Goal: Transaction & Acquisition: Purchase product/service

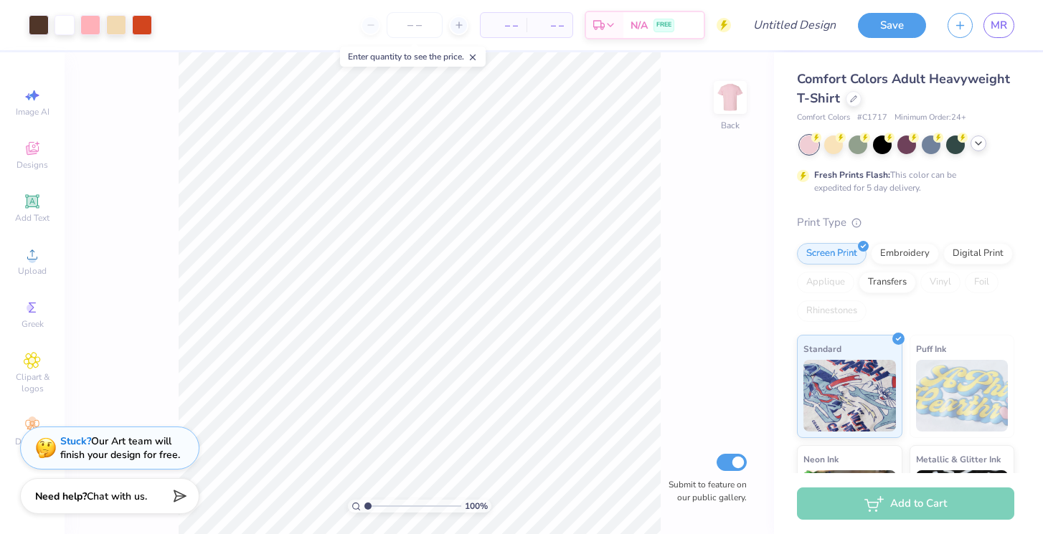
click at [982, 145] on icon at bounding box center [977, 143] width 11 height 11
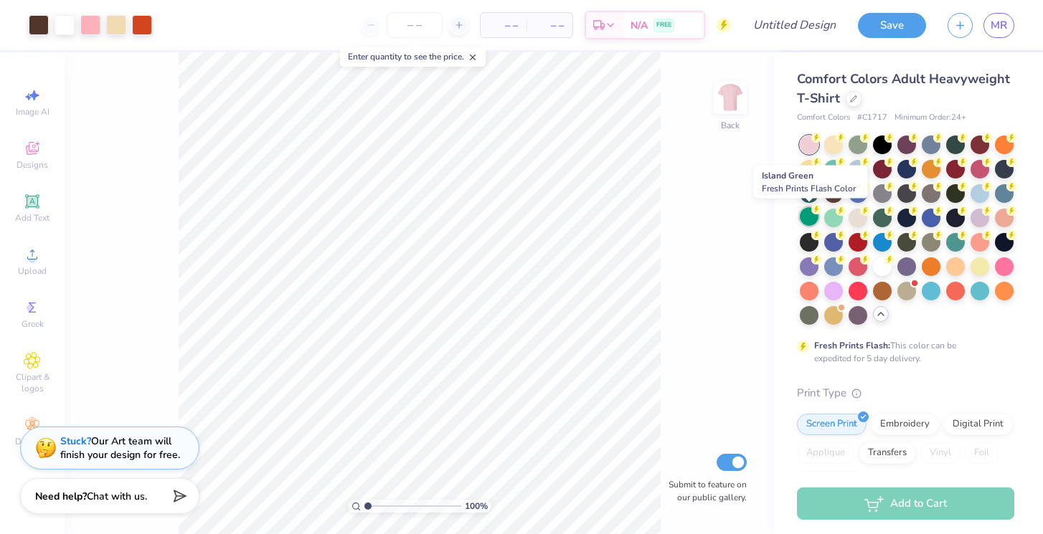
click at [807, 214] on div at bounding box center [808, 216] width 19 height 19
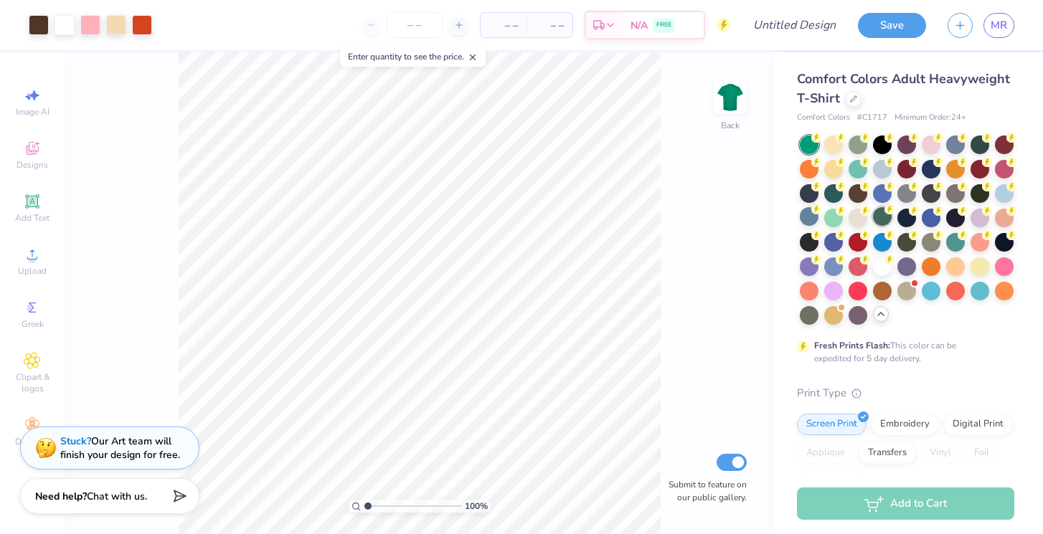
click at [880, 214] on div at bounding box center [882, 216] width 19 height 19
click at [805, 207] on div at bounding box center [808, 216] width 19 height 19
click at [816, 218] on div at bounding box center [808, 216] width 19 height 19
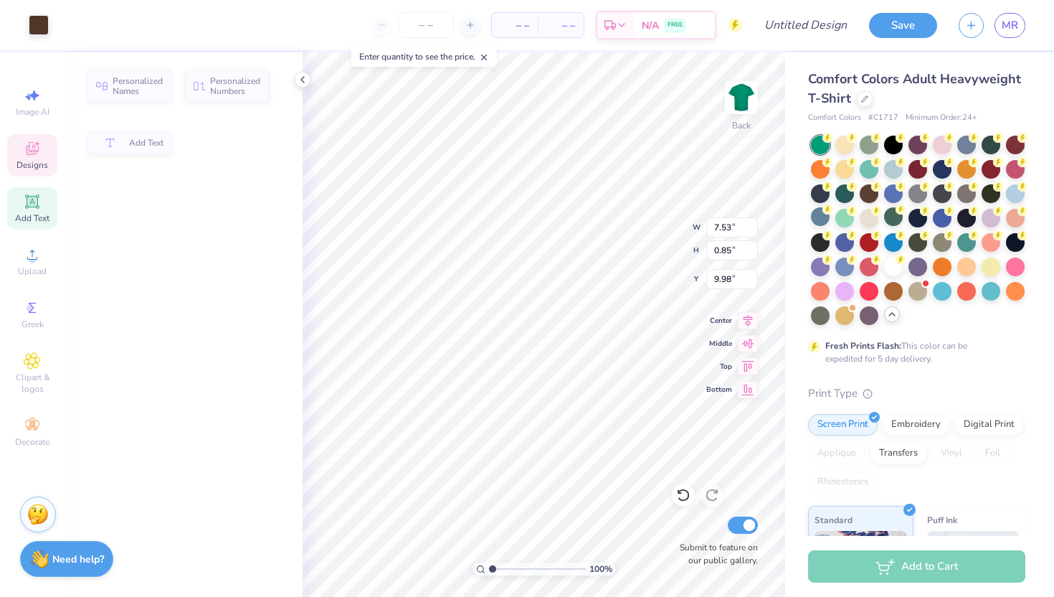
type input "7.53"
type input "0.85"
type input "9.98"
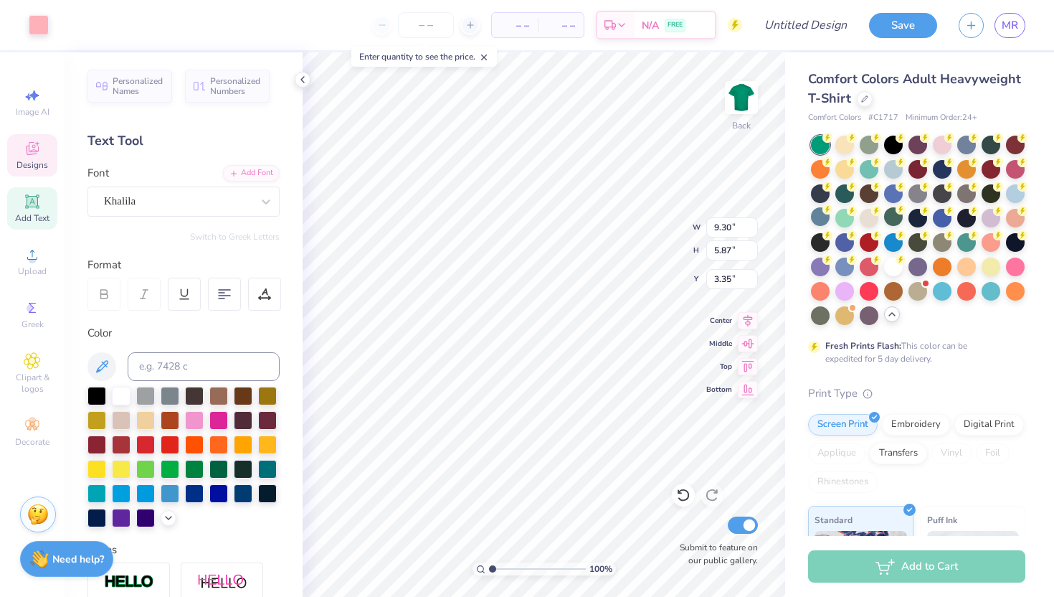
click at [27, 161] on span "Designs" at bounding box center [32, 164] width 32 height 11
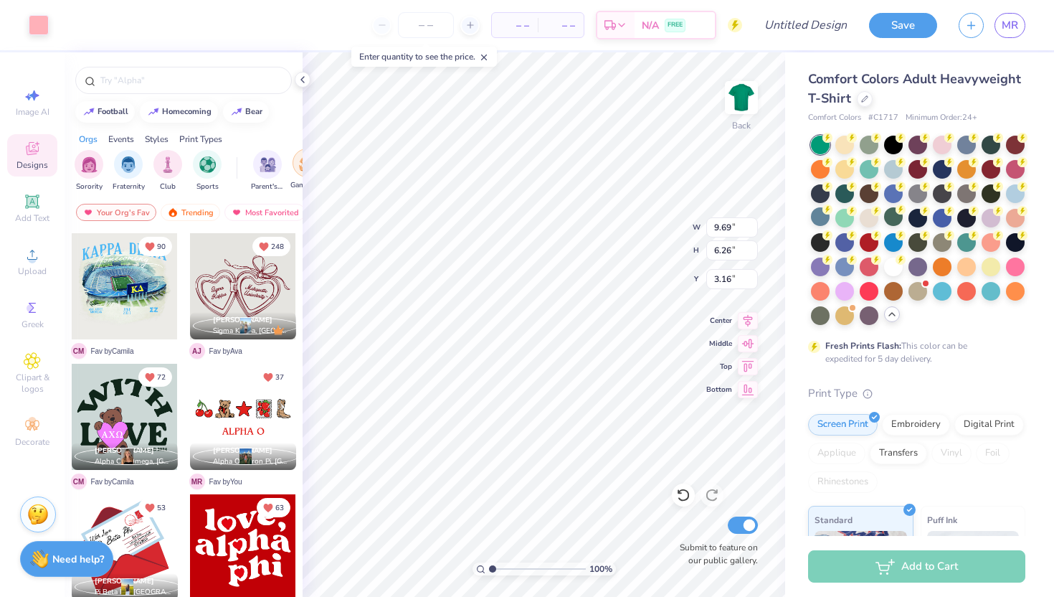
type input "3.00"
click at [219, 65] on div at bounding box center [184, 76] width 238 height 49
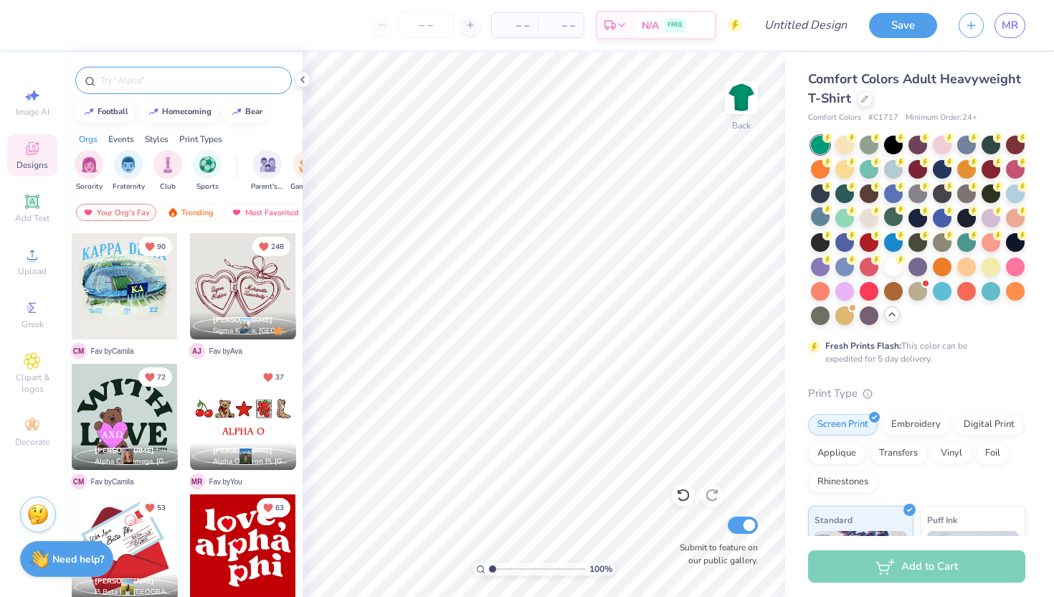
click at [219, 80] on input "text" at bounding box center [191, 80] width 184 height 14
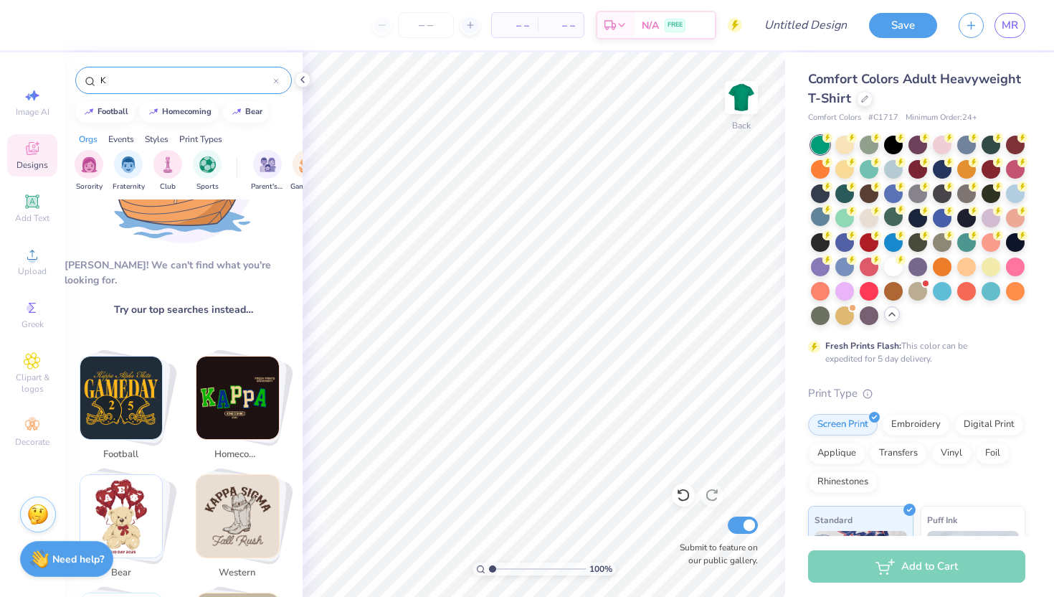
scroll to position [113, 0]
type input "K"
click at [34, 324] on span "Greek" at bounding box center [33, 323] width 22 height 11
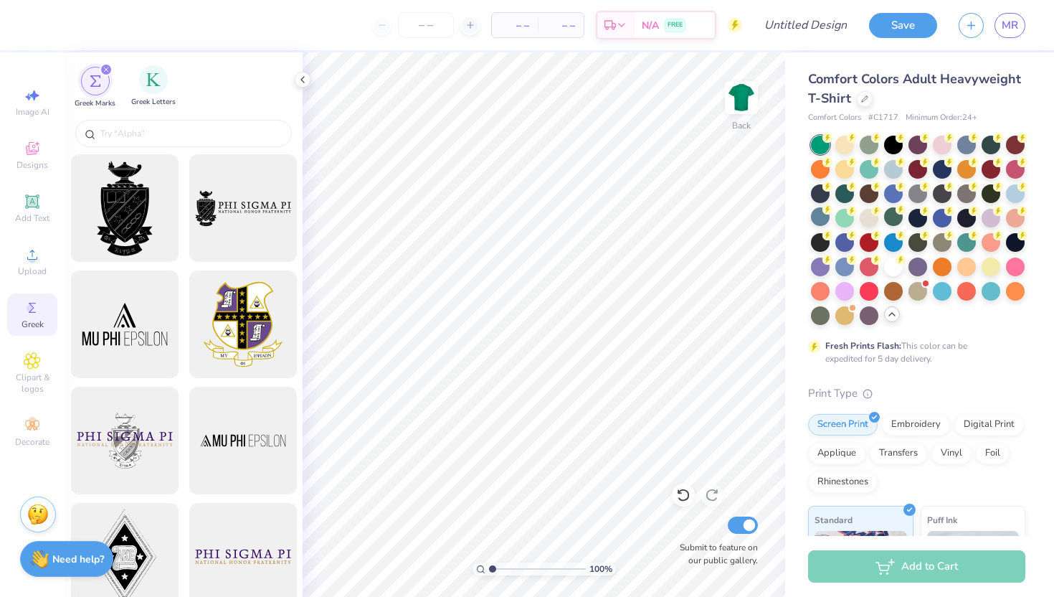
click at [167, 89] on div "Greek Letters" at bounding box center [153, 86] width 44 height 42
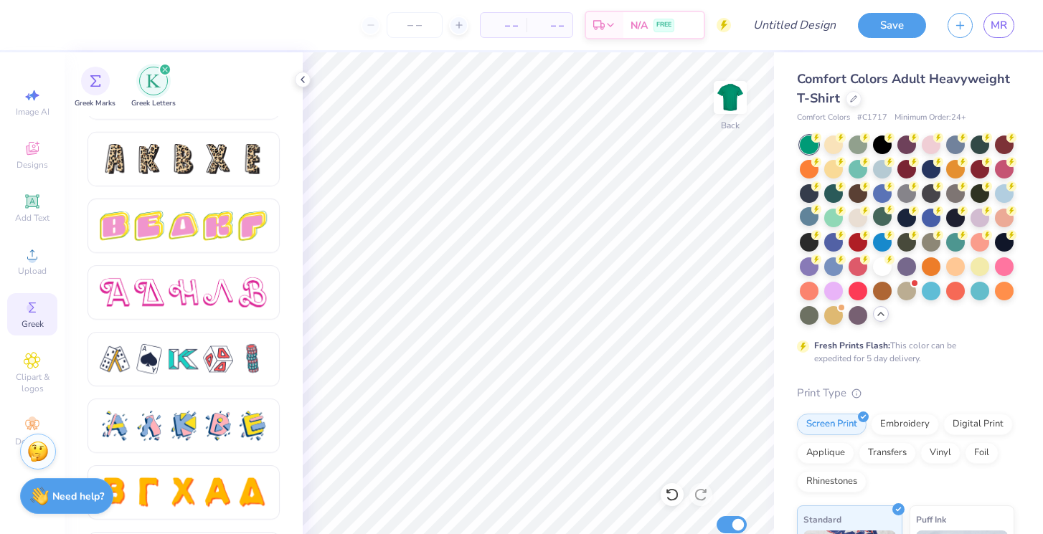
scroll to position [2384, 0]
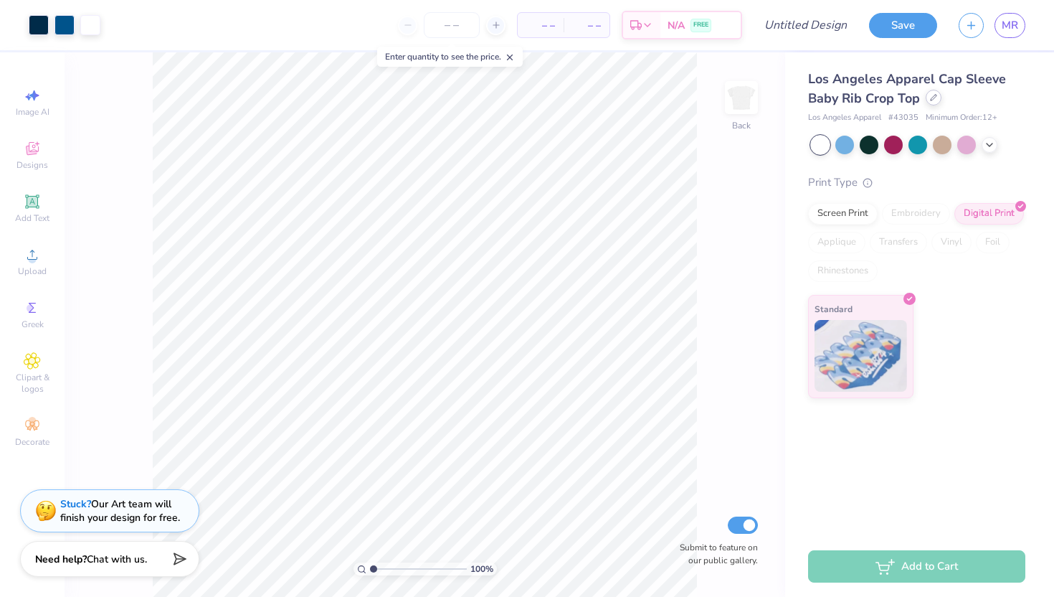
click at [931, 96] on icon at bounding box center [933, 97] width 7 height 7
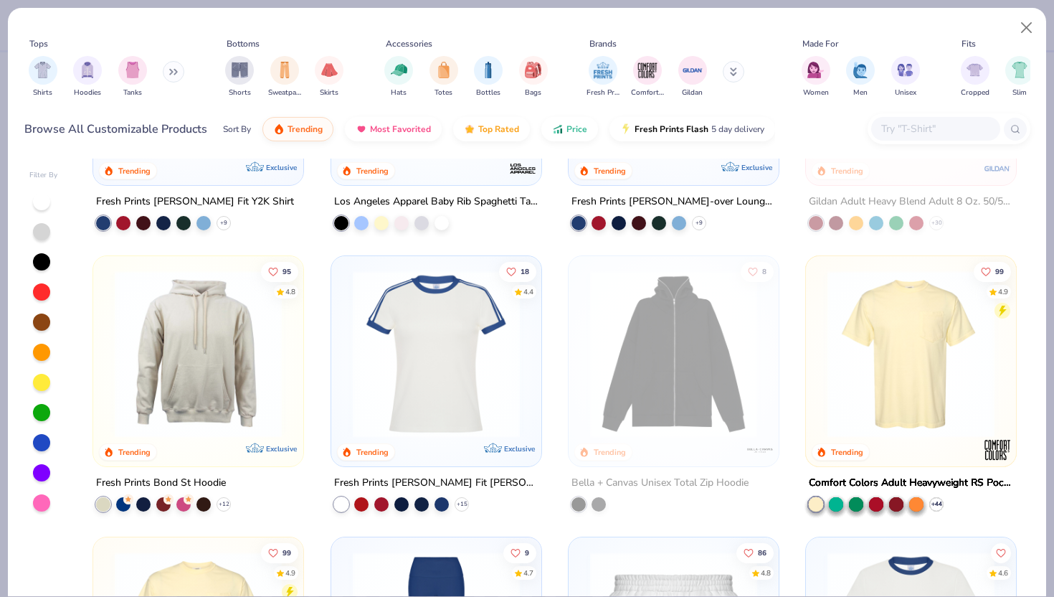
scroll to position [1069, 0]
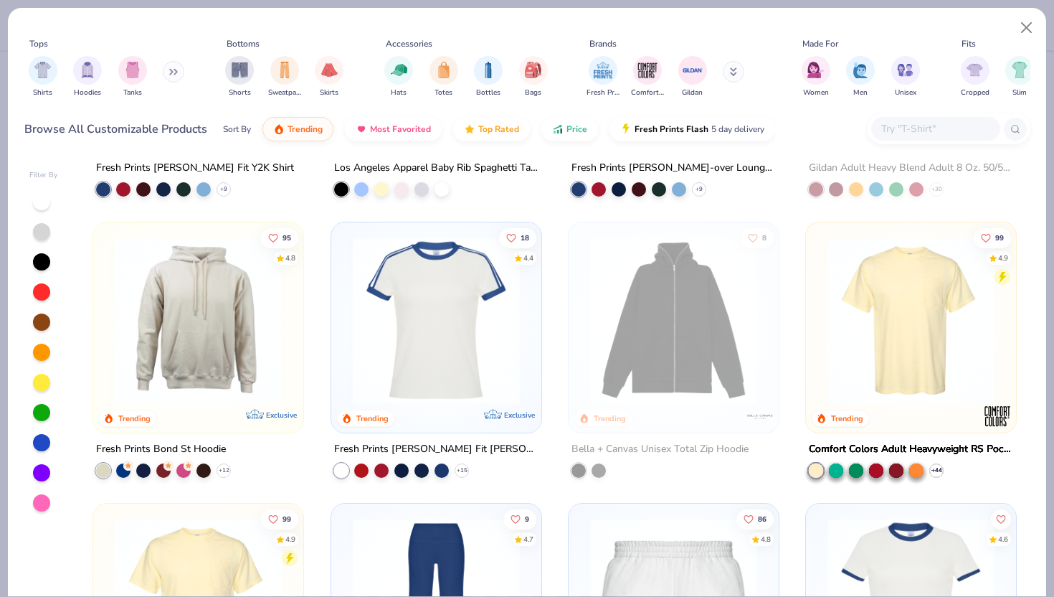
click at [511, 332] on img at bounding box center [436, 320] width 181 height 167
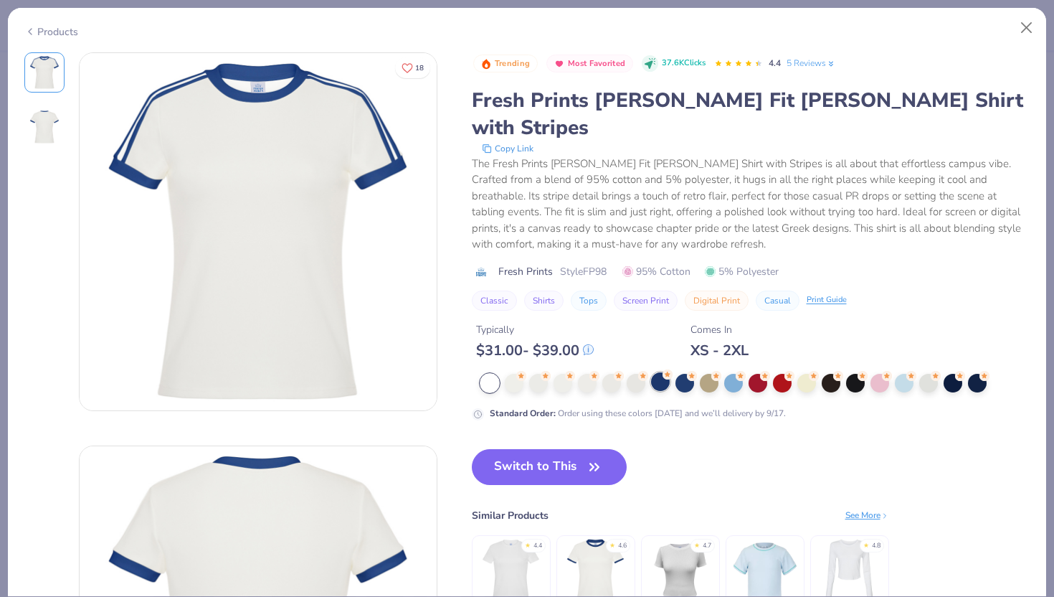
click at [667, 372] on div at bounding box center [660, 381] width 19 height 19
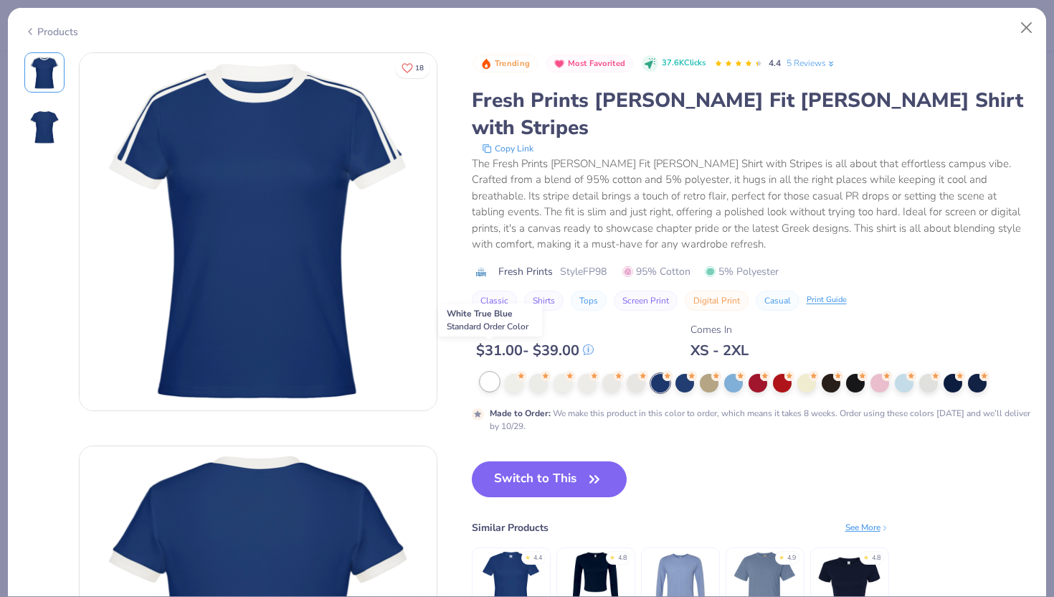
click at [497, 372] on div at bounding box center [489, 381] width 19 height 19
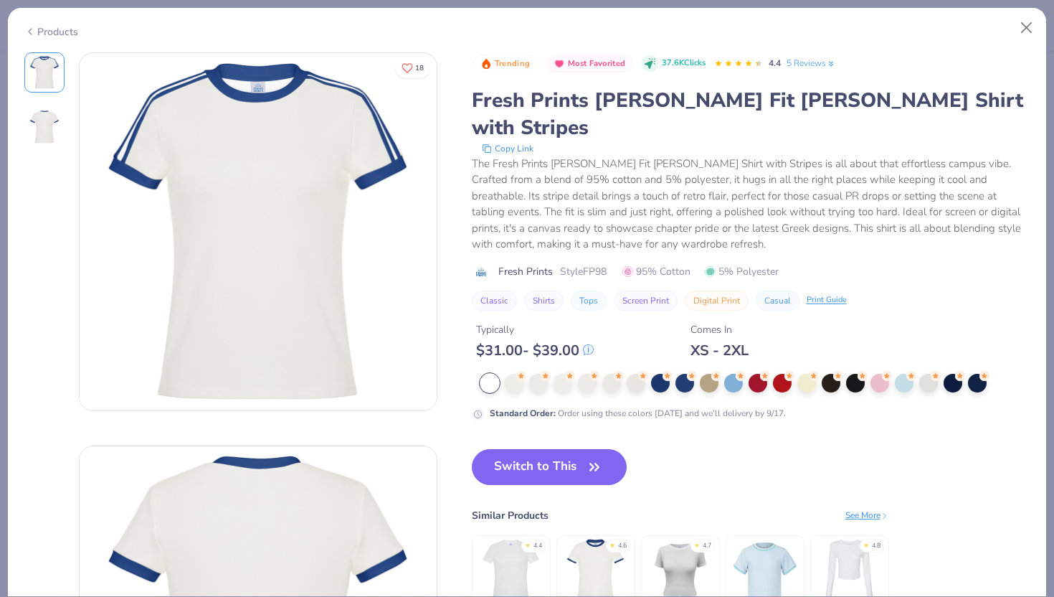
click at [914, 374] on div at bounding box center [755, 383] width 550 height 19
click at [919, 372] on div at bounding box center [928, 381] width 19 height 19
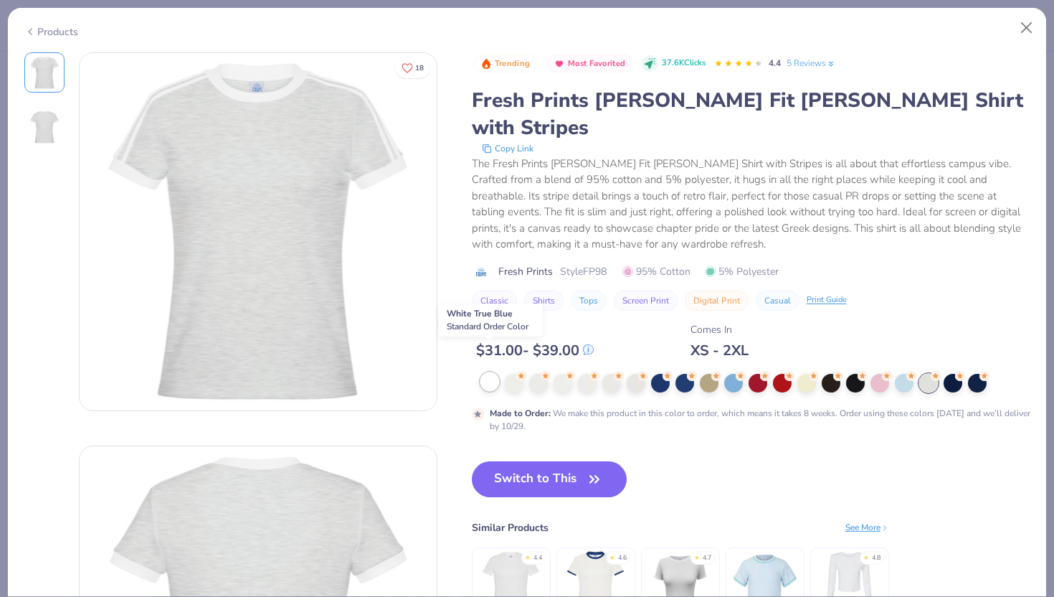
click at [490, 372] on div at bounding box center [489, 381] width 19 height 19
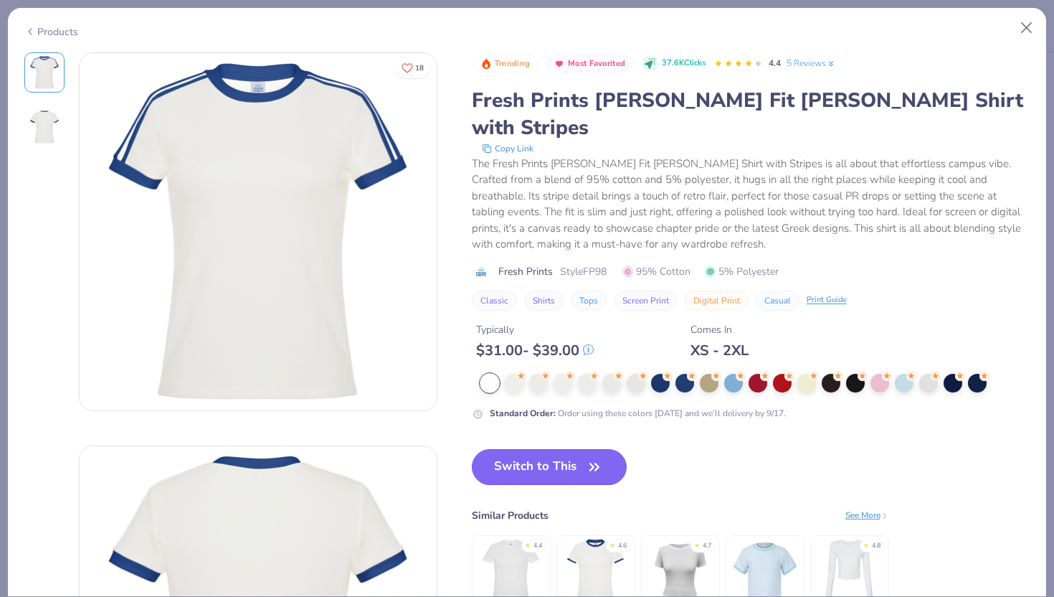
click at [512, 449] on button "Switch to This" at bounding box center [550, 467] width 156 height 36
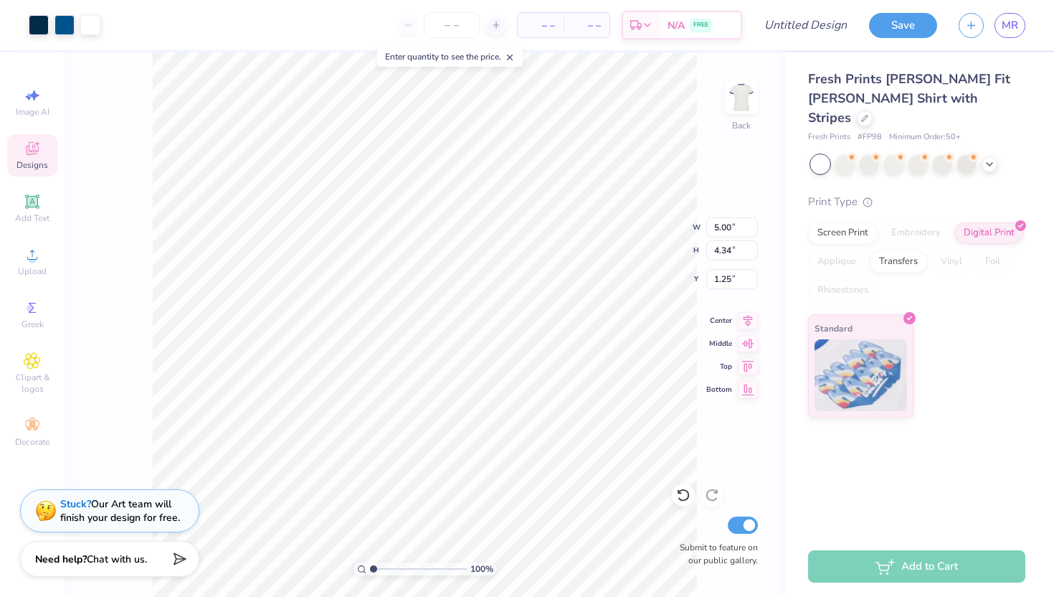
type input "1.25"
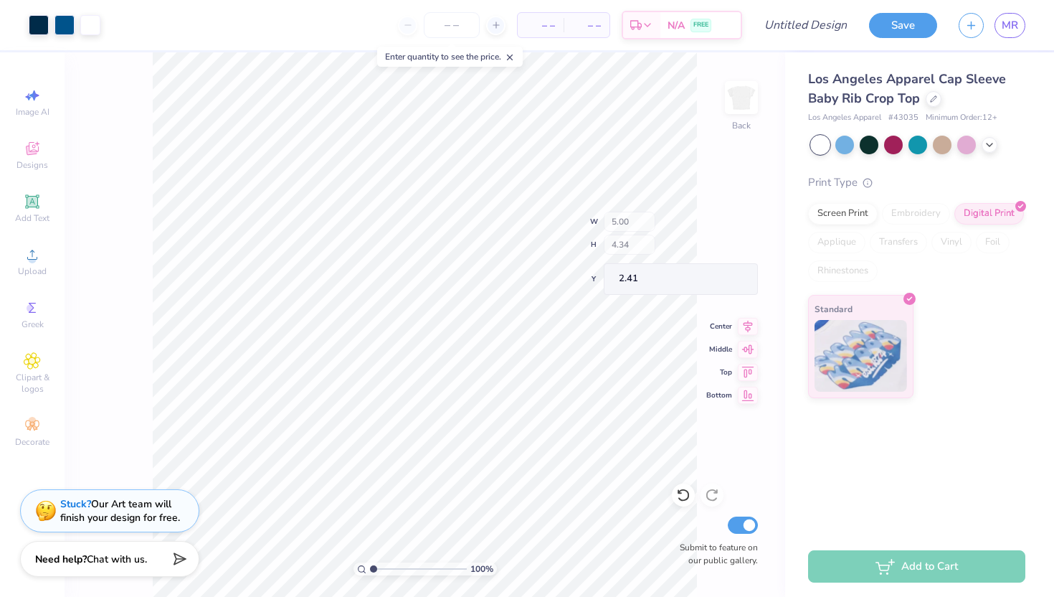
type input "2.65"
type input "0.78"
type input "3.98"
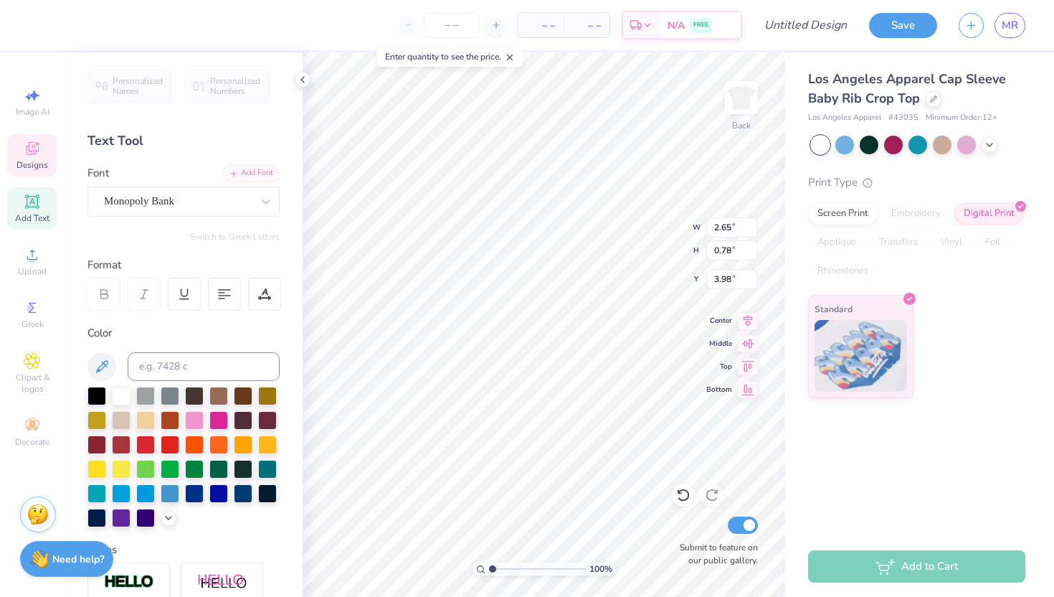
type textarea "T"
type textarea "Kaydee"
type input "1.17"
type input "0.15"
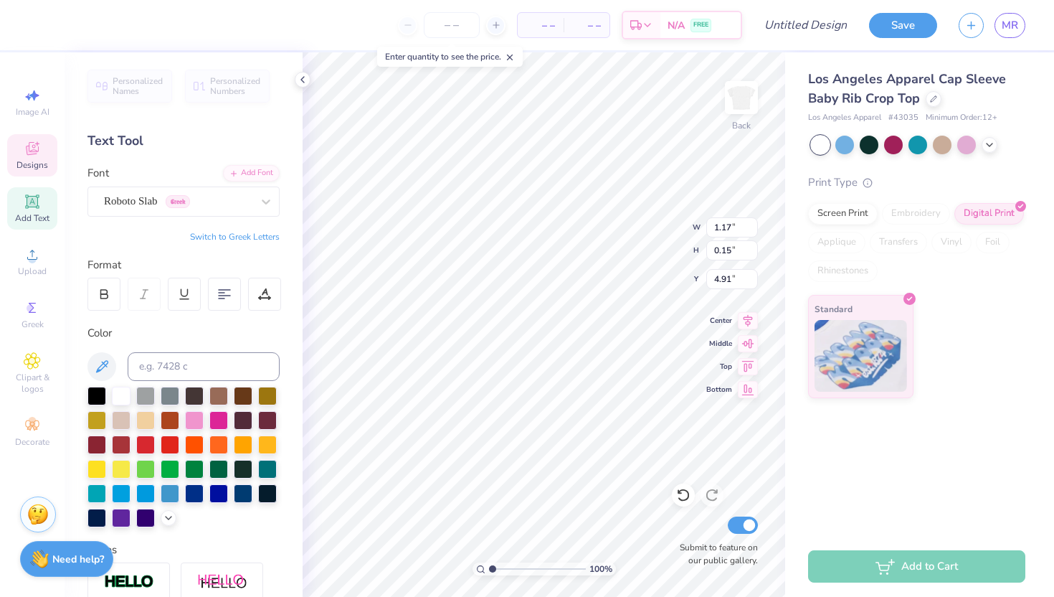
type input "4.91"
type input "4.28"
type input "3.69"
type input "2.74"
type input "1.17"
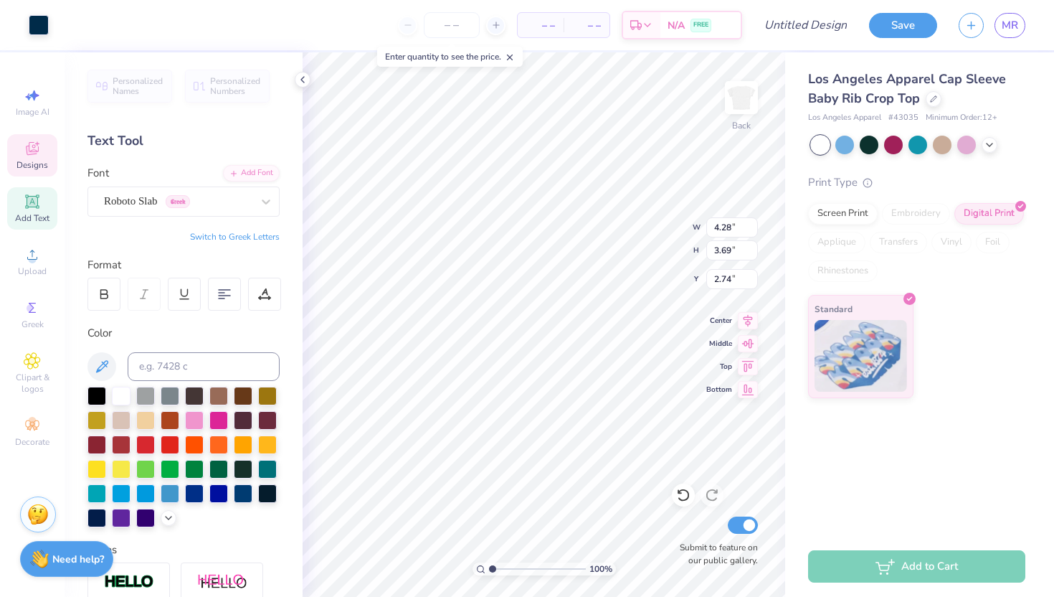
type input "0.15"
type input "4.91"
type textarea "Bid Day Fall 2025"
click at [303, 85] on icon at bounding box center [302, 79] width 11 height 11
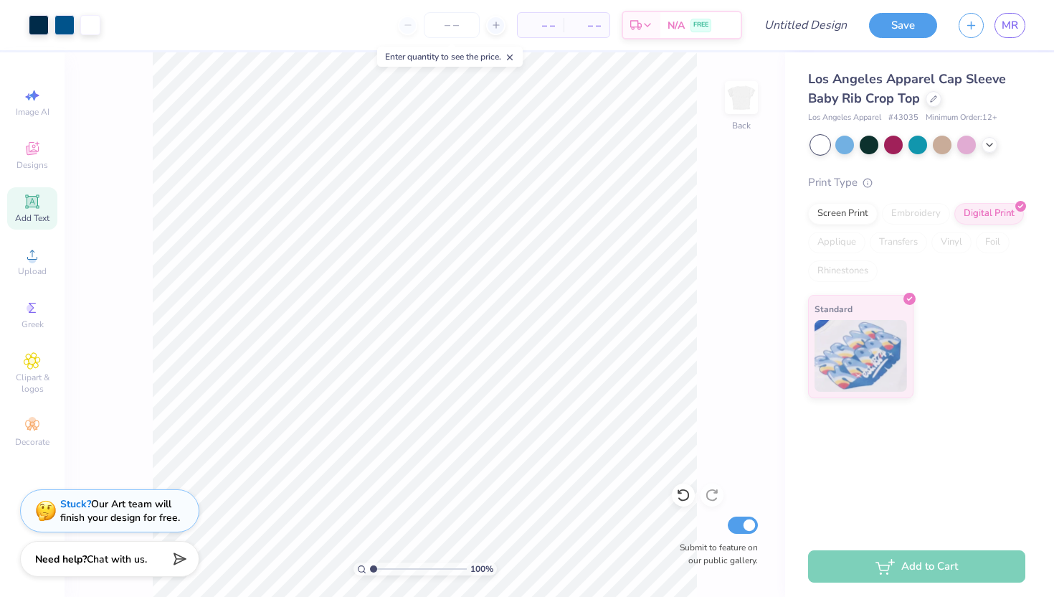
click at [515, 55] on icon at bounding box center [510, 57] width 10 height 10
click at [936, 109] on div "Los Angeles Apparel Cap Sleeve Baby Rib Crop Top Los Angeles Apparel # 43035 Mi…" at bounding box center [916, 97] width 217 height 54
click at [936, 105] on div at bounding box center [934, 98] width 16 height 16
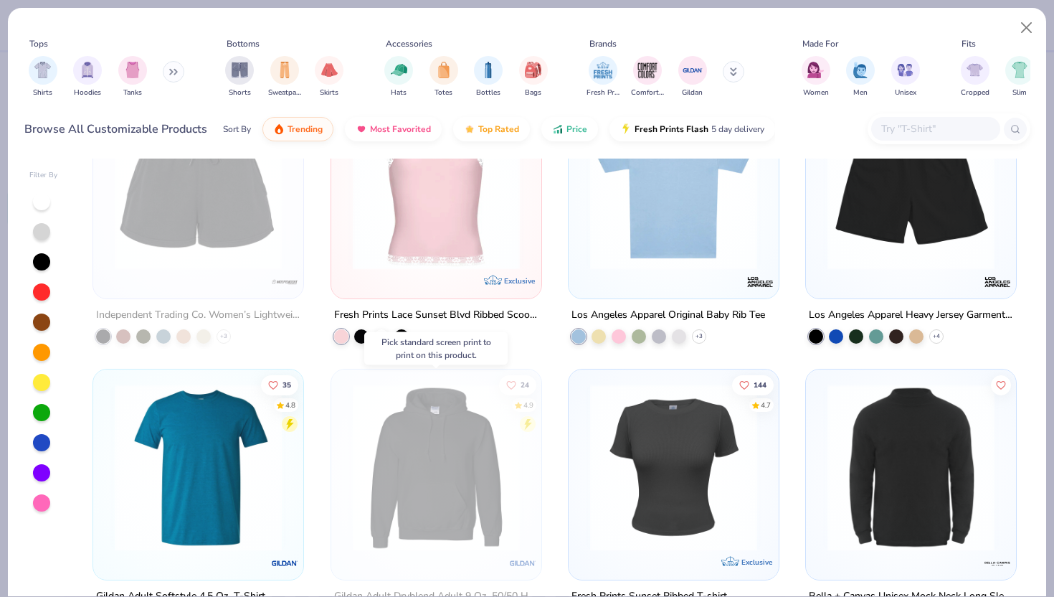
scroll to position [5130, 0]
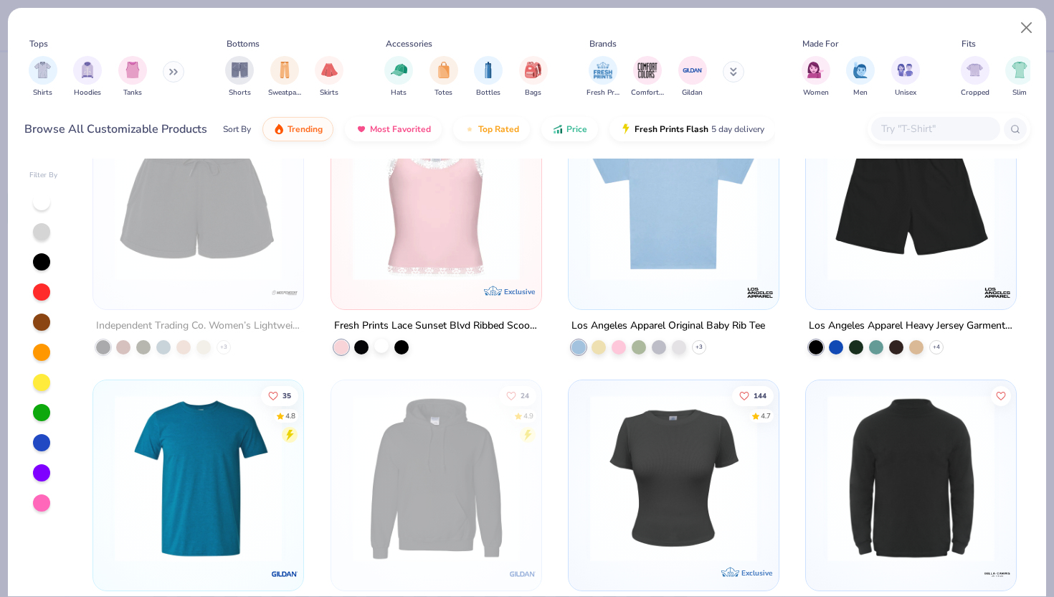
click at [384, 348] on div at bounding box center [381, 345] width 14 height 14
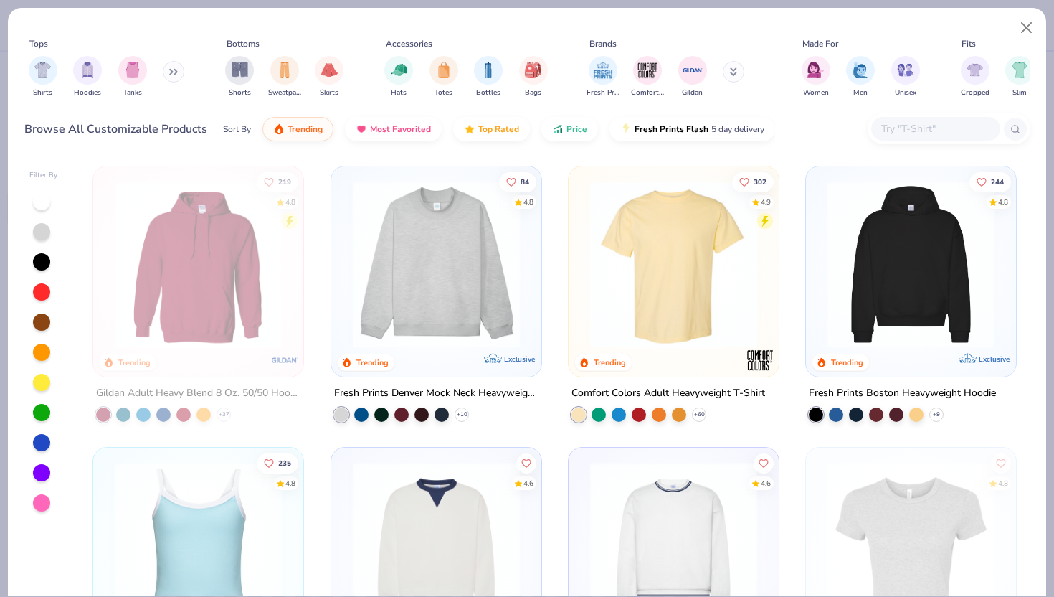
scroll to position [128, 0]
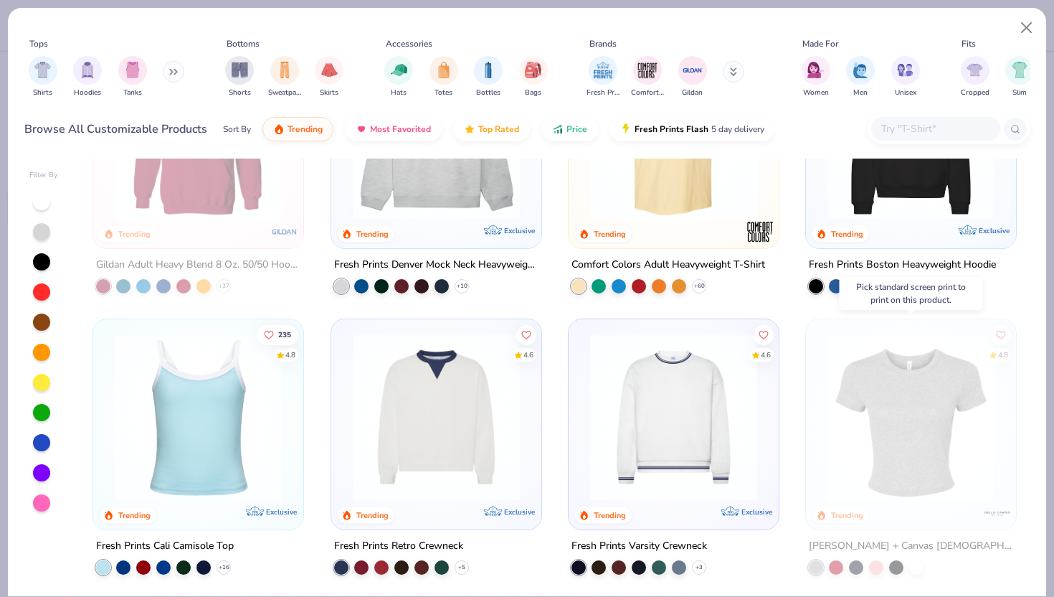
click at [873, 458] on img at bounding box center [910, 416] width 181 height 167
click at [1028, 34] on button "Close" at bounding box center [1026, 27] width 27 height 27
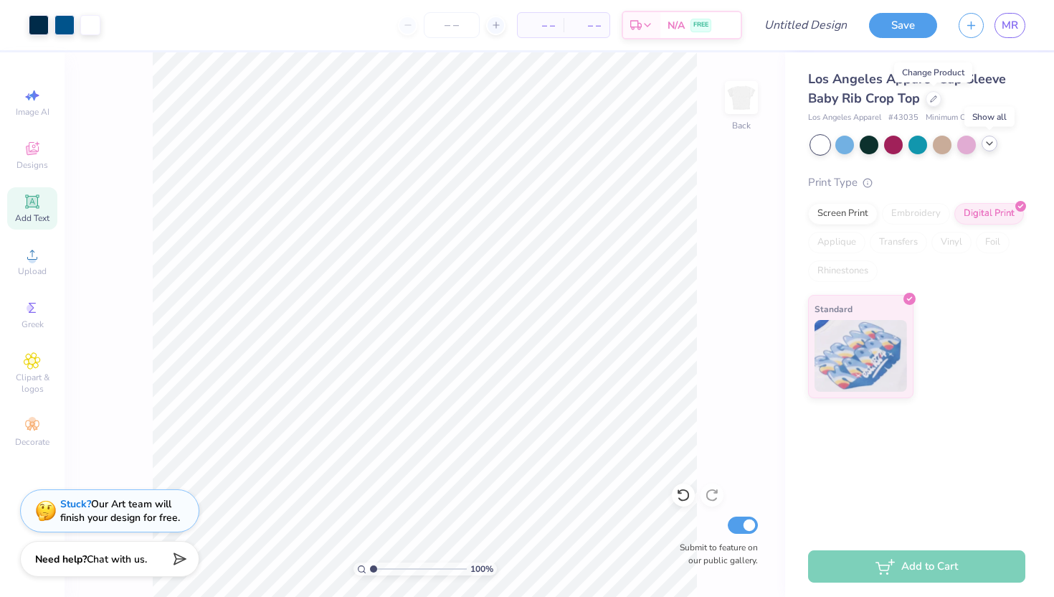
click at [986, 141] on icon at bounding box center [989, 143] width 11 height 11
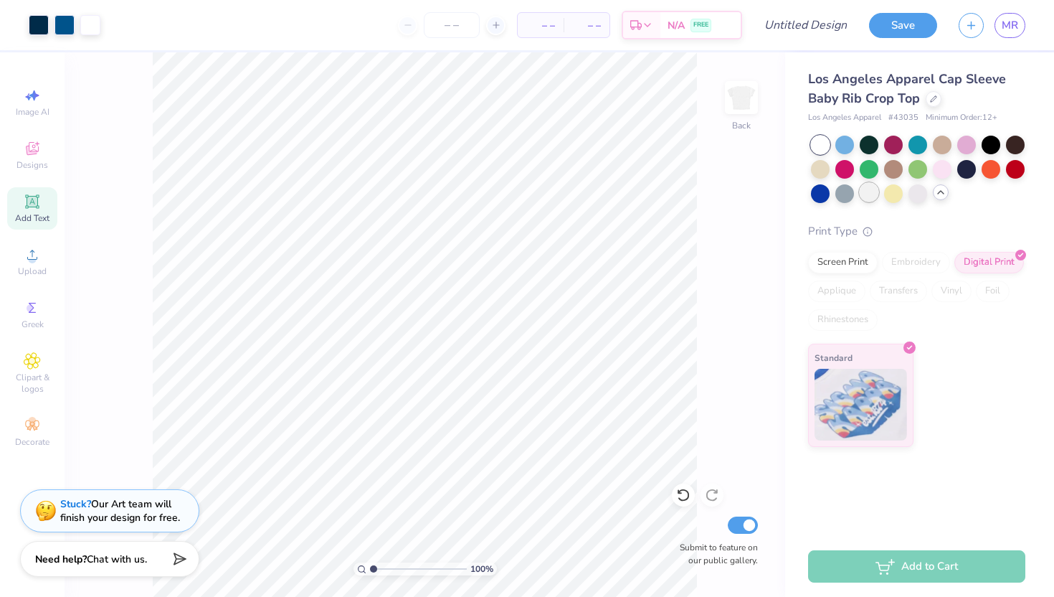
click at [863, 189] on div at bounding box center [869, 192] width 19 height 19
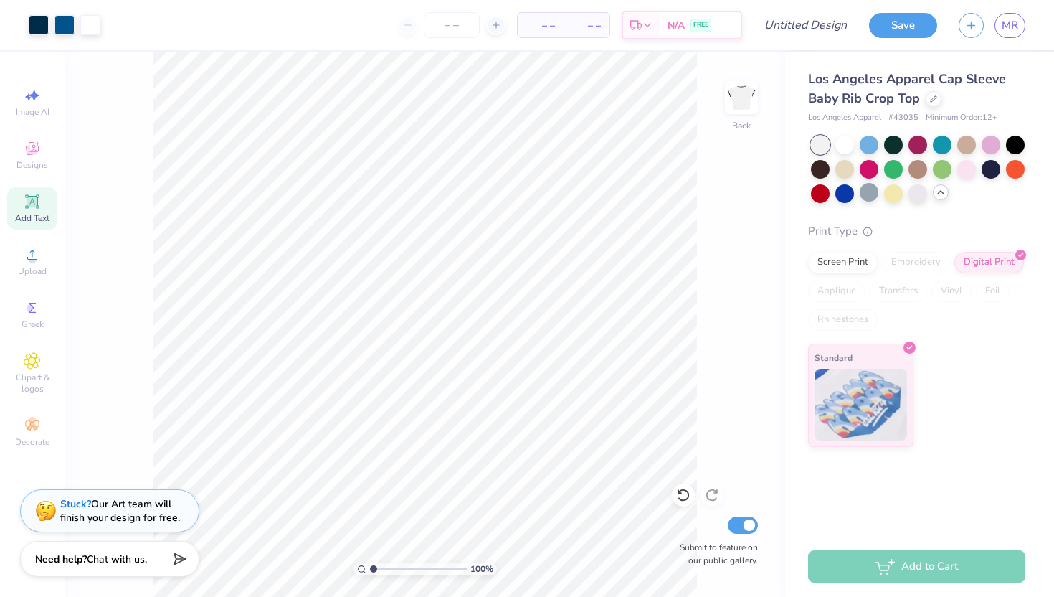
click at [830, 156] on div at bounding box center [918, 169] width 214 height 67
click at [827, 152] on div at bounding box center [820, 145] width 19 height 19
click at [816, 143] on div at bounding box center [820, 145] width 19 height 19
click at [841, 140] on div at bounding box center [844, 143] width 19 height 19
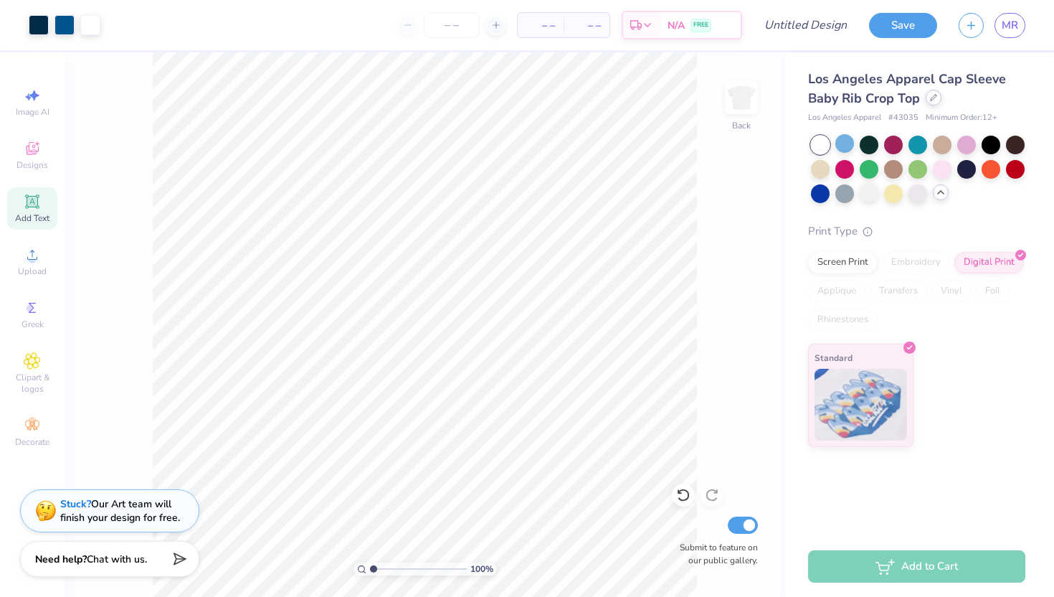
click at [933, 103] on div at bounding box center [934, 98] width 16 height 16
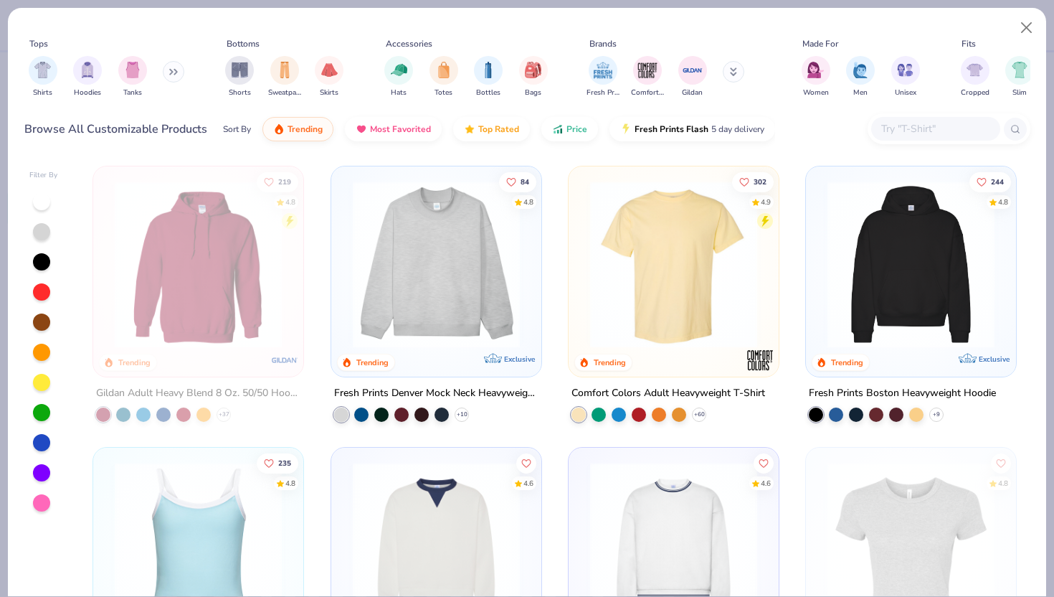
scroll to position [355, 0]
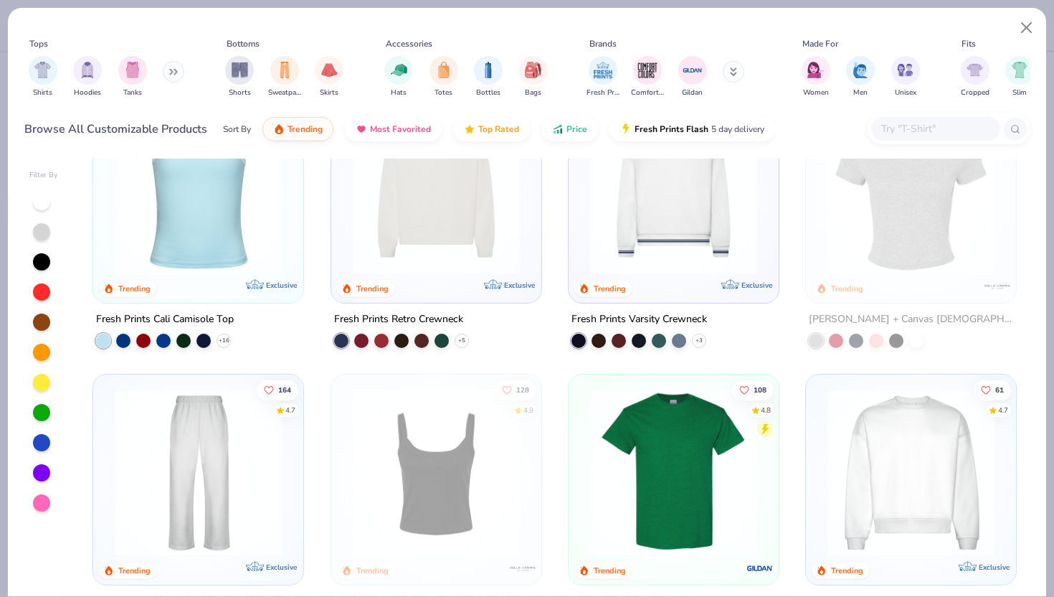
click at [942, 239] on img at bounding box center [910, 190] width 181 height 167
click at [945, 232] on img at bounding box center [910, 190] width 181 height 167
click at [922, 227] on img at bounding box center [910, 190] width 181 height 167
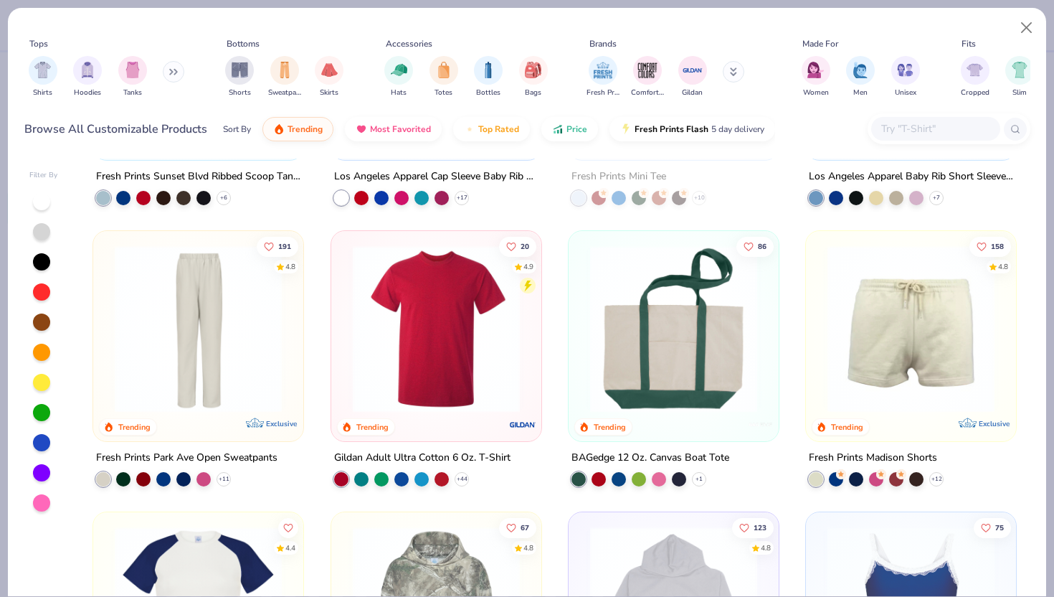
scroll to position [2021, 0]
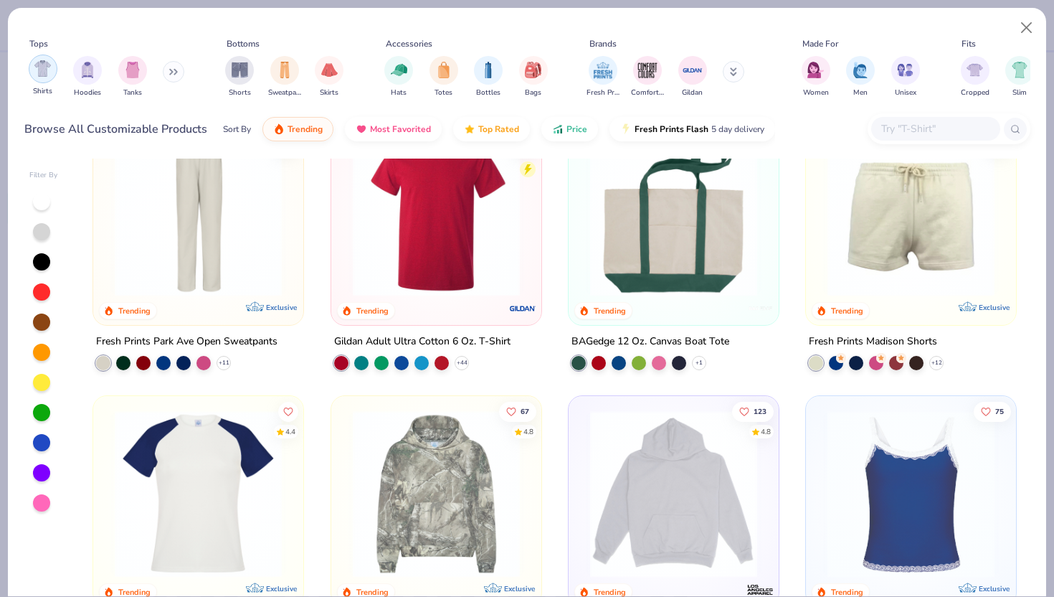
click at [42, 65] on img "filter for Shirts" at bounding box center [42, 68] width 16 height 16
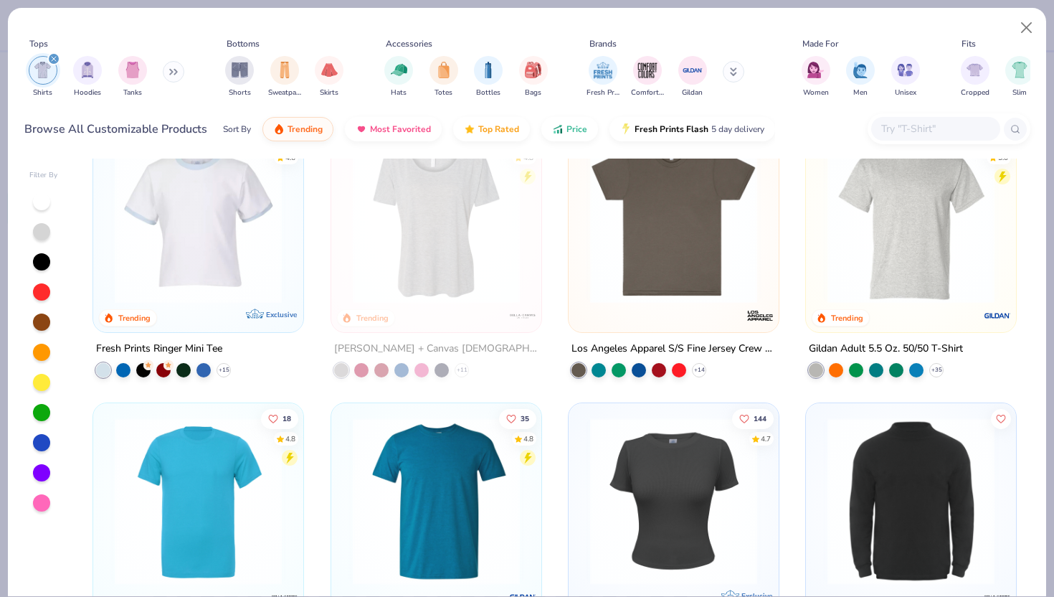
scroll to position [1093, 0]
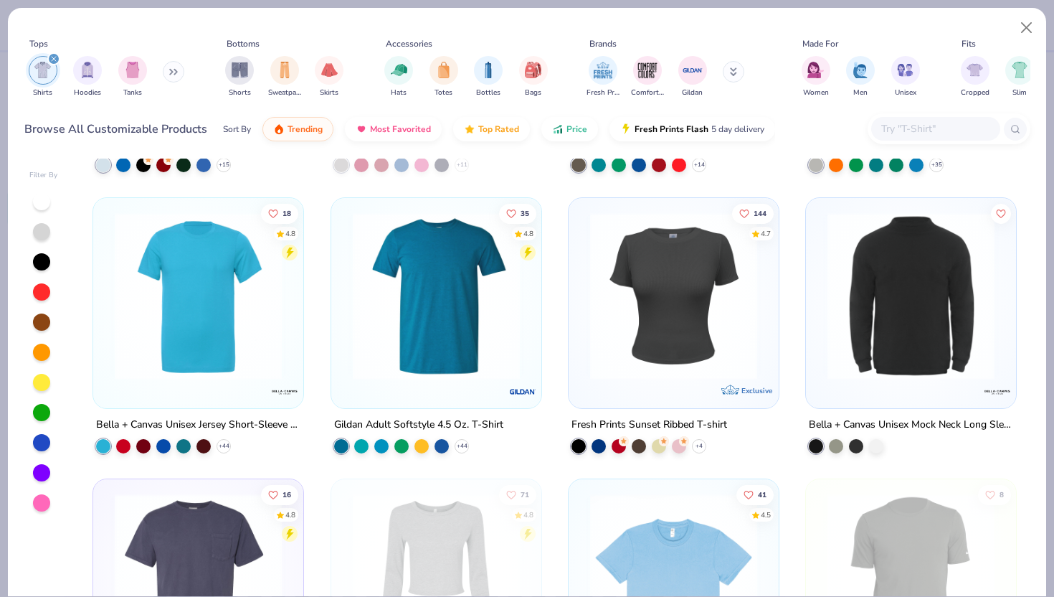
click at [658, 301] on img at bounding box center [673, 295] width 181 height 167
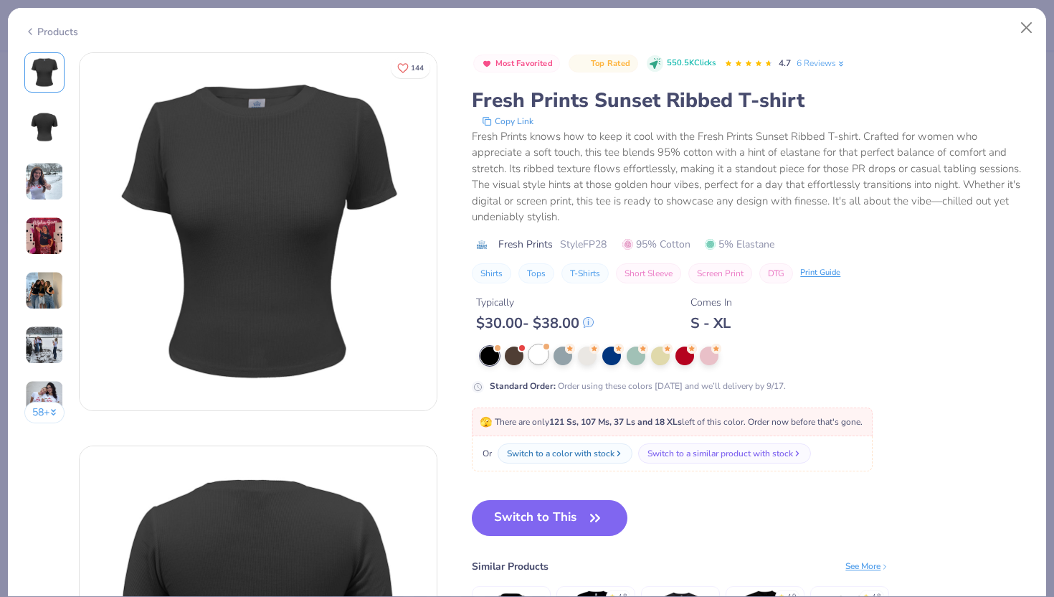
click at [535, 355] on div at bounding box center [538, 354] width 19 height 19
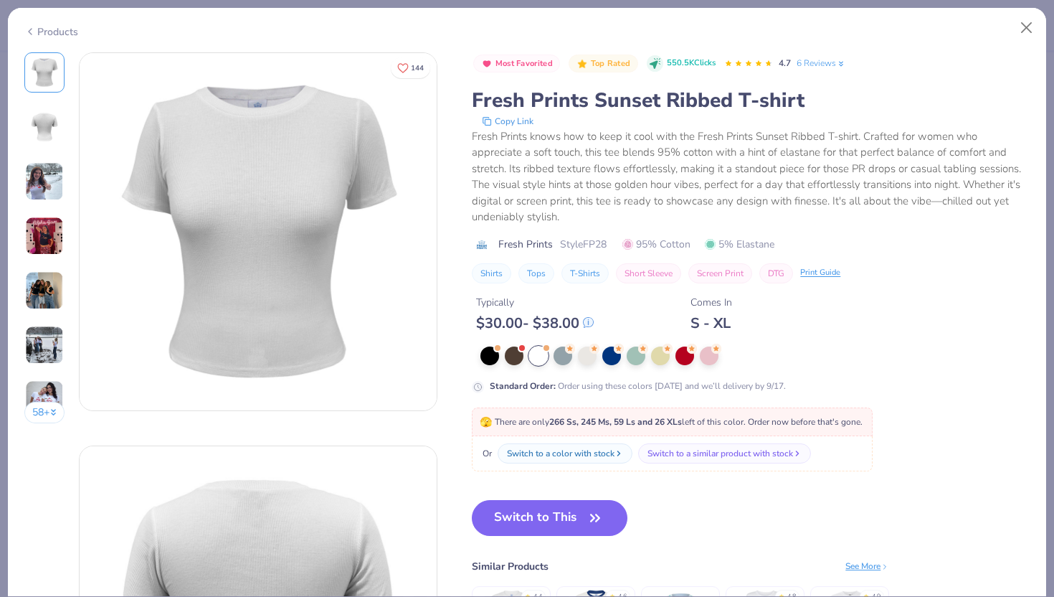
click at [54, 238] on img at bounding box center [44, 236] width 39 height 39
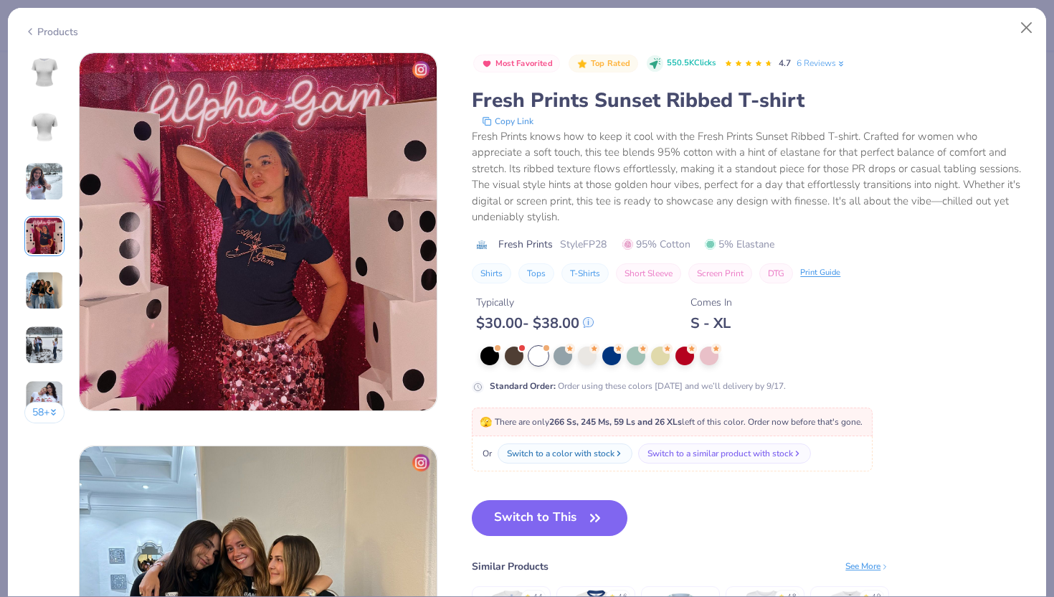
click at [47, 280] on img at bounding box center [44, 290] width 39 height 39
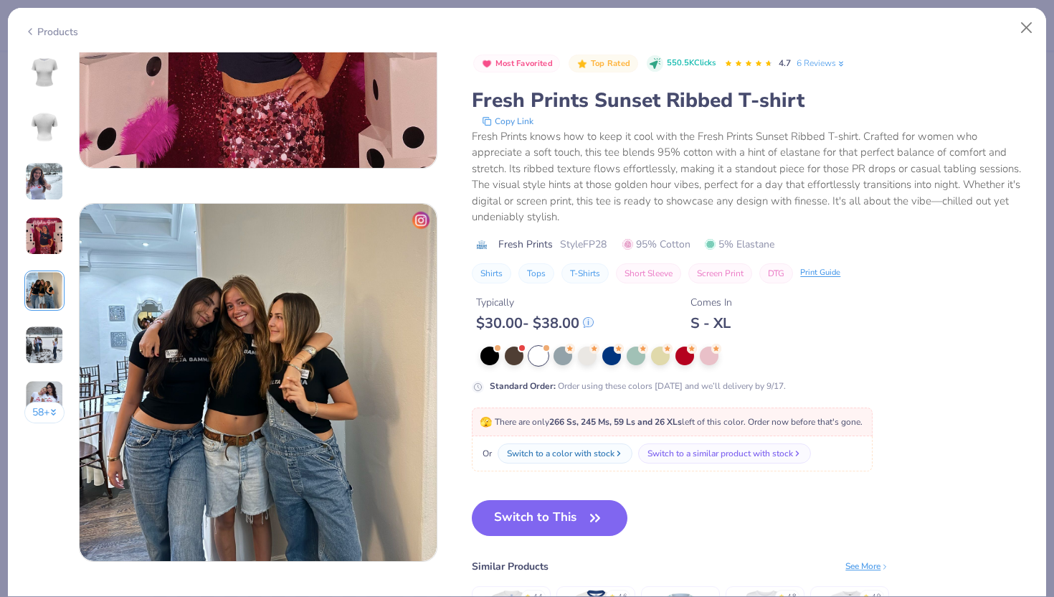
scroll to position [1374, 0]
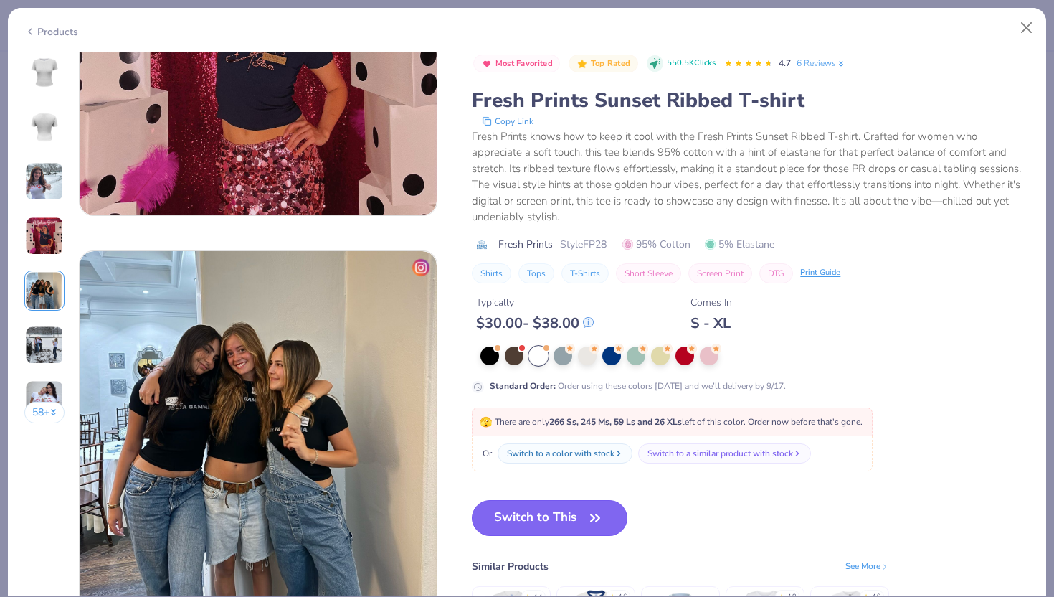
click at [543, 515] on button "Switch to This" at bounding box center [550, 518] width 156 height 36
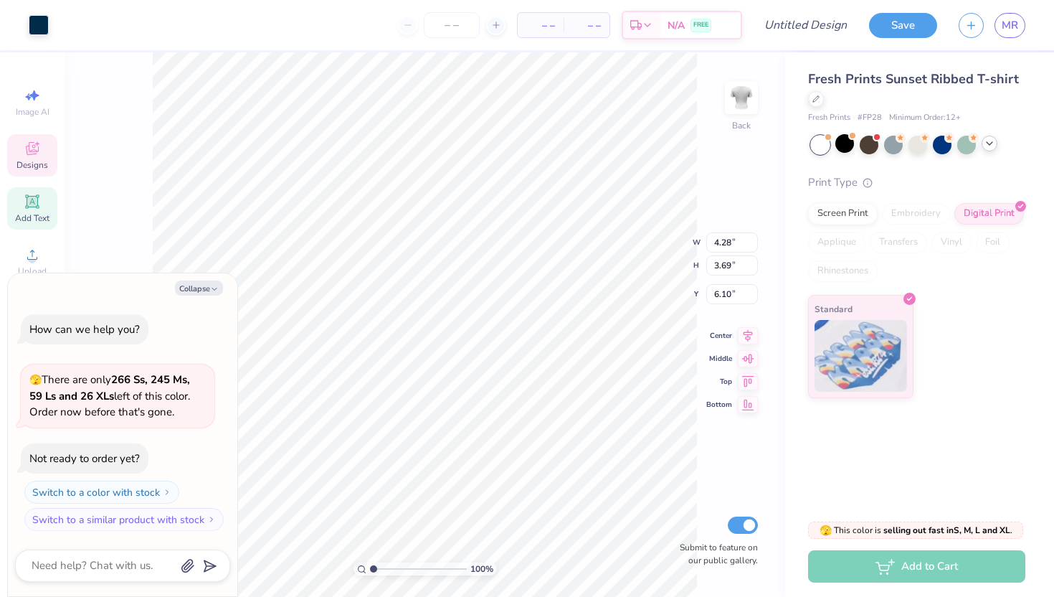
type textarea "x"
type input "6.30"
click at [685, 488] on icon at bounding box center [683, 495] width 14 height 14
type textarea "x"
type input "3.00"
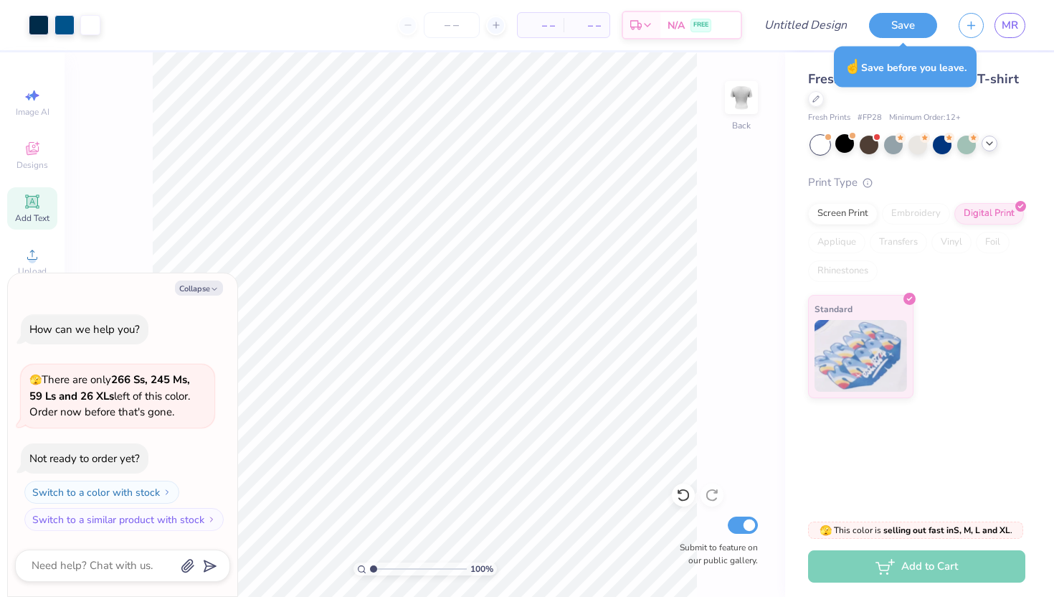
click at [806, 98] on div "Fresh Prints Sunset Ribbed T-shirt Fresh Prints # FP28 Minimum Order: 12 + Prin…" at bounding box center [919, 225] width 269 height 346
click at [817, 99] on icon at bounding box center [815, 97] width 7 height 7
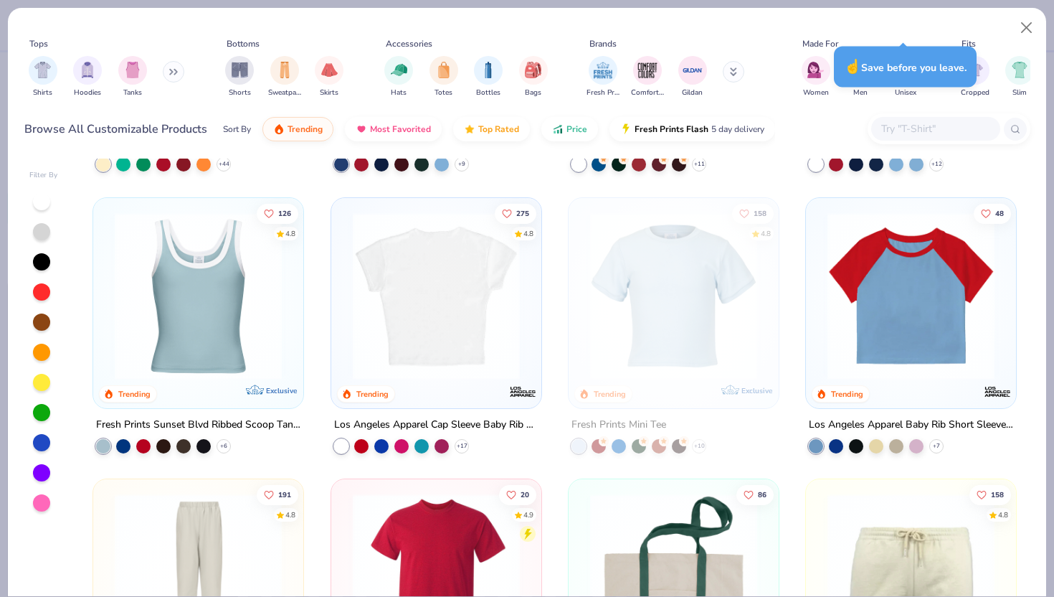
scroll to position [1668, 0]
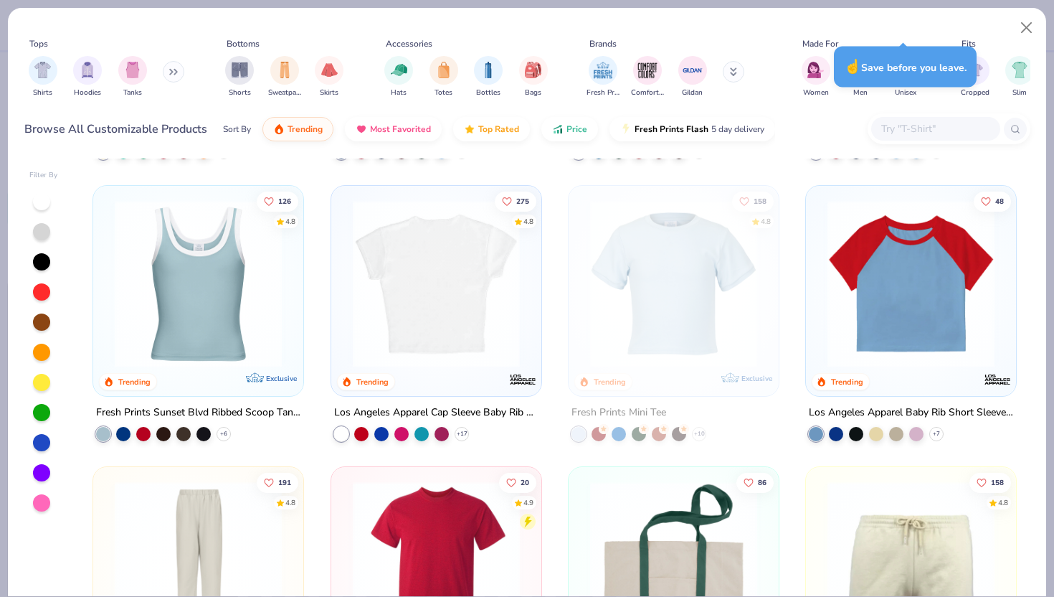
click at [487, 356] on img at bounding box center [435, 282] width 181 height 167
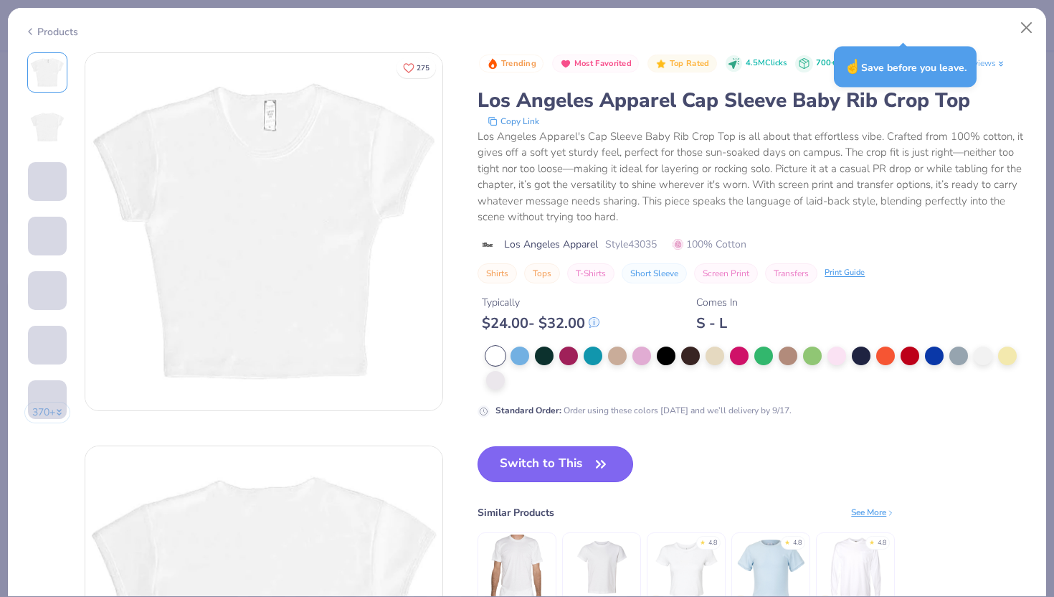
click at [576, 465] on button "Switch to This" at bounding box center [556, 464] width 156 height 36
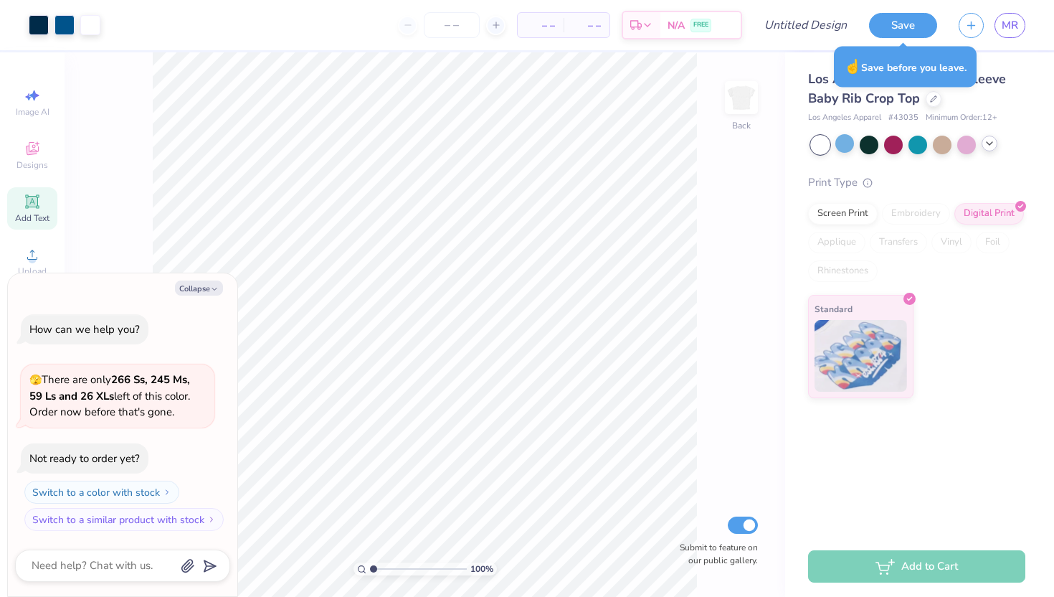
click at [719, 358] on div "100 % Back Submit to feature on our public gallery." at bounding box center [425, 324] width 721 height 544
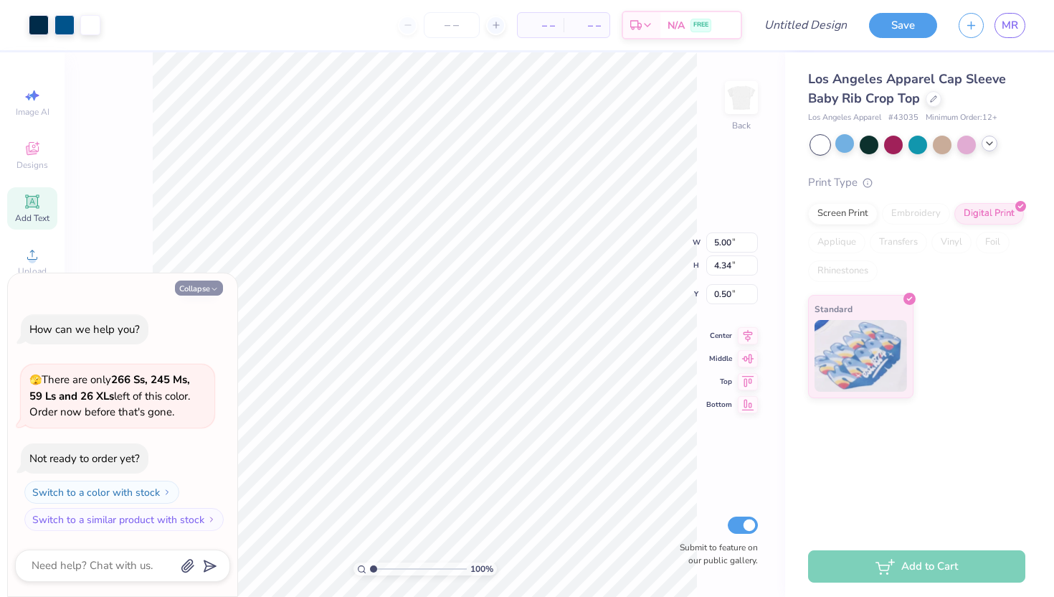
type textarea "x"
type input "1.65"
type textarea "x"
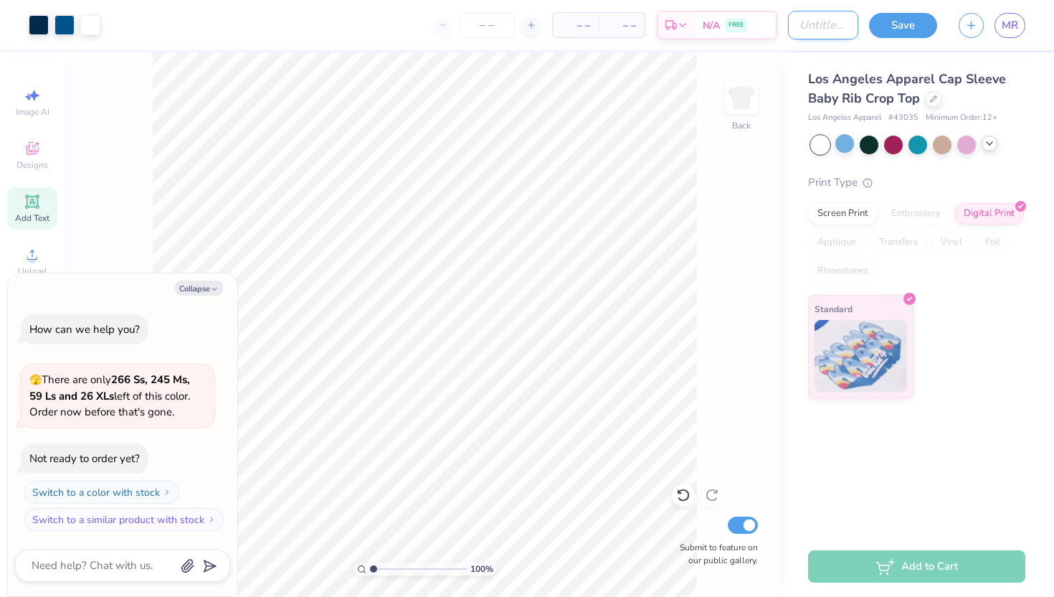
click at [811, 26] on input "Design Title" at bounding box center [823, 25] width 70 height 29
type input "K"
type textarea "x"
type input "KD"
type textarea "x"
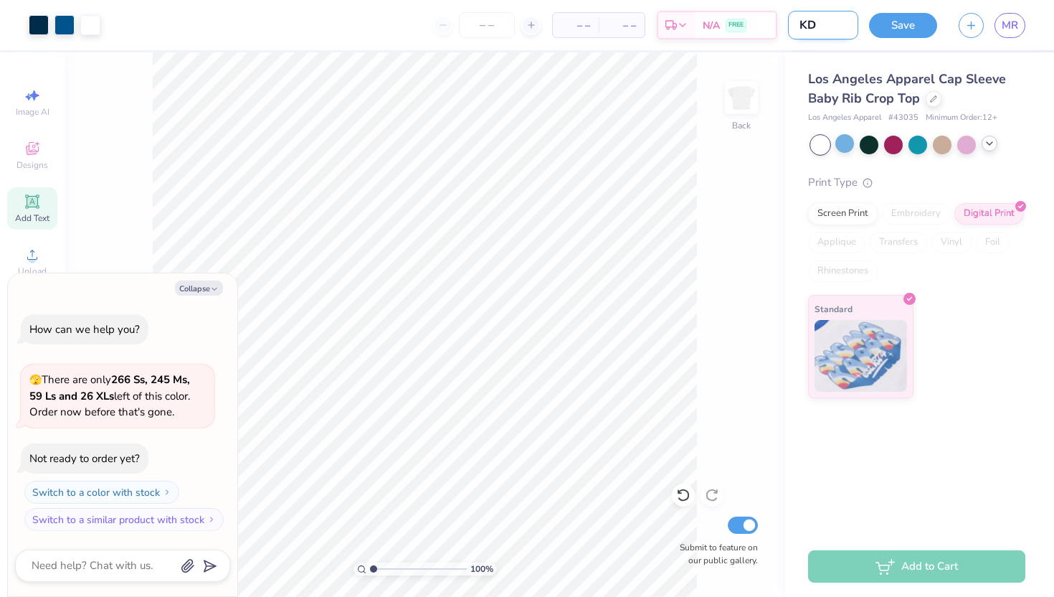
type input "KD"
type textarea "x"
type input "KD B"
type textarea "x"
type input "KD Bi"
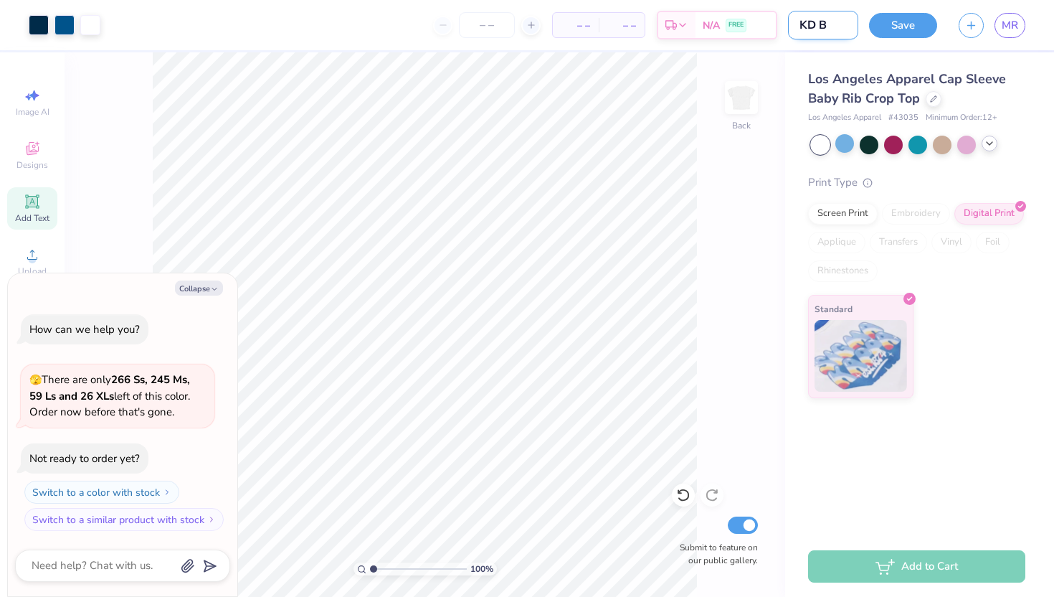
type textarea "x"
type input "KD Bid"
type textarea "x"
type input "KD Bid"
type textarea "x"
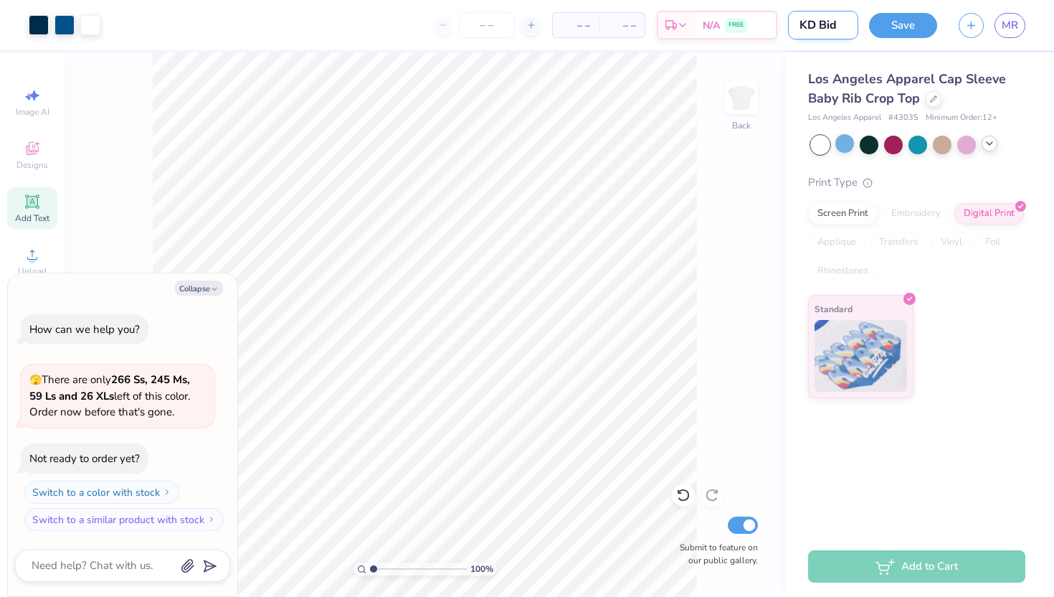
type input "KD Bid D"
type textarea "x"
type input "KD Bid Da"
type textarea "x"
type input "KD Bid Day"
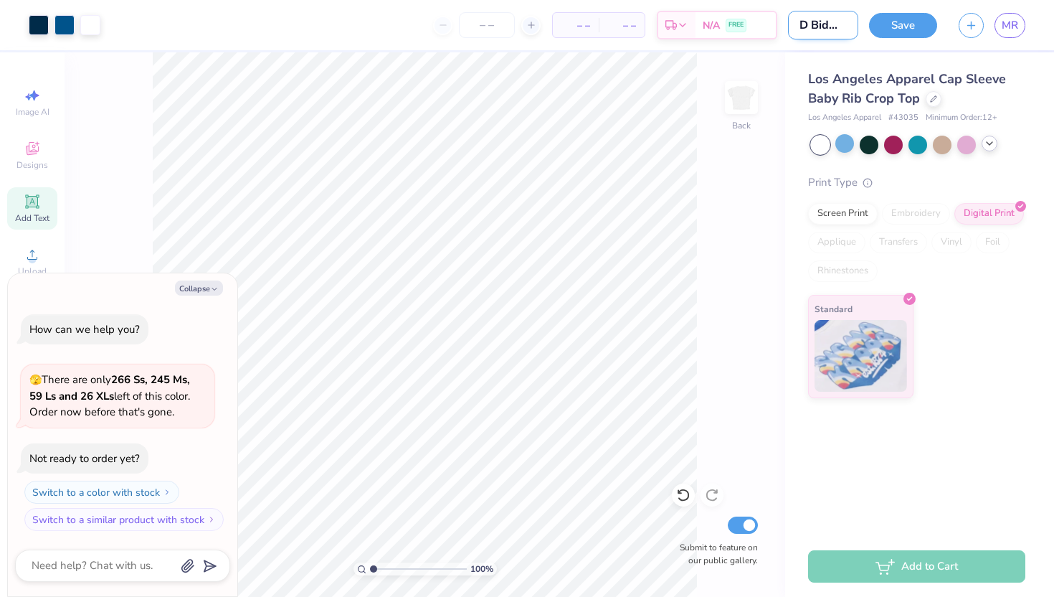
type textarea "x"
type input "KD Bid Day"
type textarea "x"
type input "KD Bid Day F"
type textarea "x"
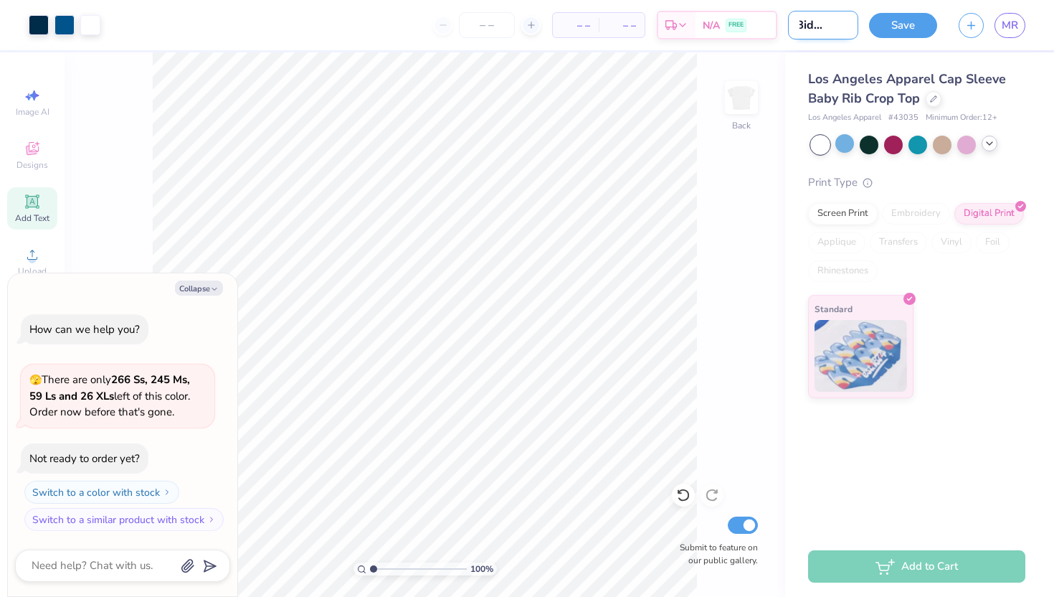
type input "KD Bid Day Fa"
type textarea "x"
type input "KD Bid Day Fal"
type textarea "x"
type input "KD Bid Day Fall"
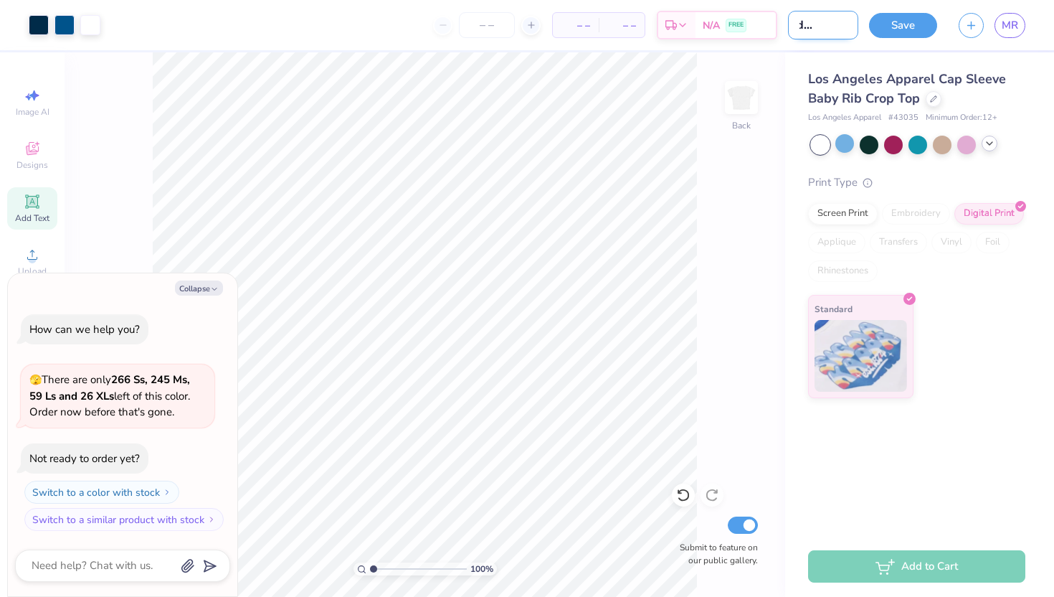
type textarea "x"
type input "KD Bid Day Fall"
type textarea "x"
type input "KD Bid Day Fall 2"
type textarea "x"
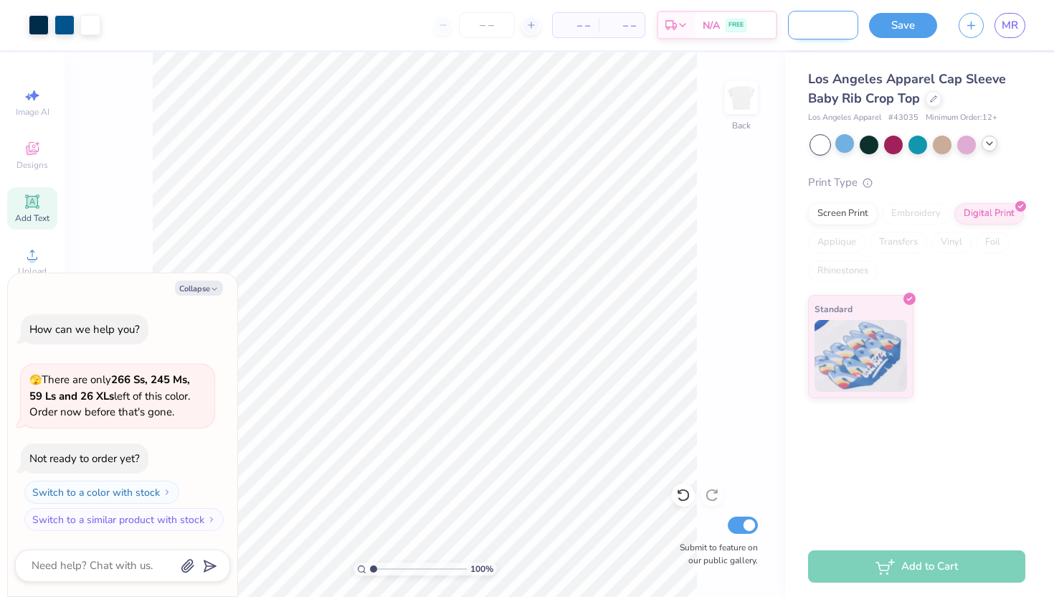
type input "KD Bid Day Fall 20"
type textarea "x"
type input "KD Bid Day Fall 202"
type textarea "x"
type input "KD Bid Day Fall 2025"
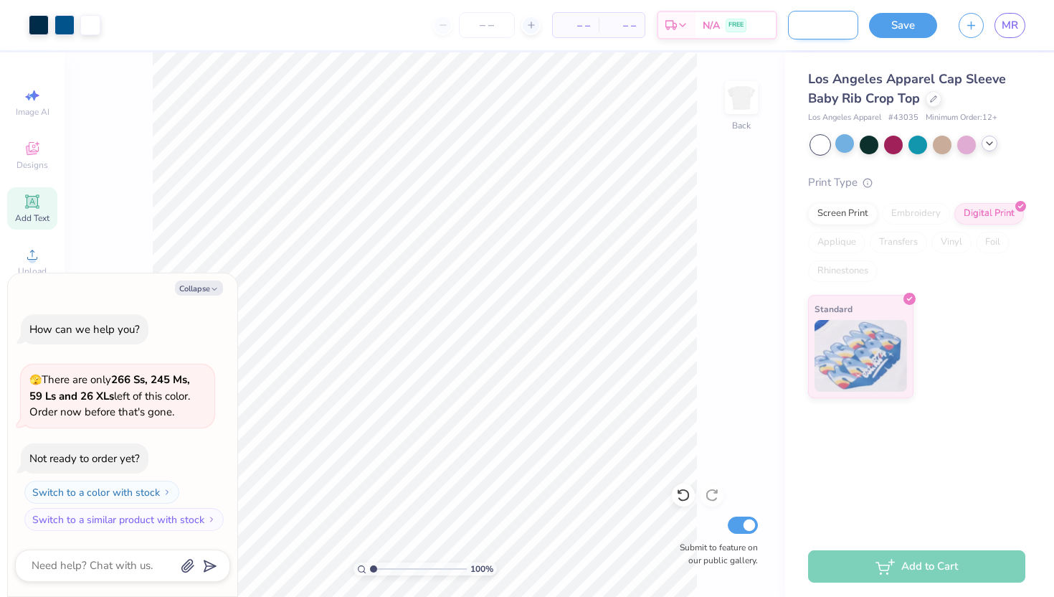
type textarea "x"
type input "KD Bid Day Fall 2025"
type textarea "x"
type input "KD Bid Day Fall 2025"
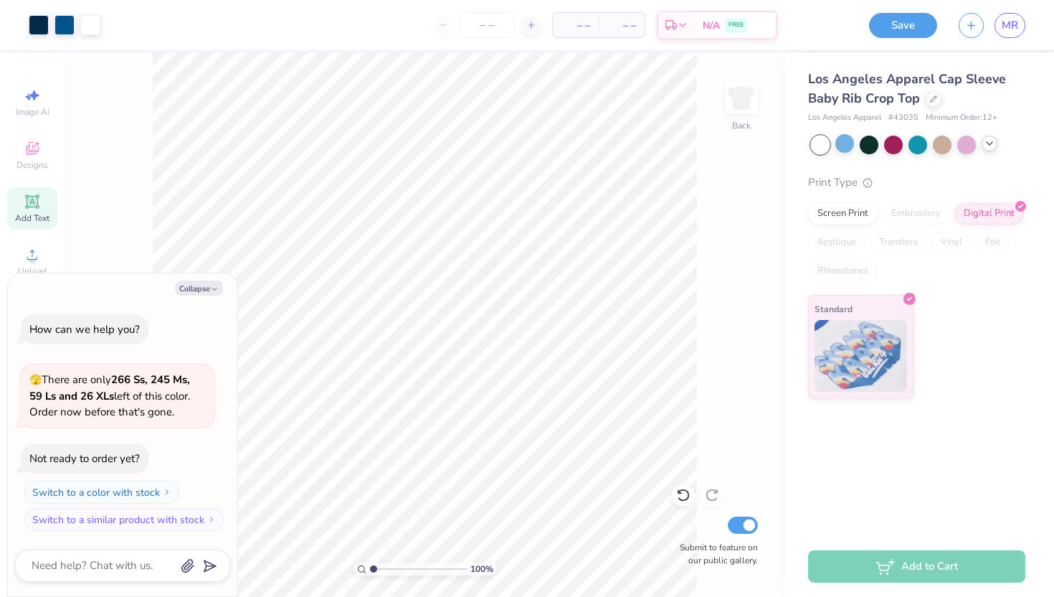
scroll to position [0, 0]
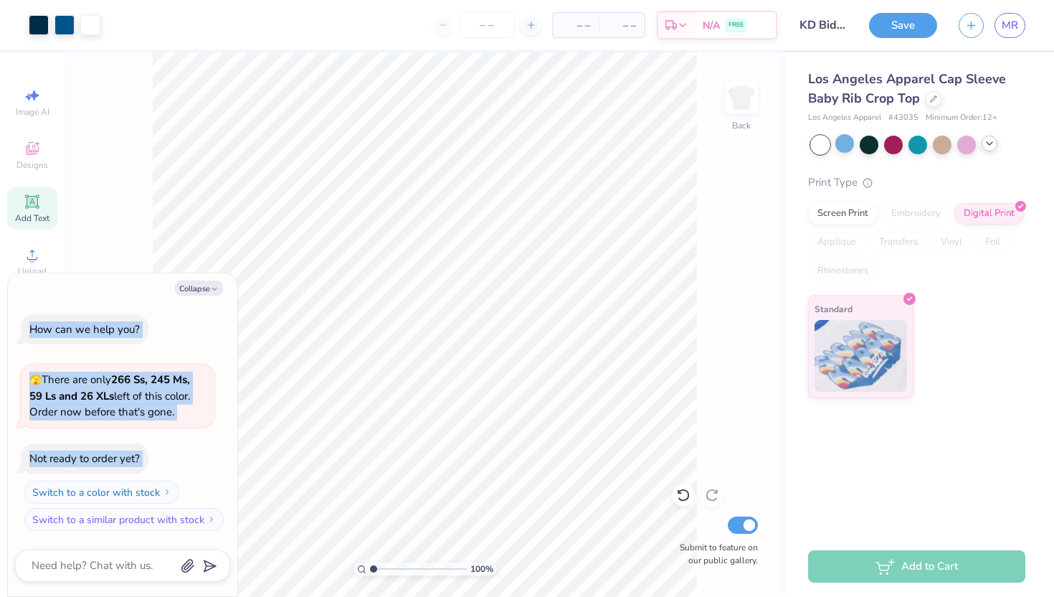
drag, startPoint x: 150, startPoint y: 288, endPoint x: 186, endPoint y: 480, distance: 195.6
click at [186, 480] on div "Collapse How can we help you? 🫣 There are only 266 Ss, 245 Ms, 59 Ls and 26 XLs…" at bounding box center [122, 434] width 229 height 323
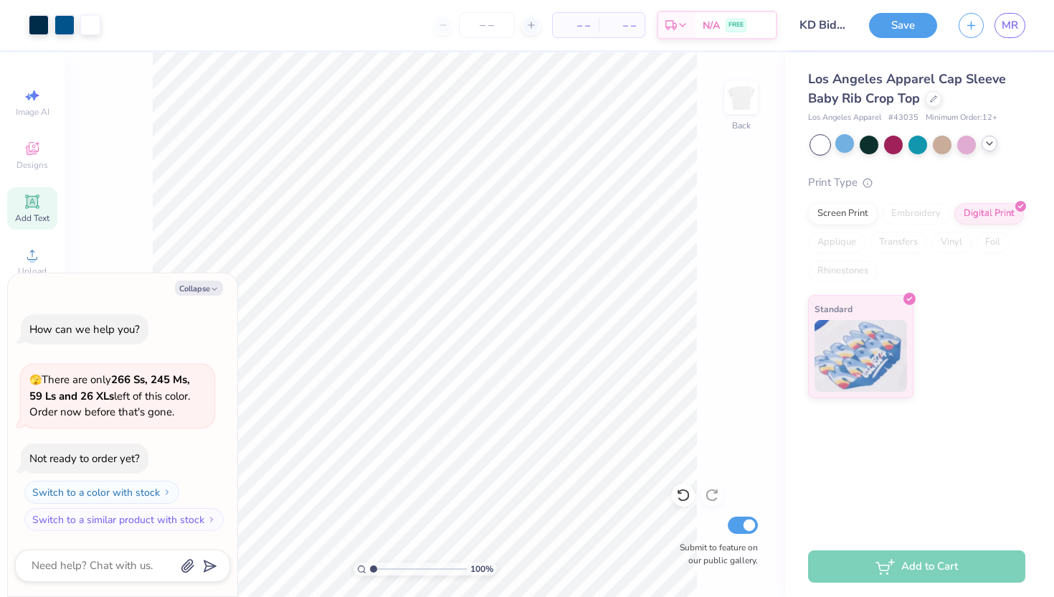
click at [129, 138] on div "100 % Back Submit to feature on our public gallery." at bounding box center [425, 324] width 721 height 544
click at [929, 95] on div at bounding box center [934, 98] width 16 height 16
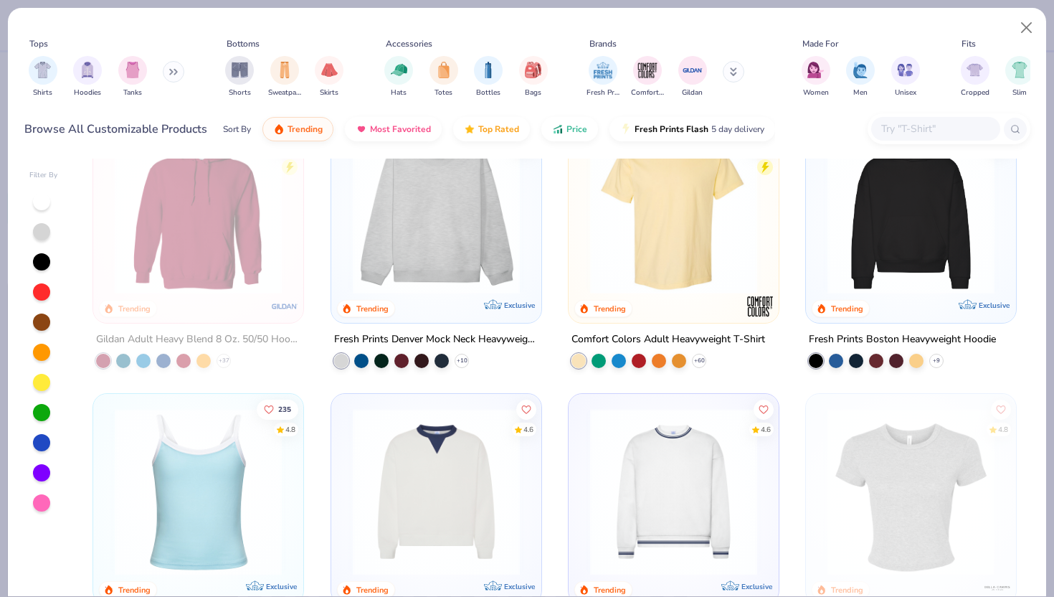
scroll to position [56, 0]
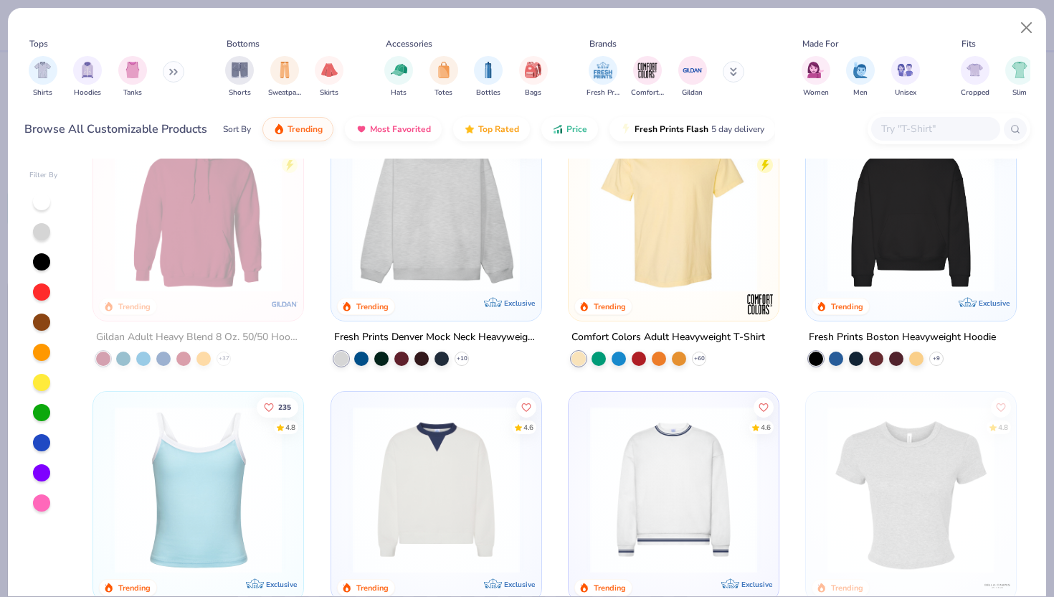
click at [345, 247] on img at bounding box center [253, 208] width 181 height 167
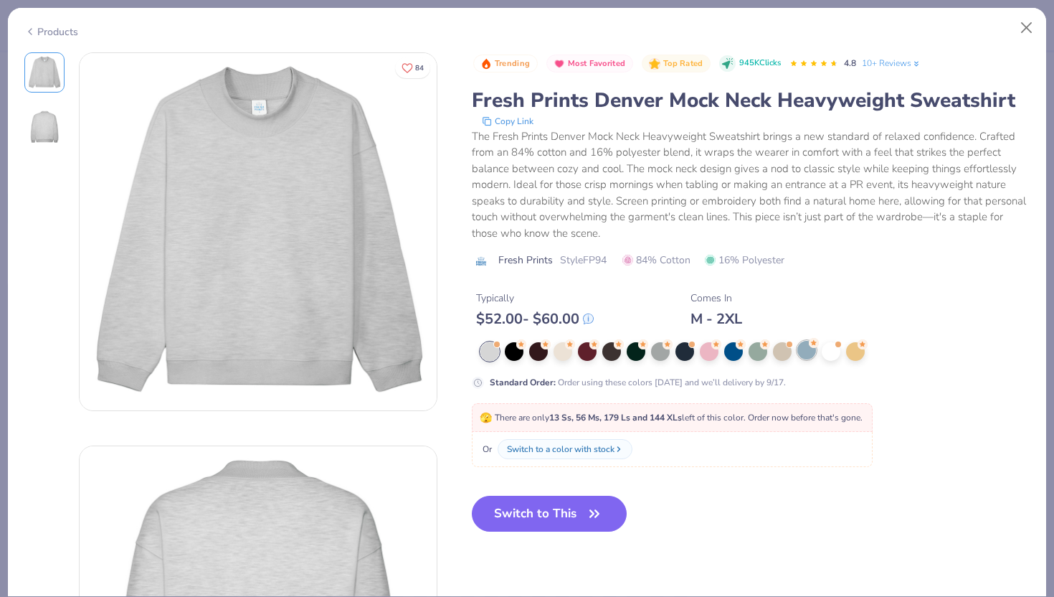
click at [809, 352] on div at bounding box center [806, 350] width 19 height 19
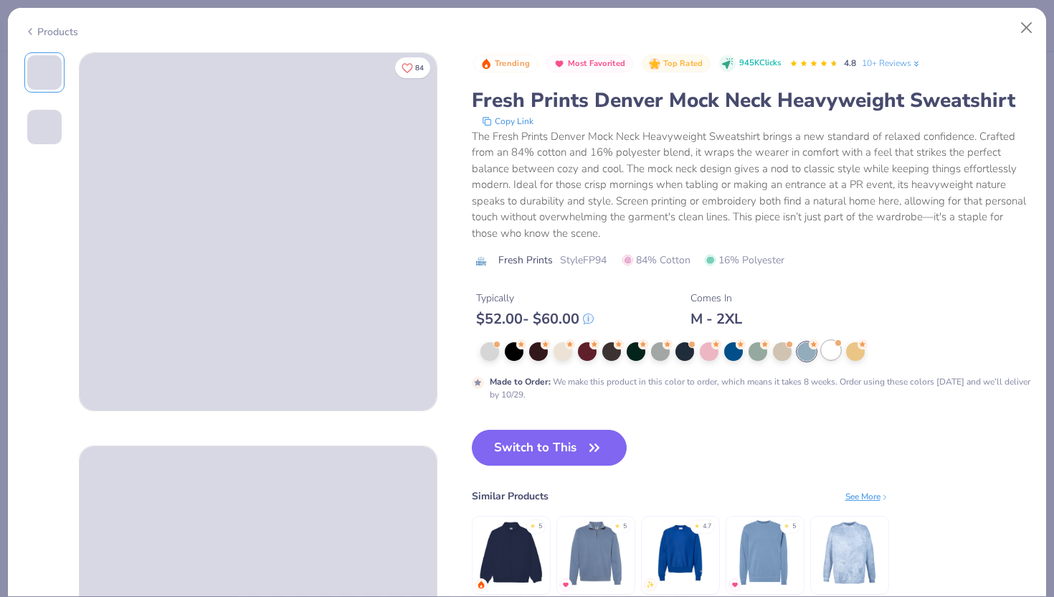
click at [830, 352] on div at bounding box center [831, 350] width 19 height 19
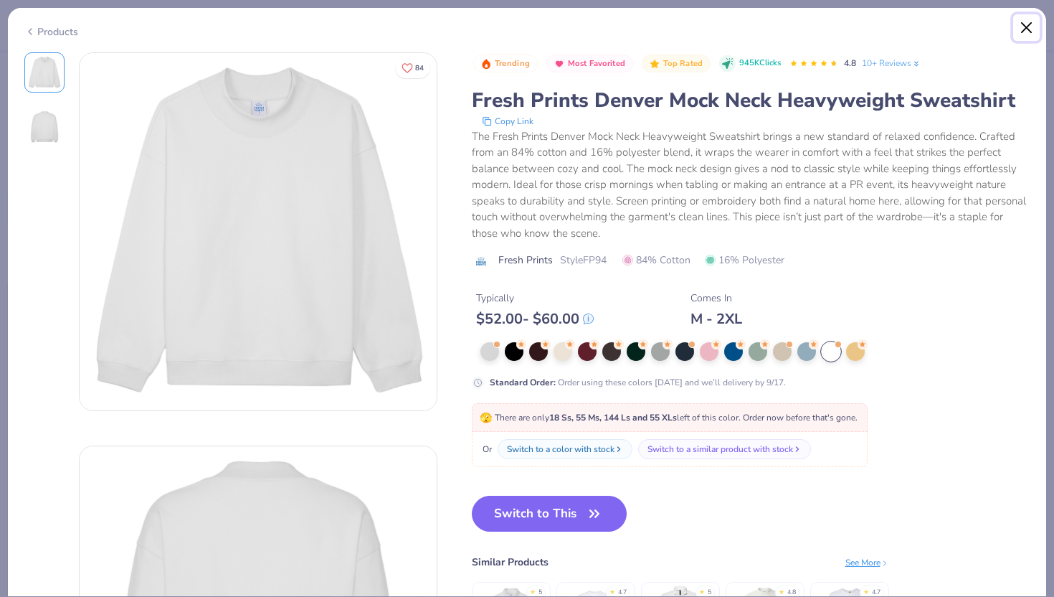
click at [1029, 30] on button "Close" at bounding box center [1026, 27] width 27 height 27
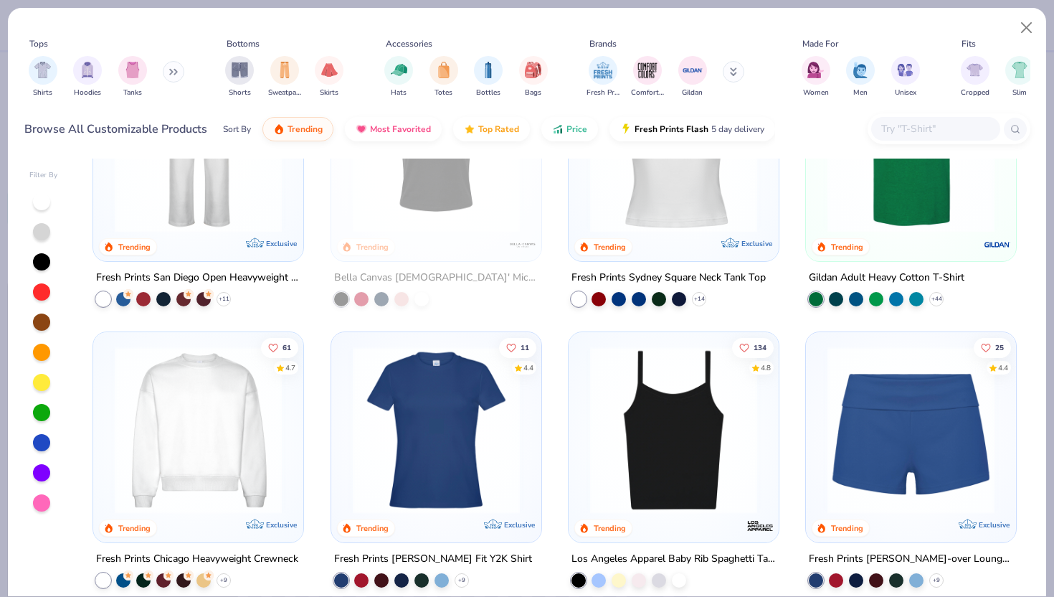
scroll to position [679, 0]
click at [393, 468] on img at bounding box center [436, 429] width 181 height 167
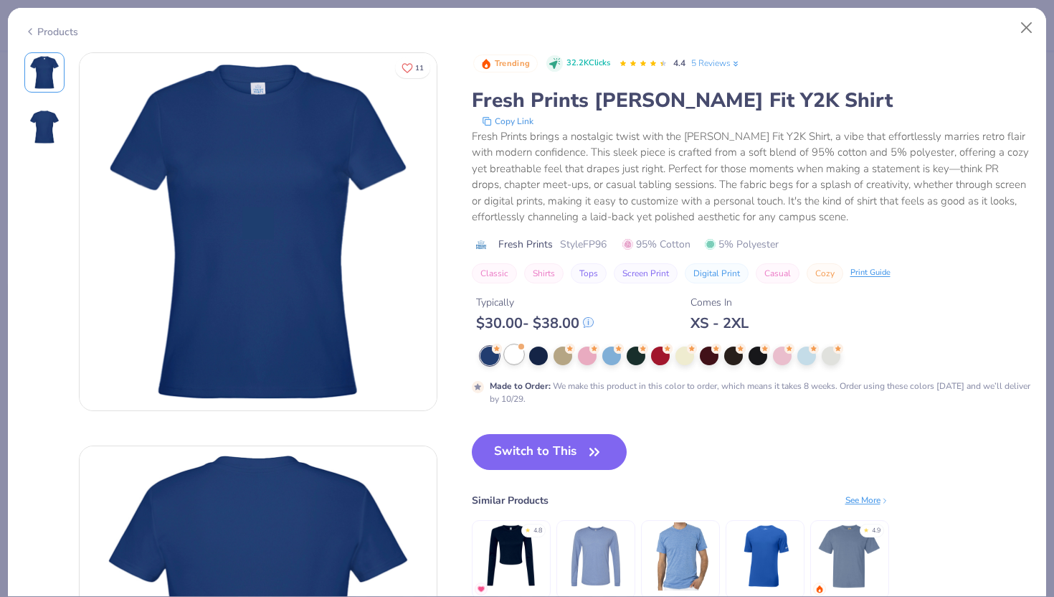
click at [520, 356] on div at bounding box center [514, 354] width 19 height 19
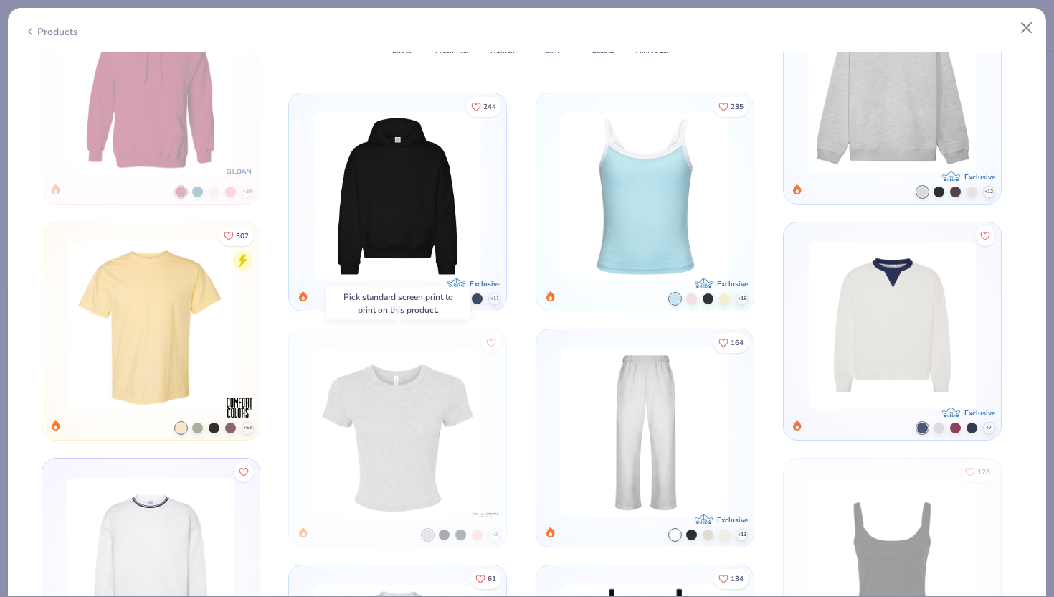
scroll to position [240, 0]
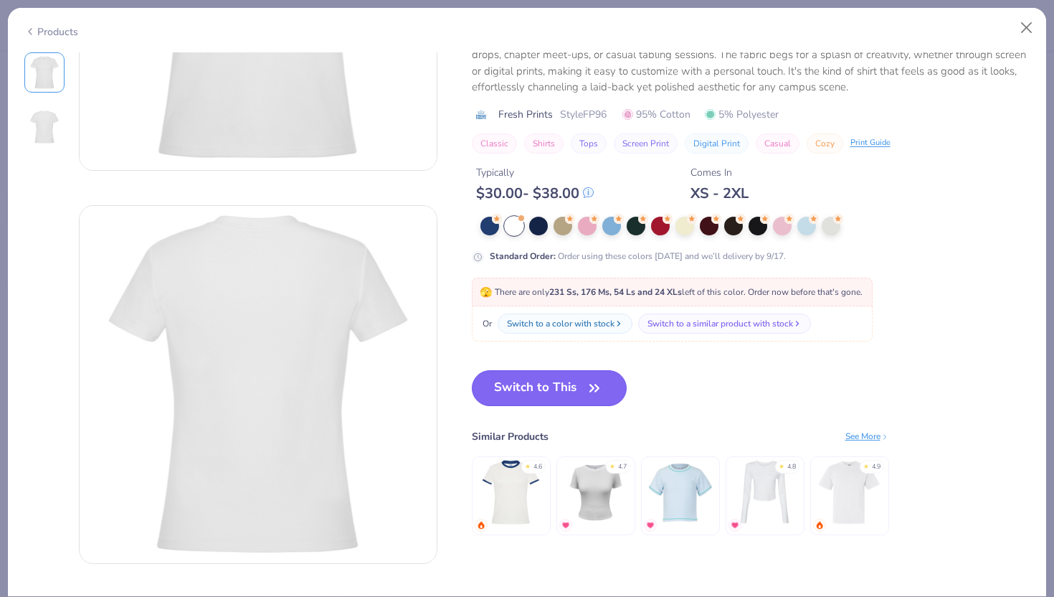
click at [546, 397] on button "Switch to This" at bounding box center [550, 388] width 156 height 36
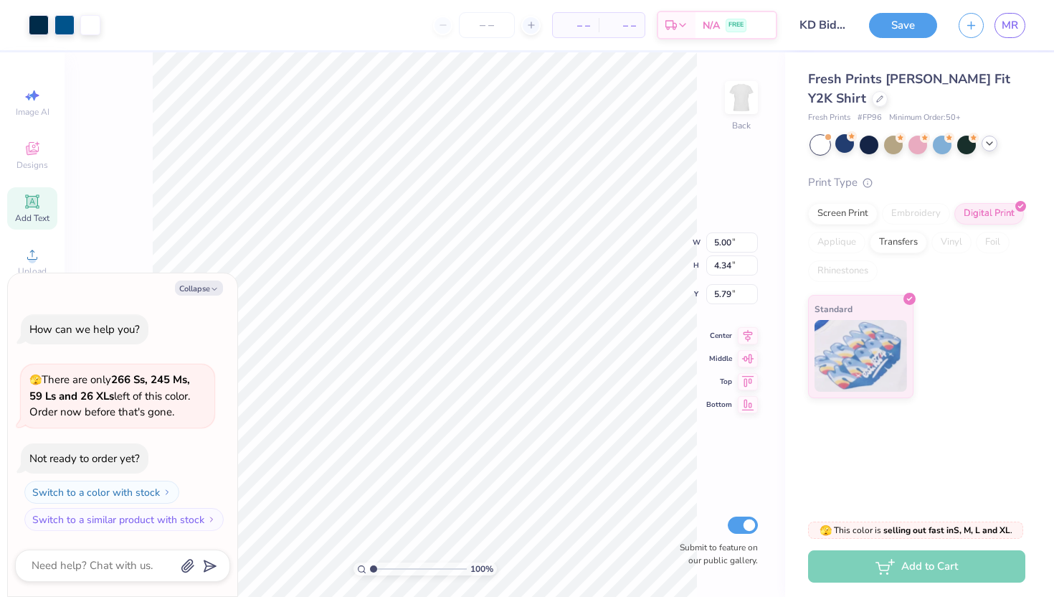
type textarea "x"
type input "3.00"
click at [855, 109] on div "Fresh Prints Naomi Slim Fit Y2K Shirt Fresh Prints # FP96 Minimum Order: 50 +" at bounding box center [916, 97] width 217 height 54
click at [850, 107] on div "Fresh Prints Naomi Slim Fit Y2K Shirt" at bounding box center [916, 89] width 217 height 39
click at [876, 101] on icon at bounding box center [879, 97] width 7 height 7
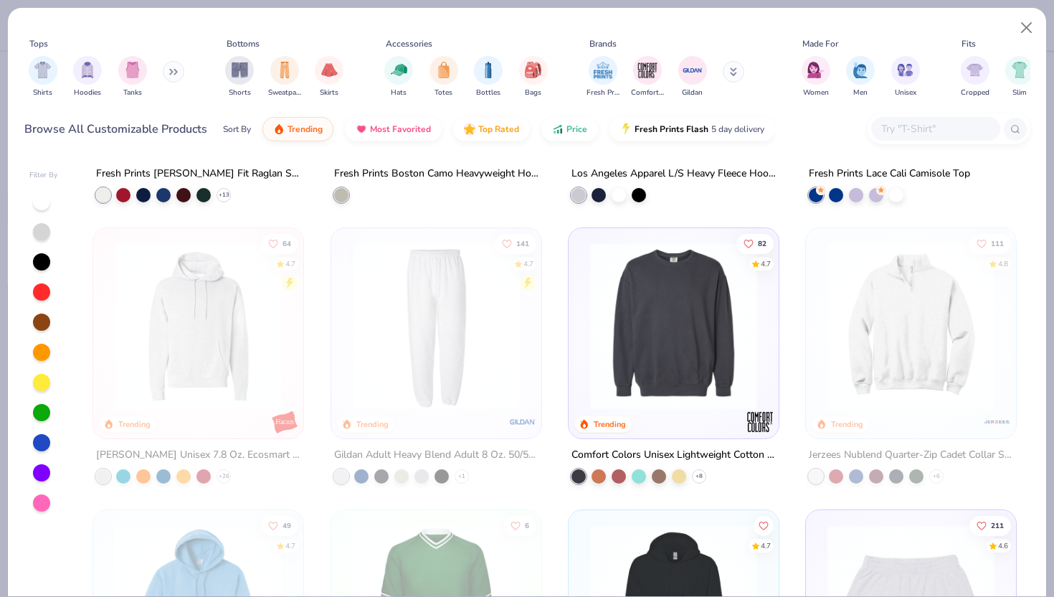
scroll to position [2281, 0]
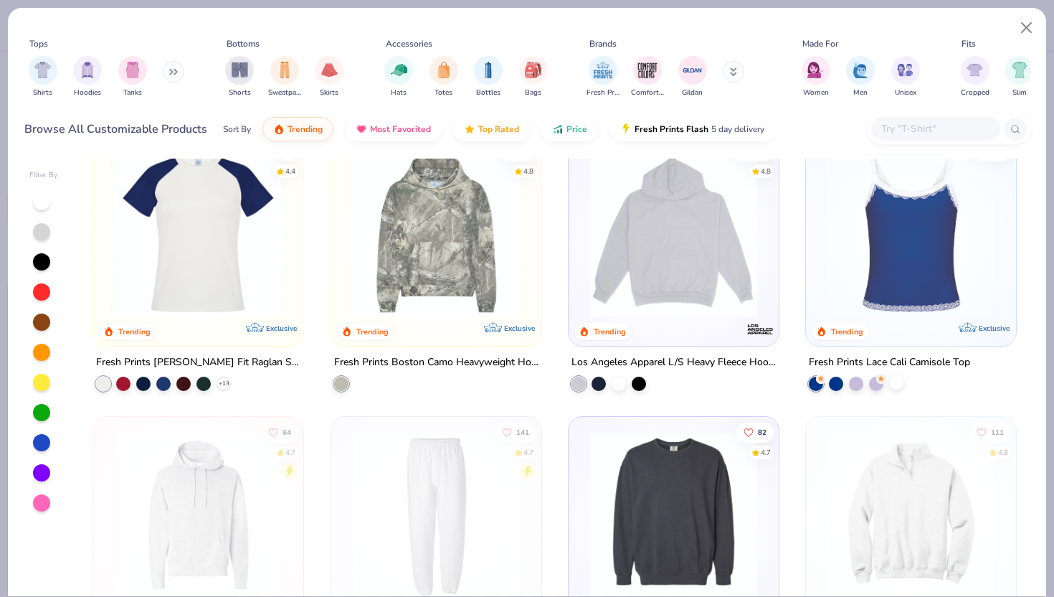
click at [891, 380] on div at bounding box center [896, 382] width 14 height 14
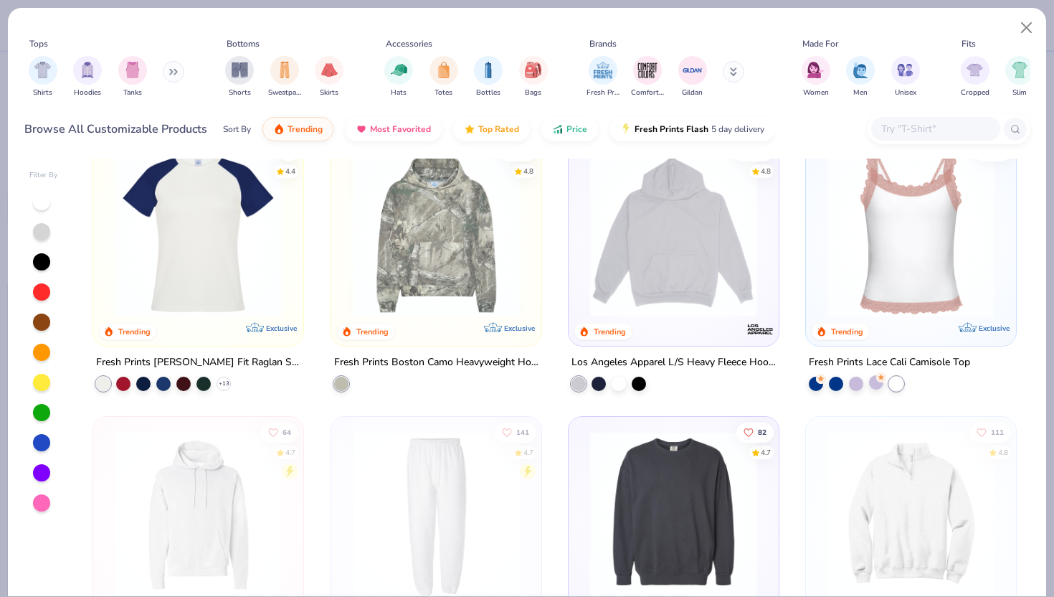
click at [878, 382] on div at bounding box center [876, 382] width 14 height 14
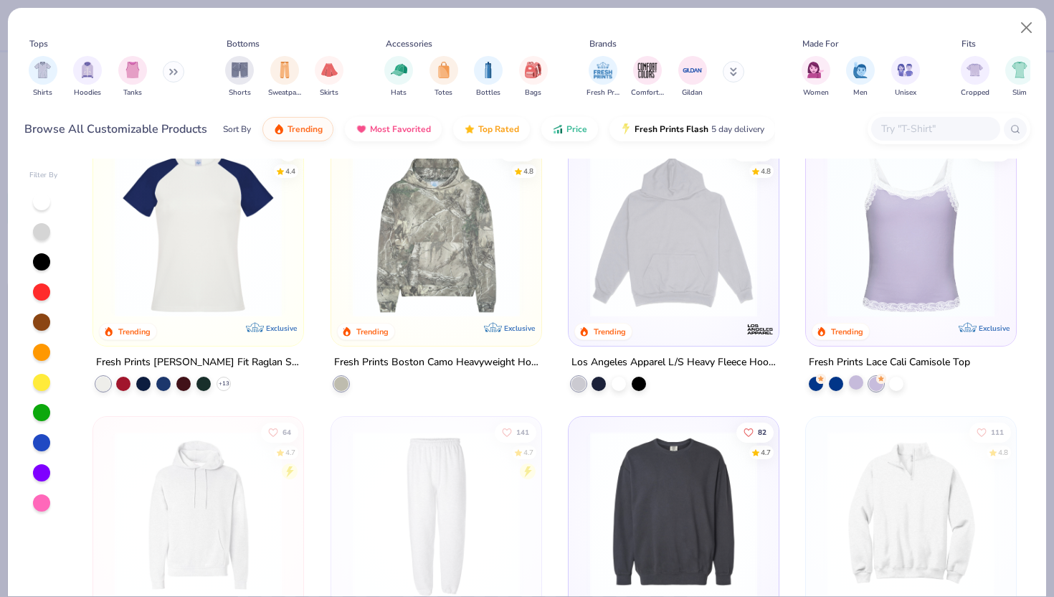
click at [856, 382] on div at bounding box center [856, 382] width 14 height 14
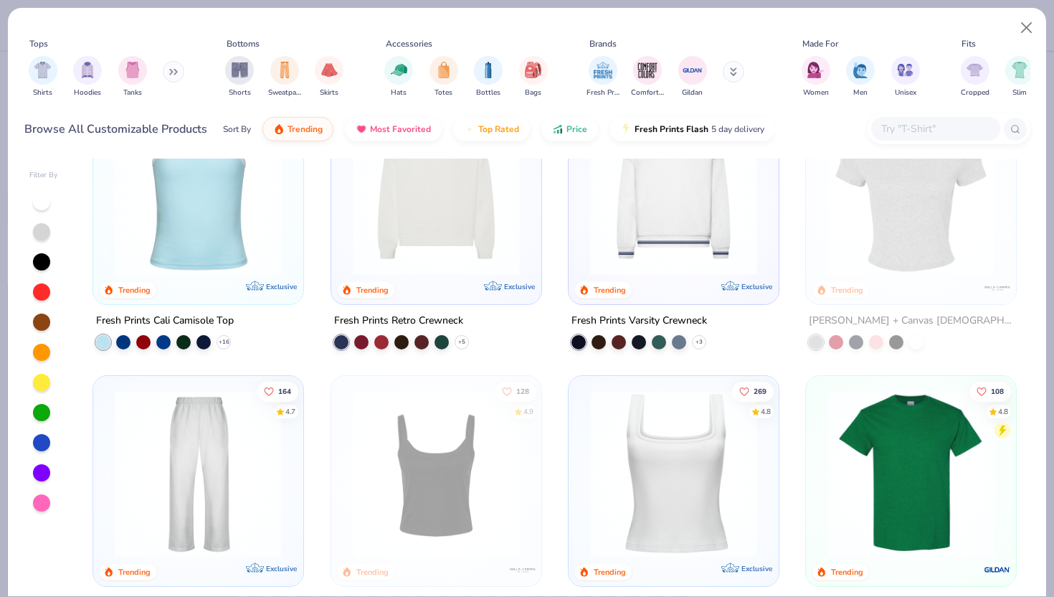
scroll to position [0, 0]
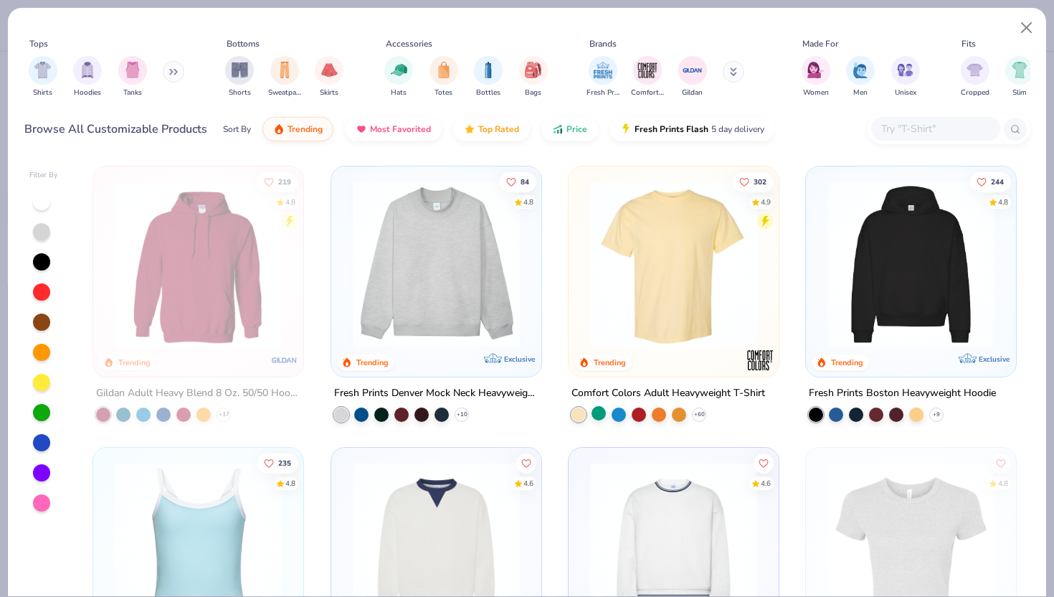
click at [593, 414] on div at bounding box center [599, 413] width 14 height 14
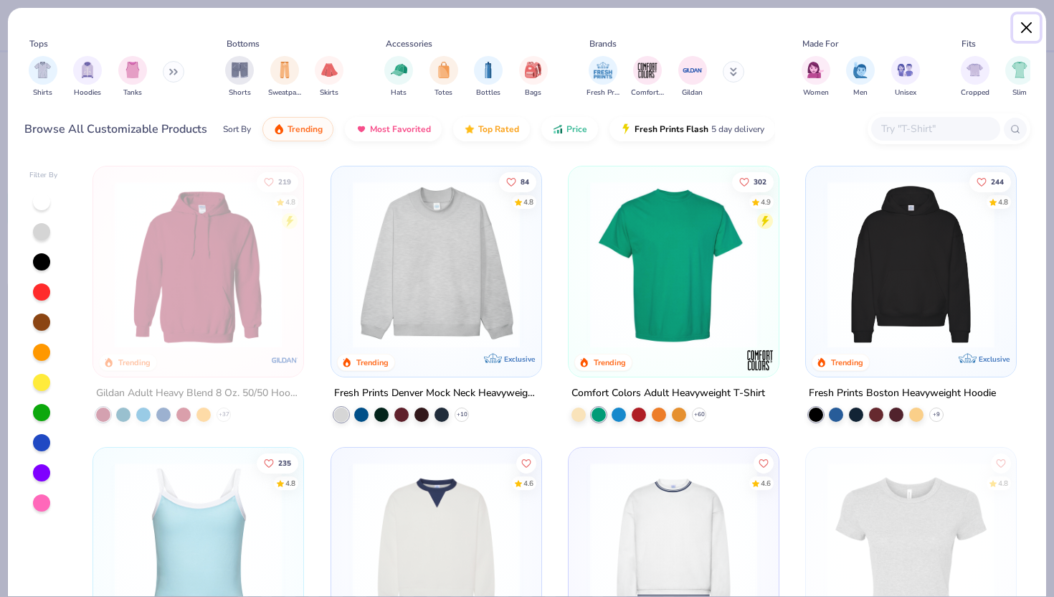
click at [1028, 37] on button "Close" at bounding box center [1026, 27] width 27 height 27
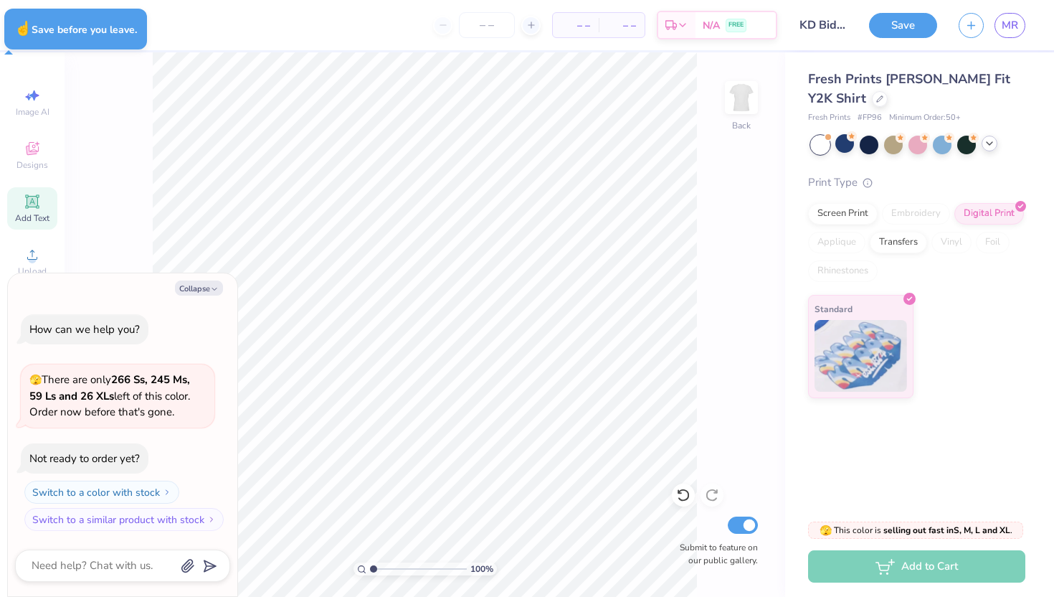
type textarea "x"
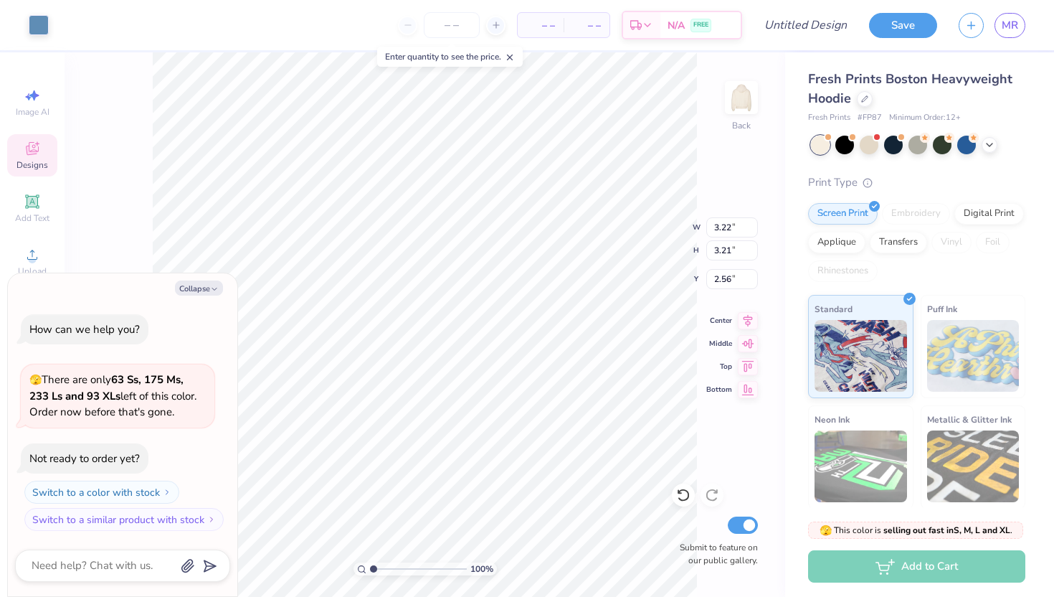
type textarea "x"
type input "3.22"
type input "3.21"
type input "2.56"
type textarea "x"
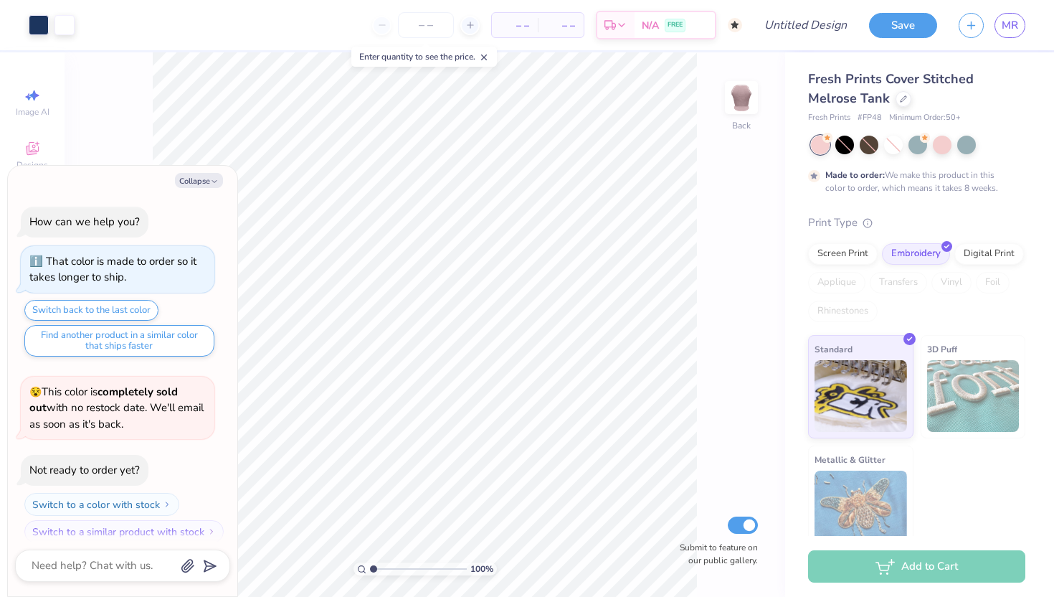
scroll to position [11, 0]
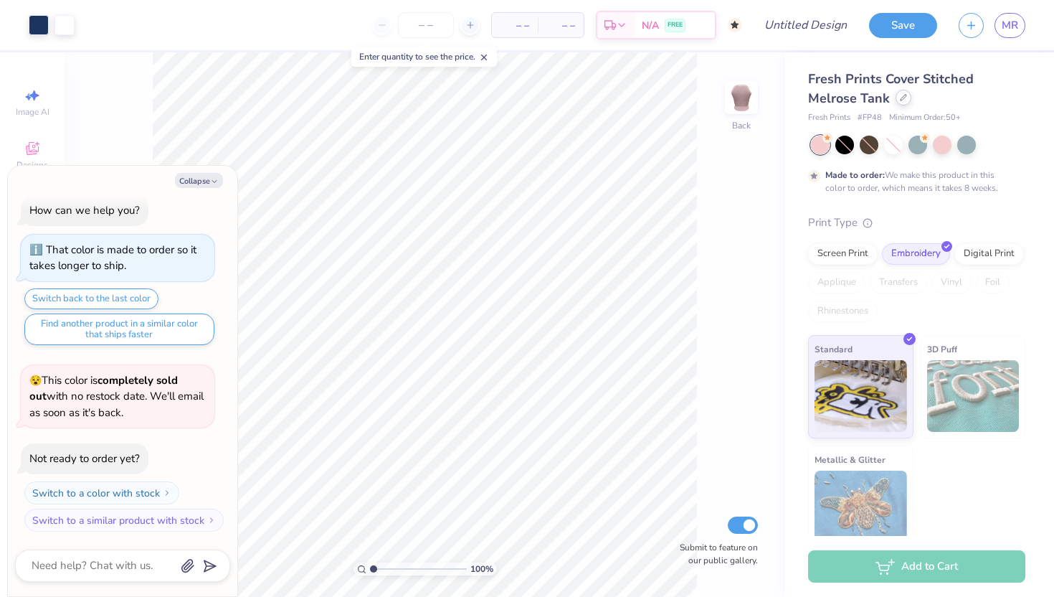
click at [896, 101] on div at bounding box center [904, 98] width 16 height 16
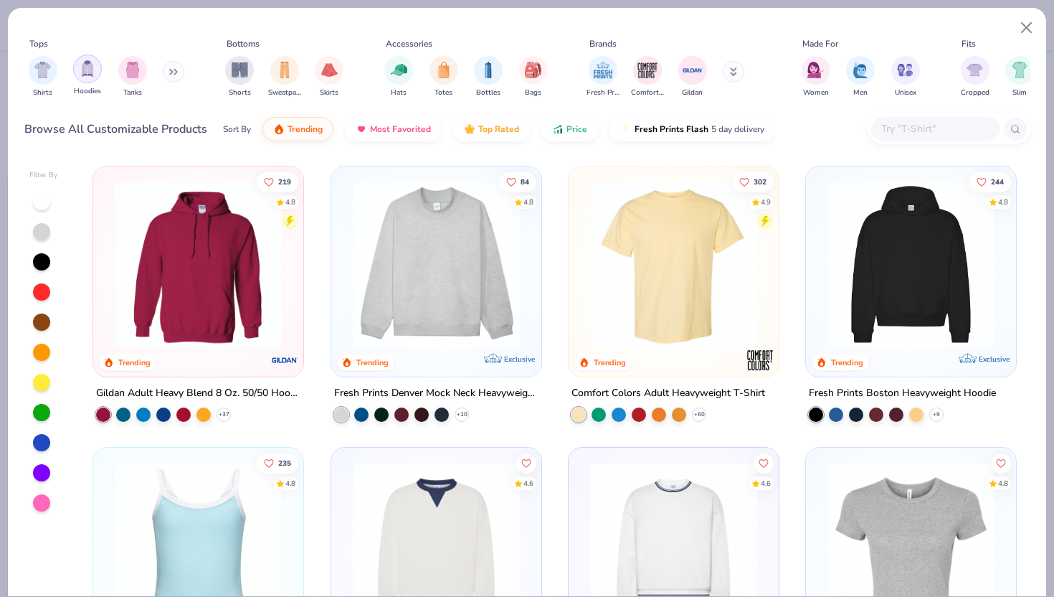
click at [86, 70] on img "filter for Hoodies" at bounding box center [88, 68] width 16 height 16
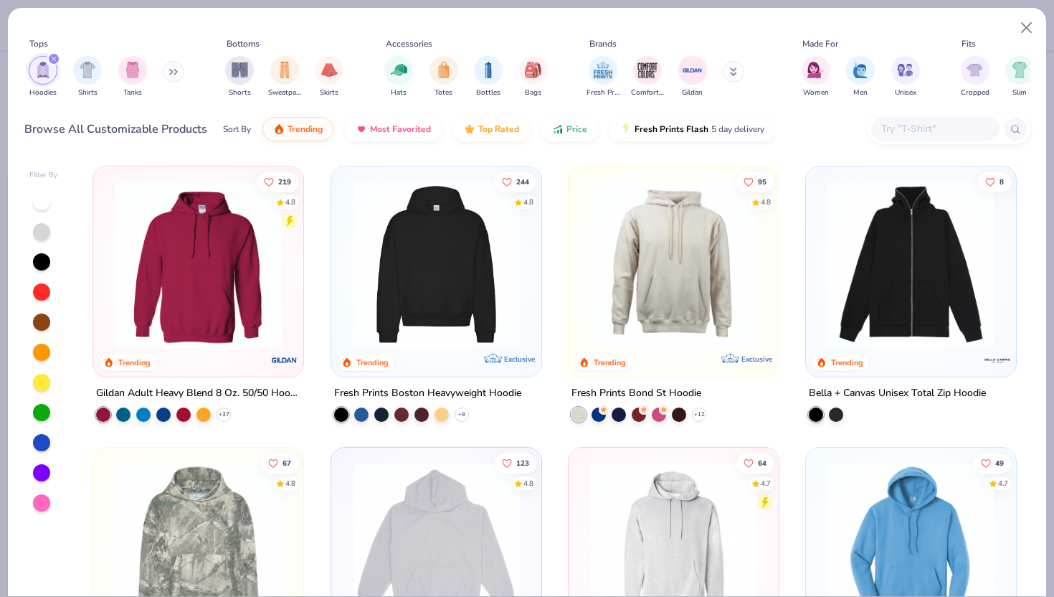
click at [453, 300] on img at bounding box center [436, 264] width 181 height 167
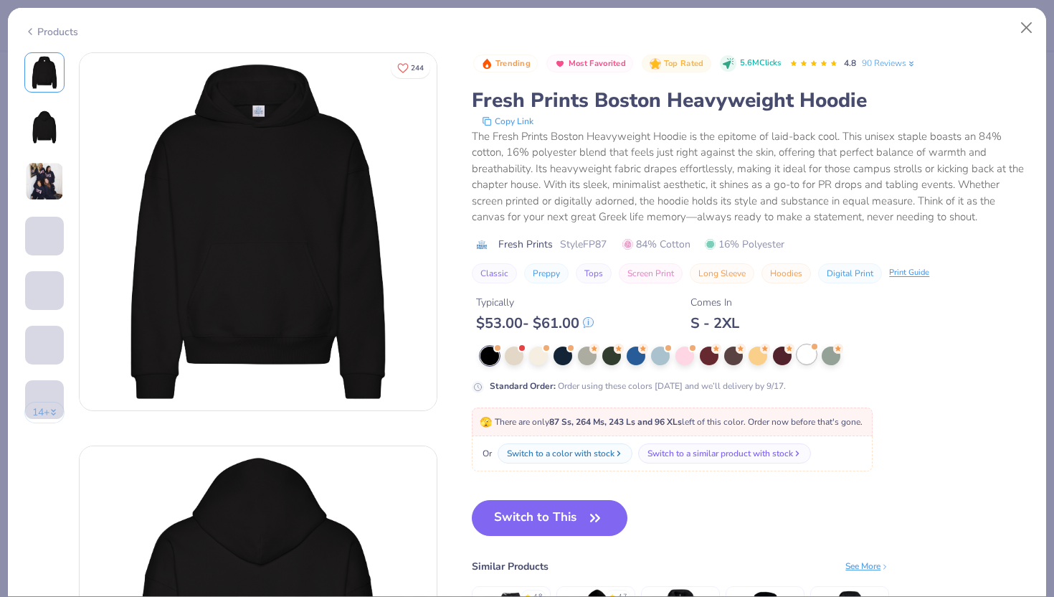
click at [804, 356] on div at bounding box center [806, 354] width 19 height 19
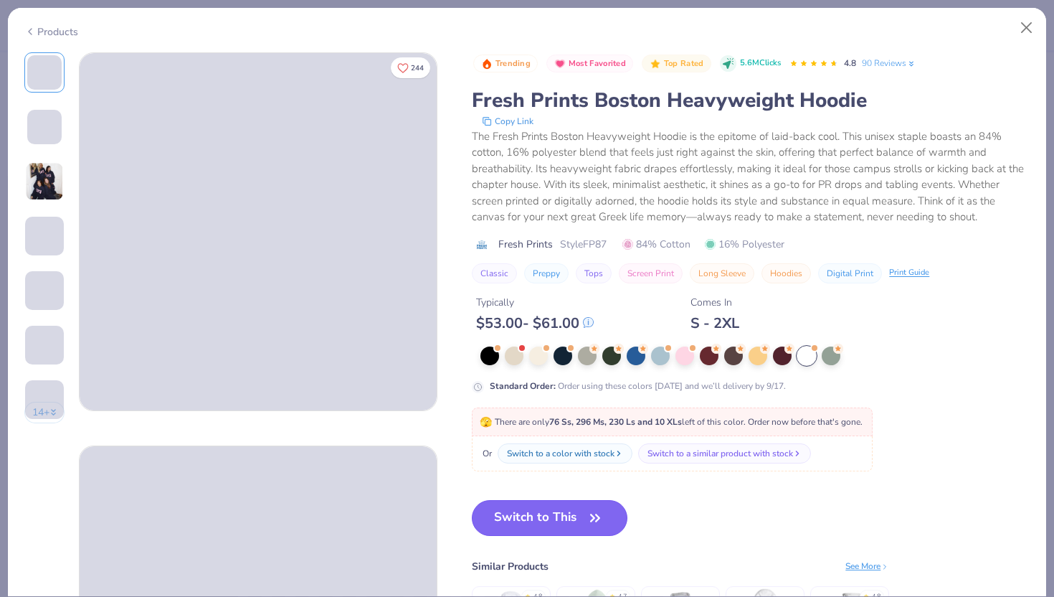
click at [605, 522] on button "Switch to This" at bounding box center [550, 518] width 156 height 36
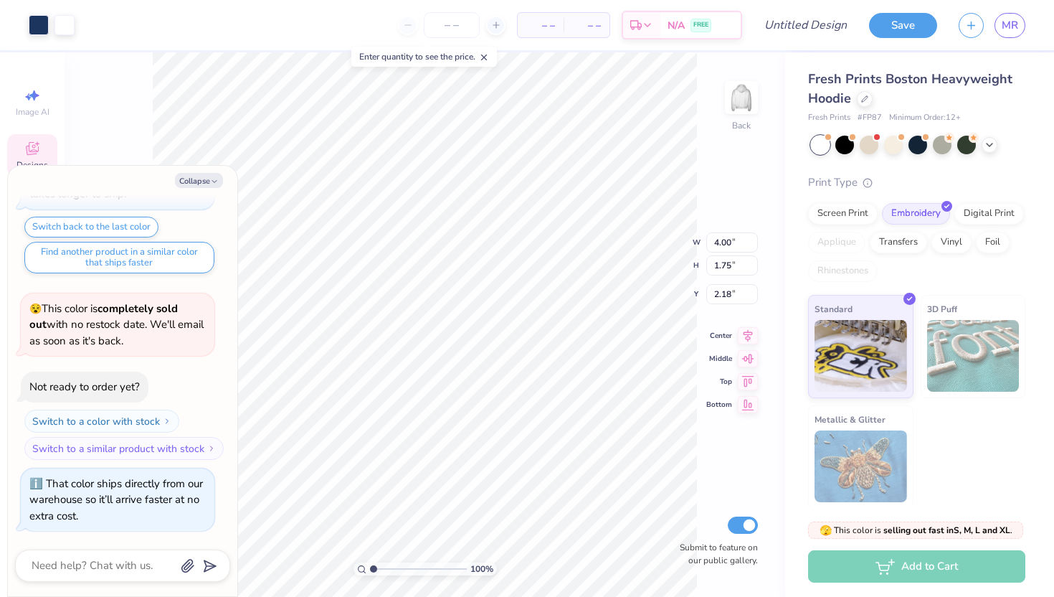
type textarea "x"
type input "2.13"
type textarea "x"
type input "9.85"
type input "4.31"
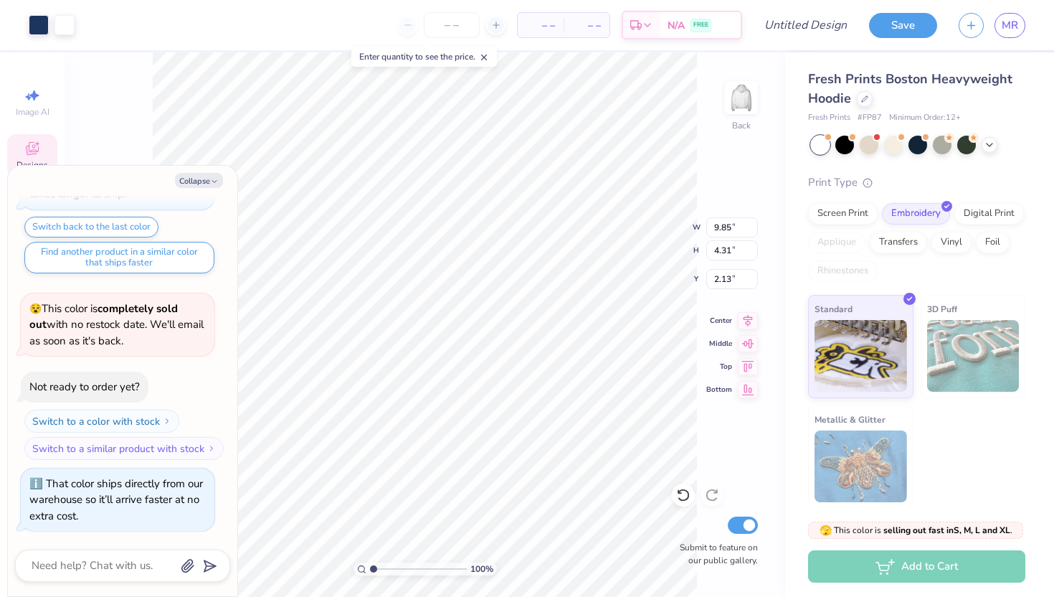
type textarea "x"
type input "4.60"
type textarea "x"
type input "3.78"
type textarea "x"
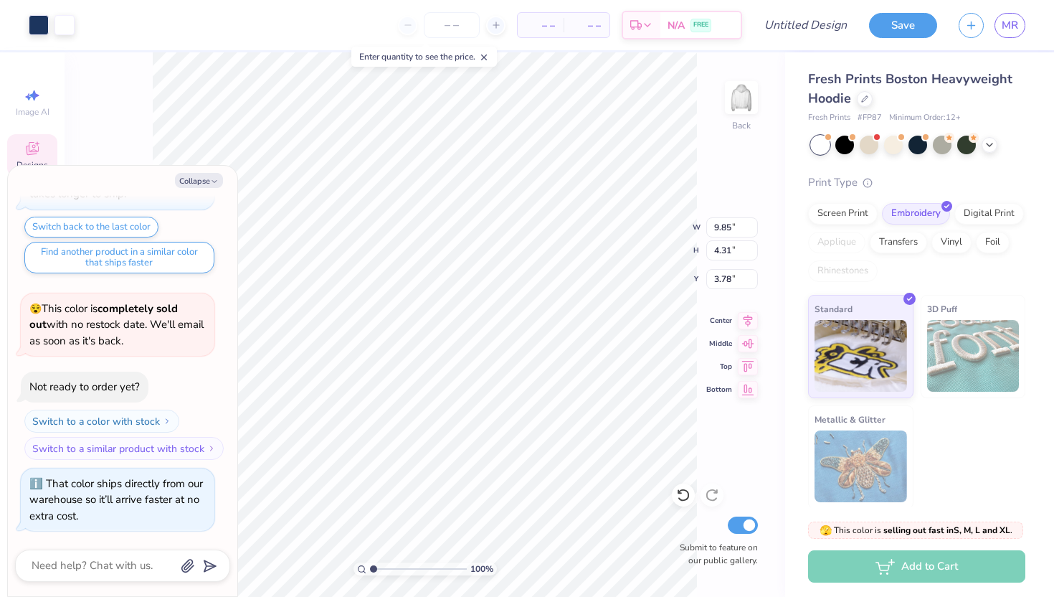
type input "7.66"
type input "3.35"
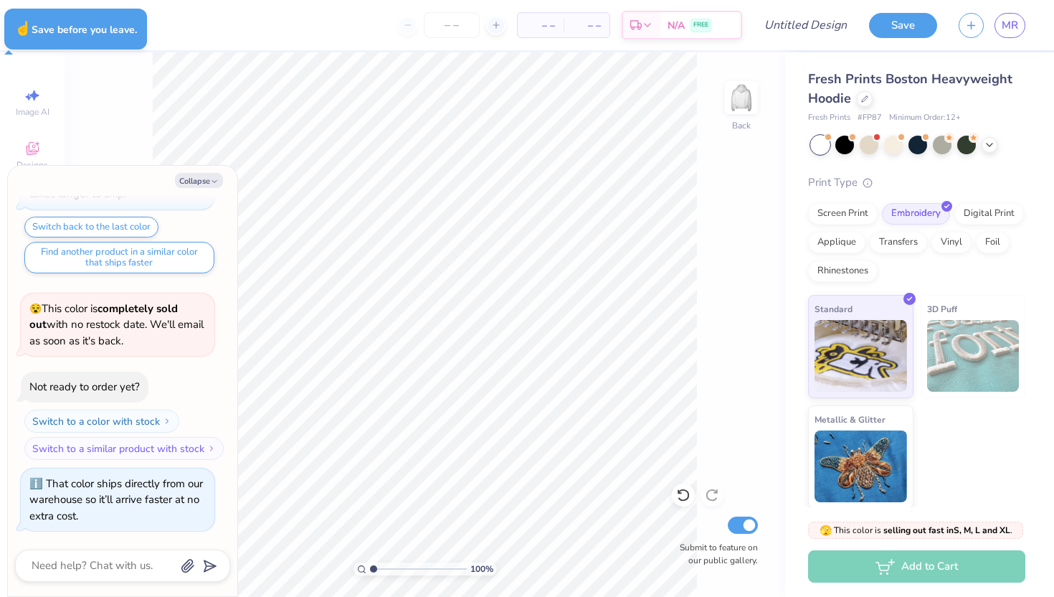
type textarea "x"
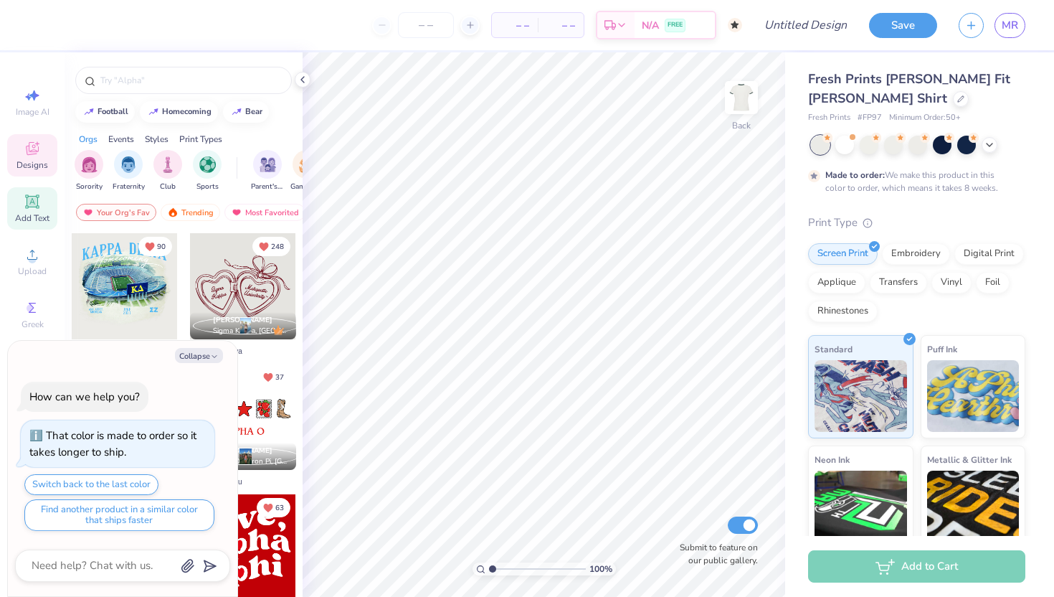
click at [34, 201] on icon at bounding box center [32, 201] width 11 height 11
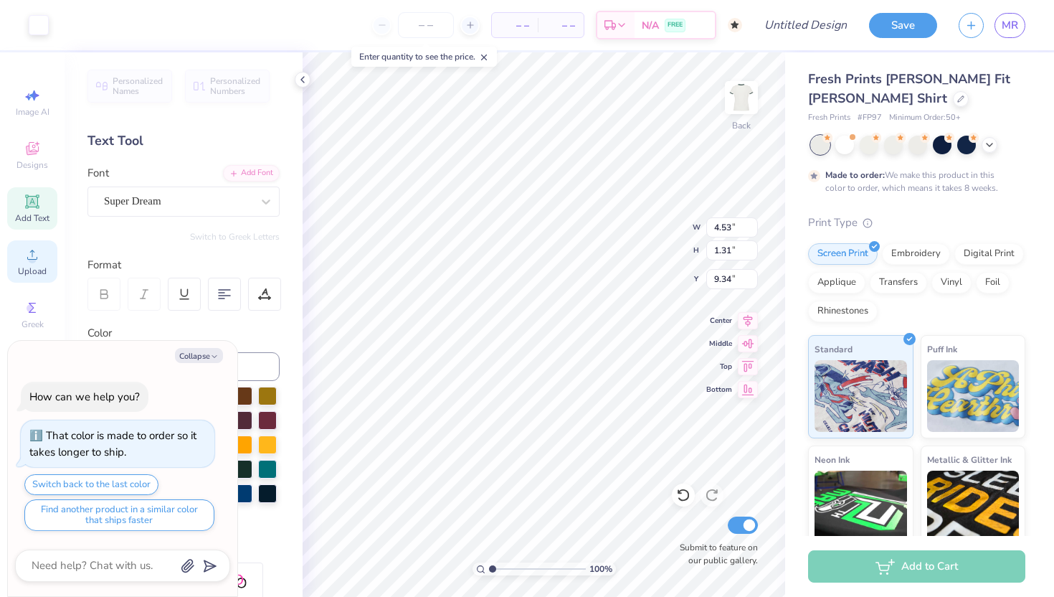
click at [35, 260] on circle at bounding box center [32, 259] width 8 height 8
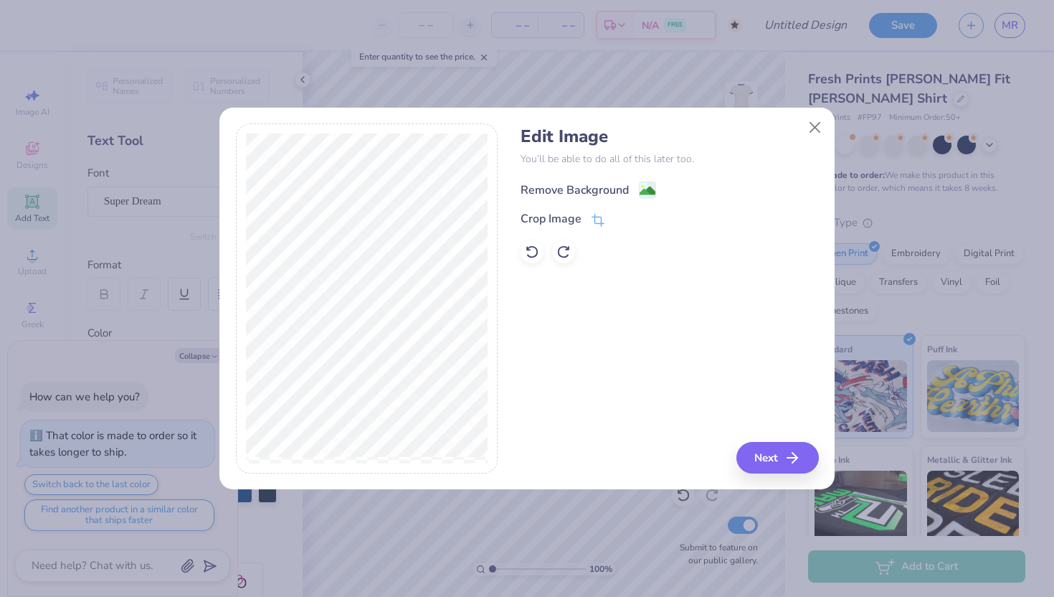
click at [587, 184] on div "Remove Background" at bounding box center [575, 189] width 108 height 17
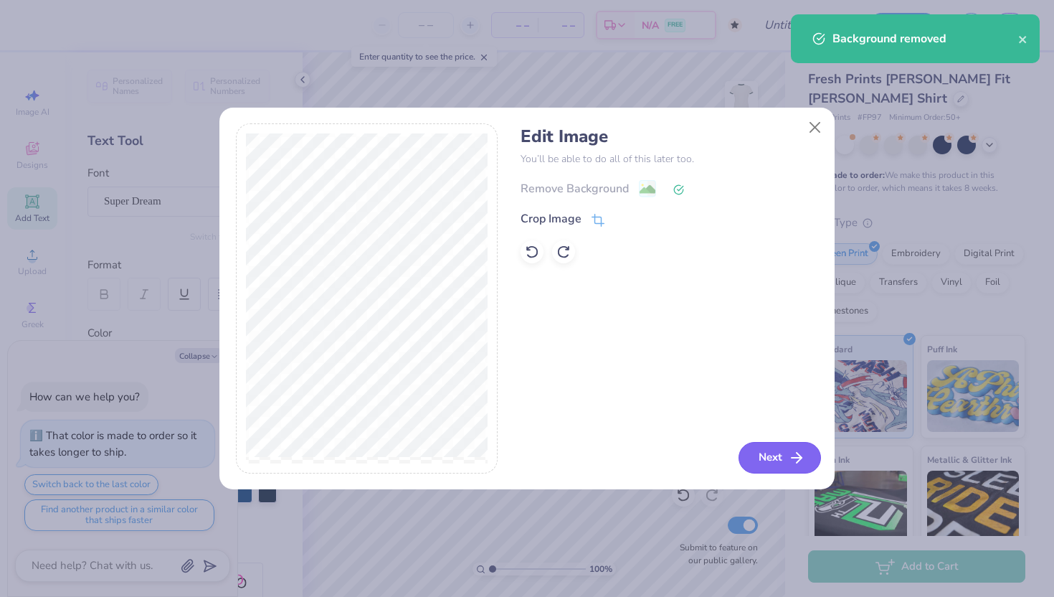
click at [792, 465] on icon "button" at bounding box center [796, 457] width 17 height 17
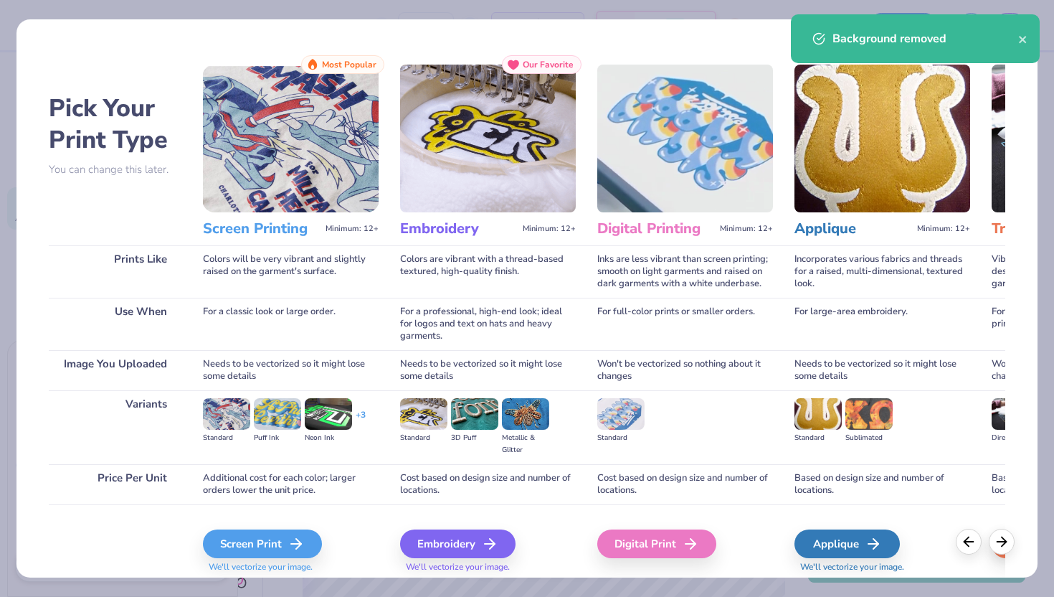
scroll to position [38, 0]
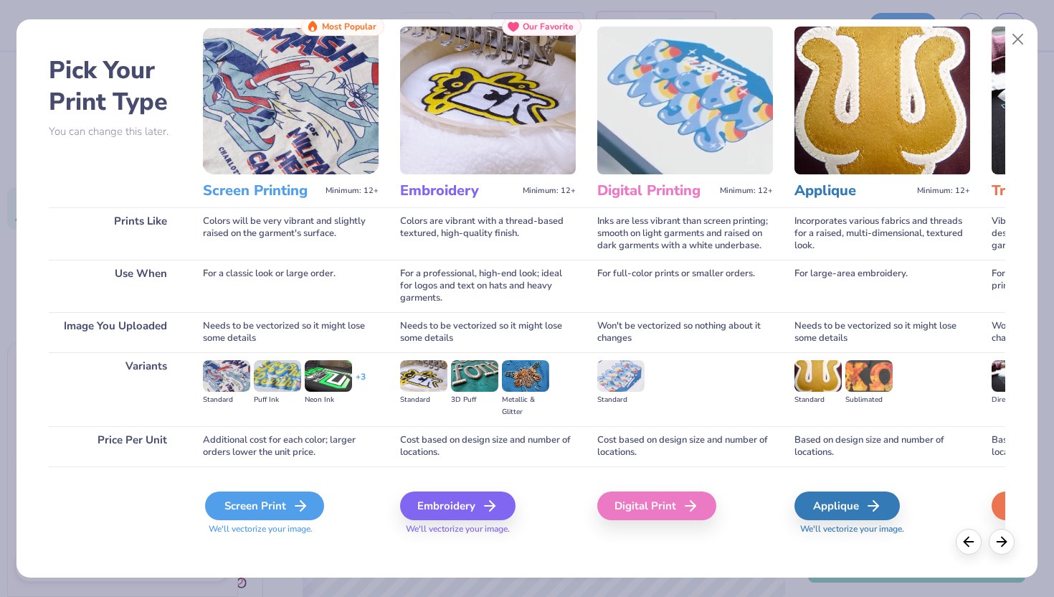
click at [272, 504] on div "Screen Print" at bounding box center [264, 505] width 119 height 29
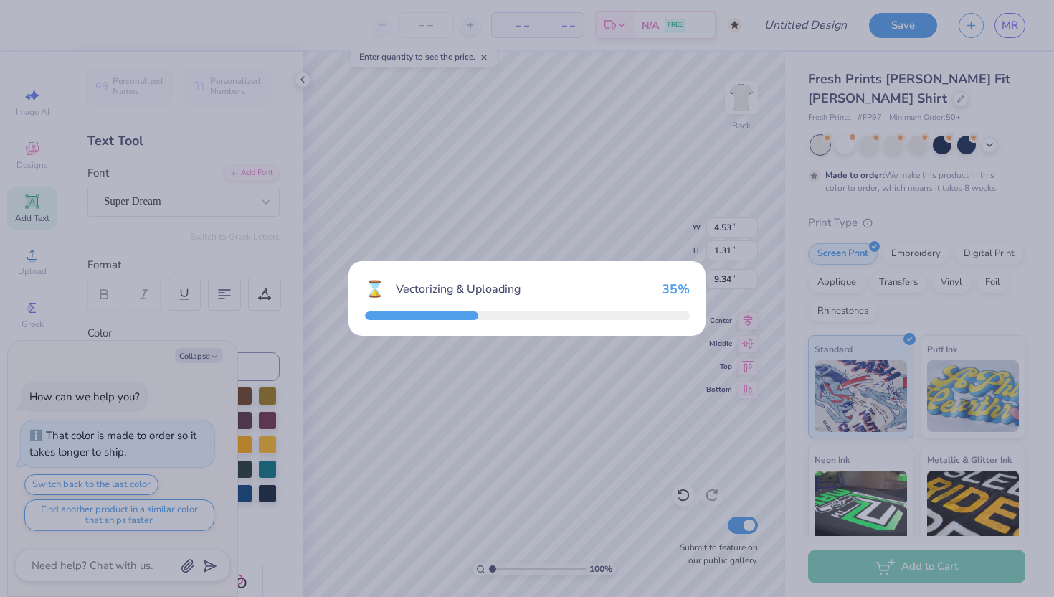
type textarea "x"
type input "11.74"
type input "8.05"
type input "5.97"
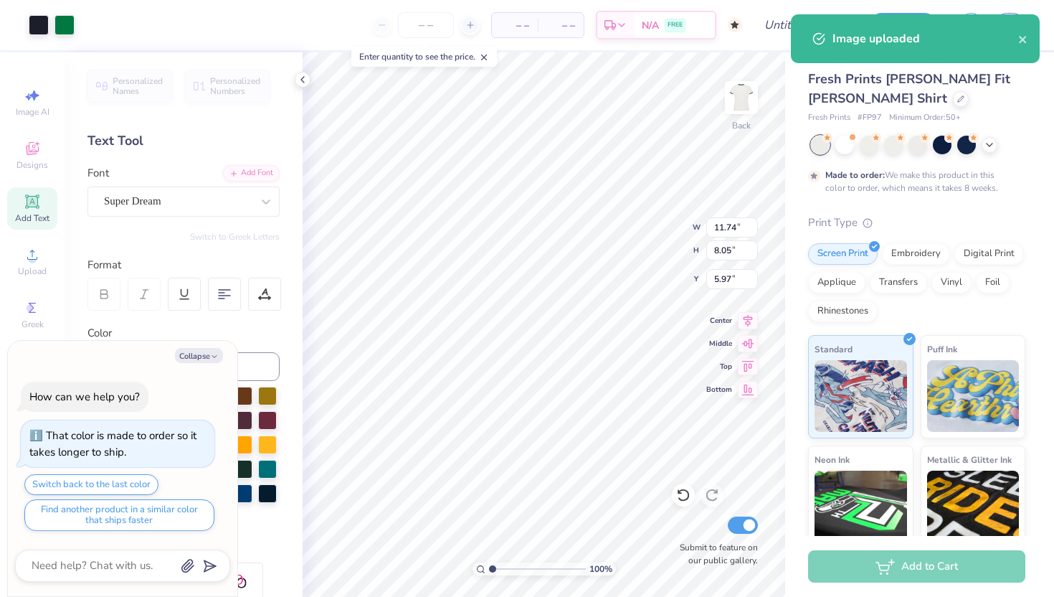
type textarea "x"
type input "6.90"
type input "4.73"
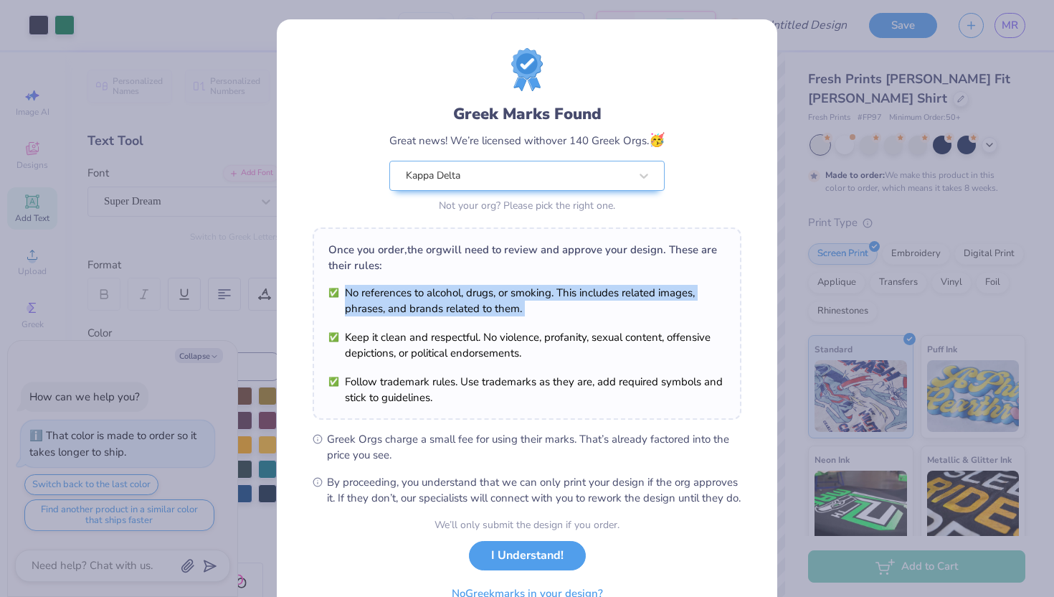
click at [555, 275] on div "Once you order, the org will need to review and approve your design. These are …" at bounding box center [527, 323] width 429 height 192
click at [509, 566] on button "I Understand!" at bounding box center [527, 551] width 117 height 29
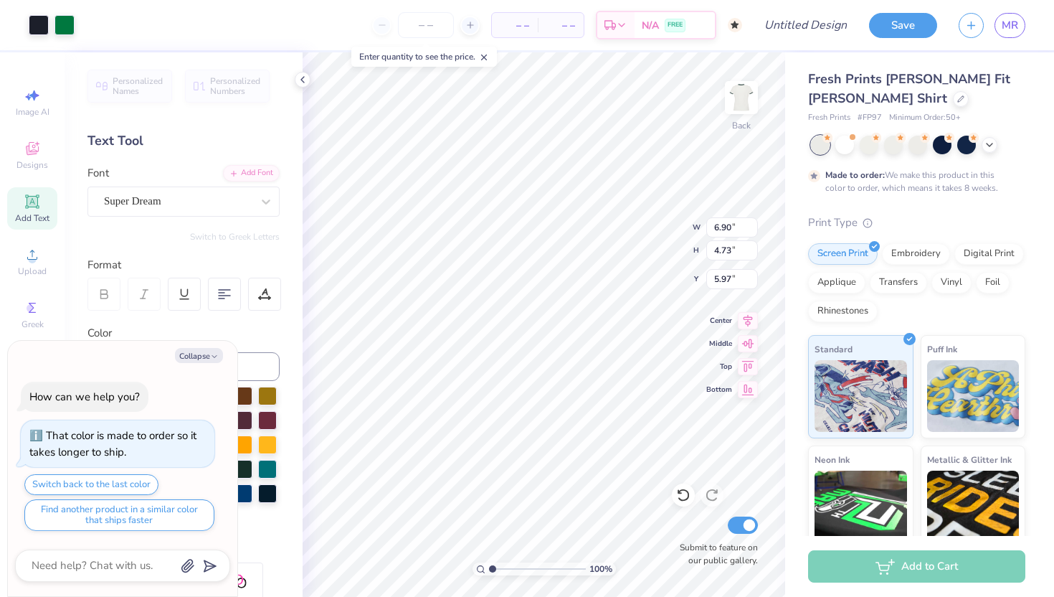
type textarea "x"
type input "2.18"
type textarea "x"
type input "4.53"
type input "1.31"
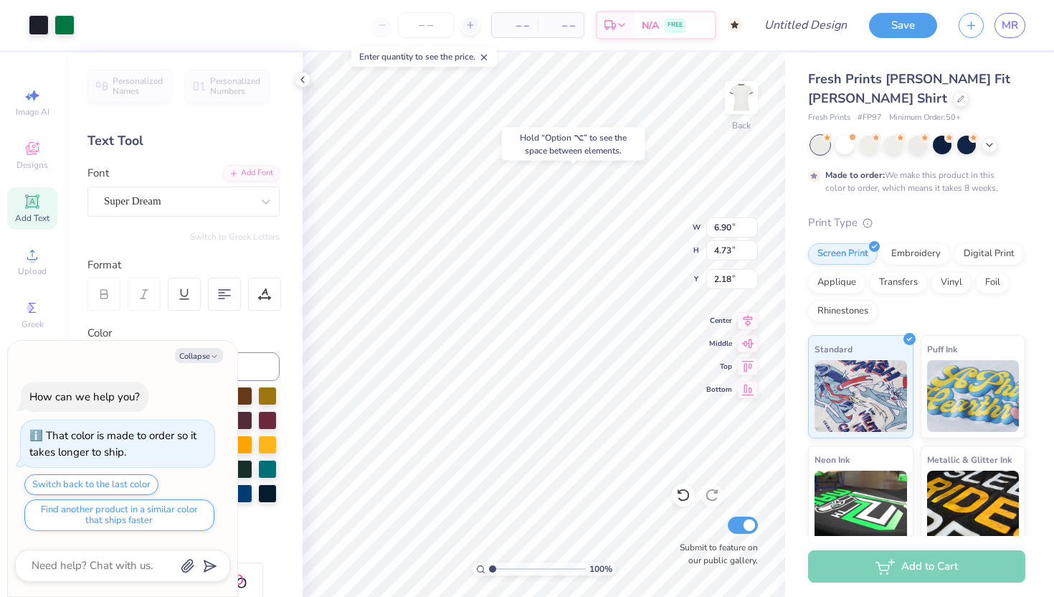
type input "9.34"
click at [860, 103] on div "Fresh Prints [PERSON_NAME] Fit [PERSON_NAME] Shirt" at bounding box center [916, 89] width 217 height 39
click at [957, 98] on icon at bounding box center [960, 97] width 7 height 7
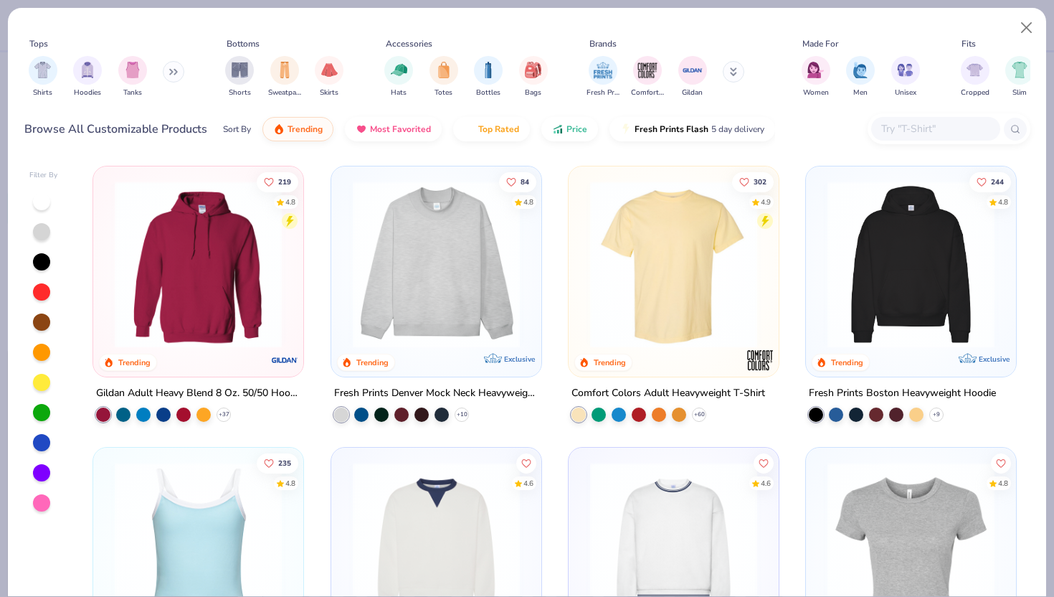
click at [589, 300] on img at bounding box center [673, 264] width 181 height 167
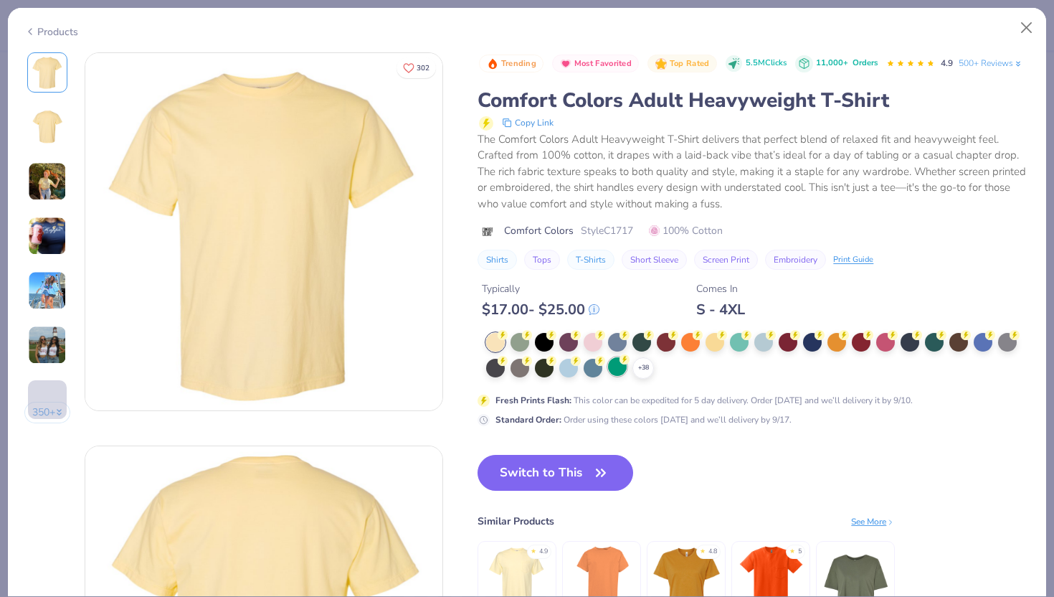
click at [613, 364] on div at bounding box center [617, 366] width 19 height 19
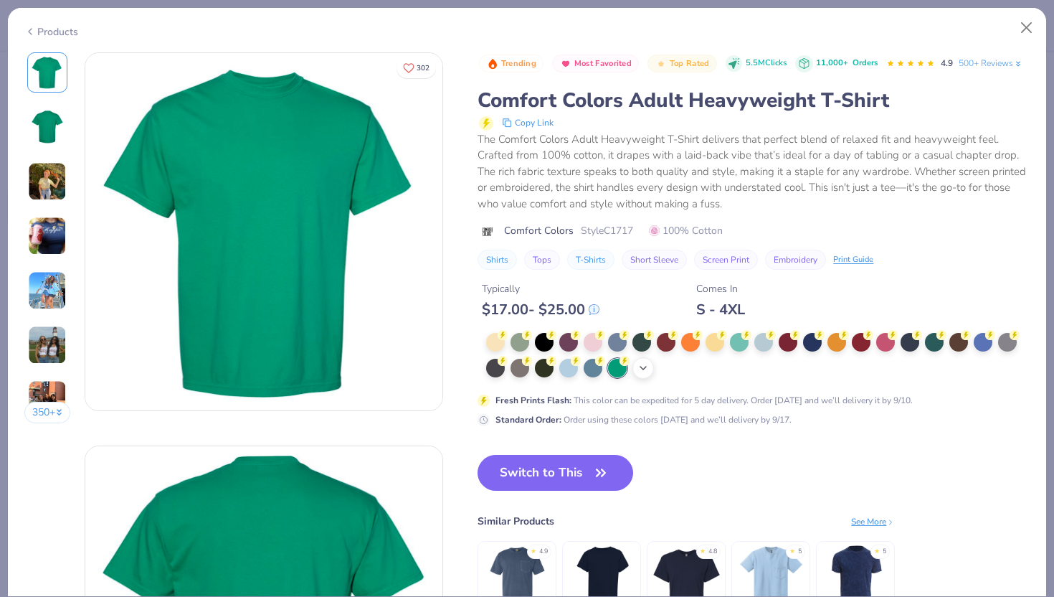
click at [640, 367] on icon at bounding box center [642, 367] width 11 height 11
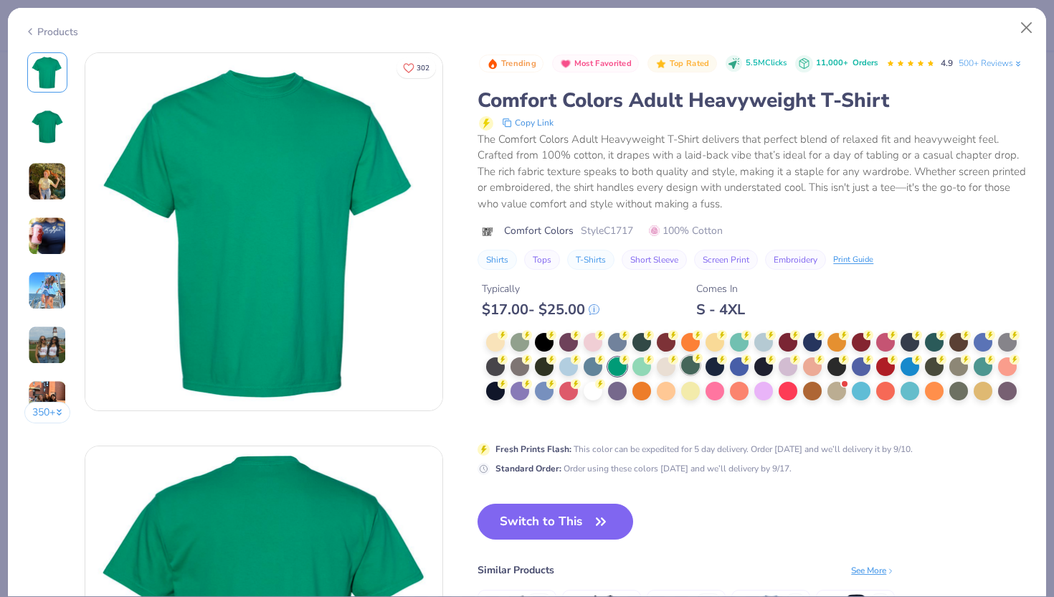
click at [693, 369] on div at bounding box center [690, 365] width 19 height 19
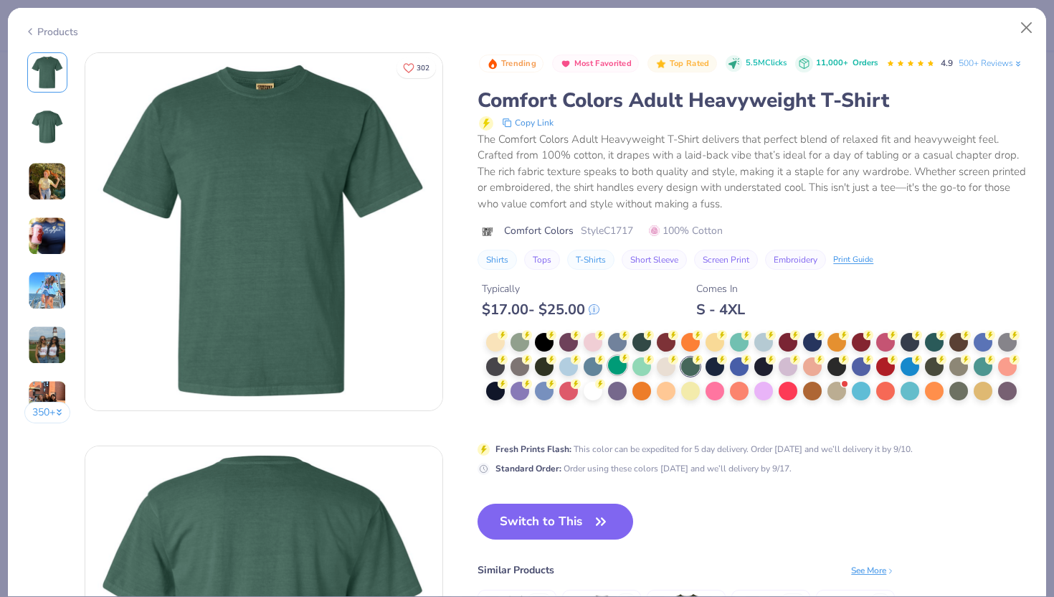
click at [619, 370] on div at bounding box center [617, 365] width 19 height 19
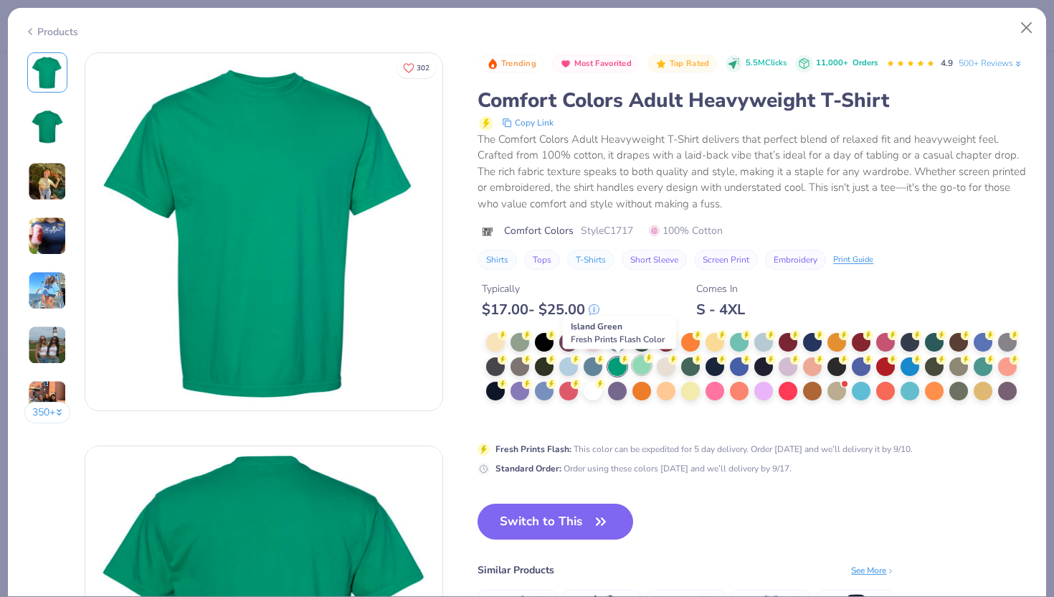
click at [638, 370] on div at bounding box center [641, 365] width 19 height 19
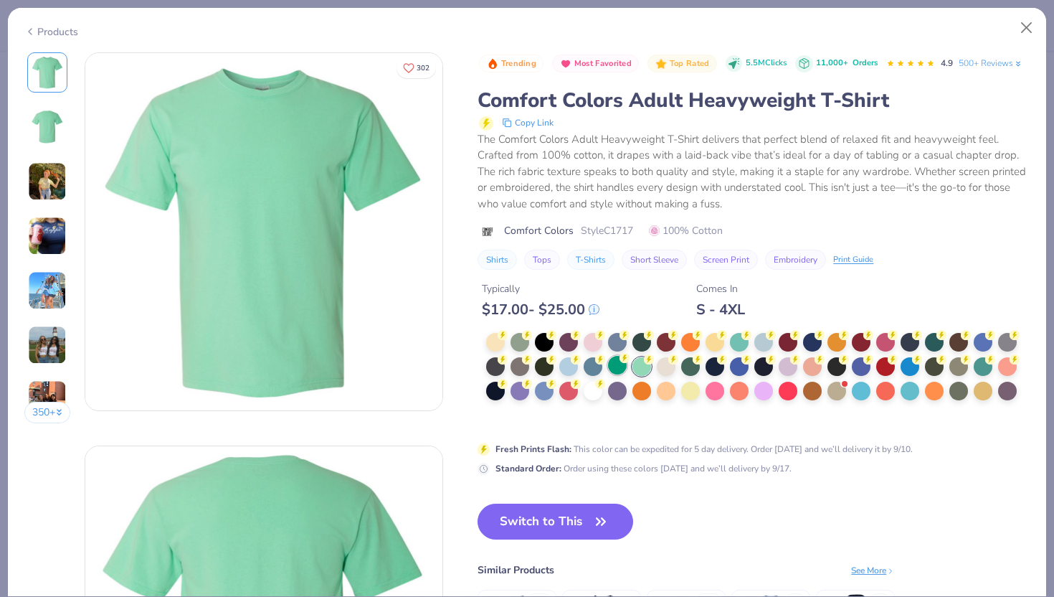
click at [620, 371] on div at bounding box center [617, 365] width 19 height 19
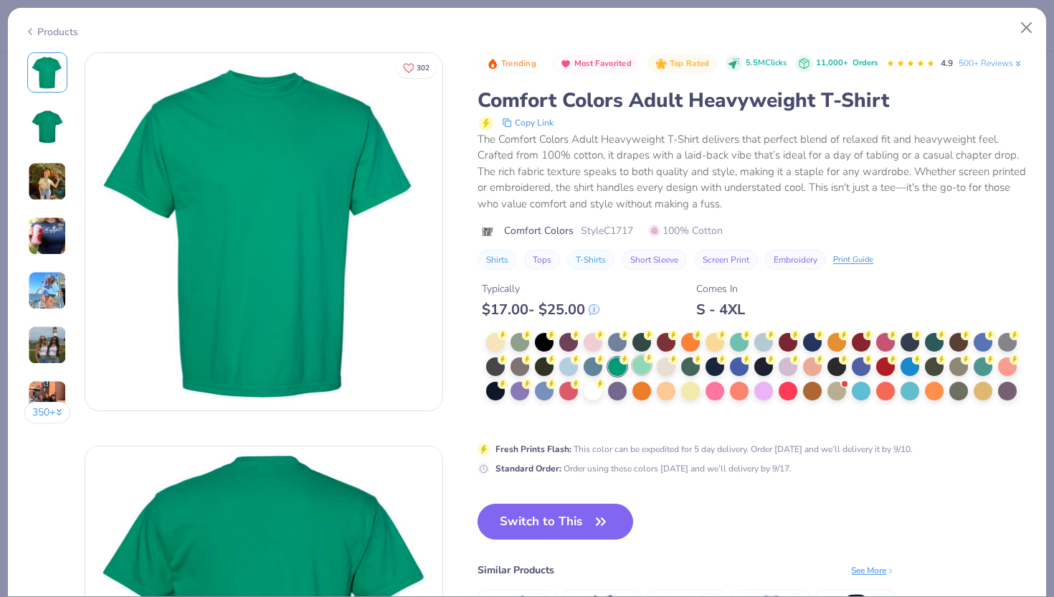
click at [644, 372] on div at bounding box center [641, 365] width 19 height 19
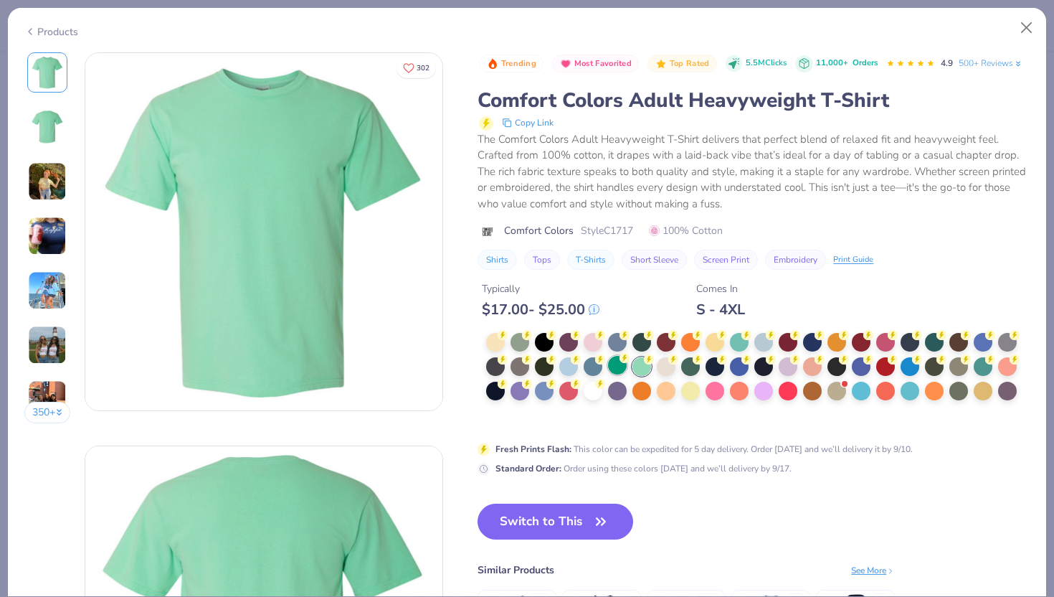
click at [622, 371] on div at bounding box center [617, 365] width 19 height 19
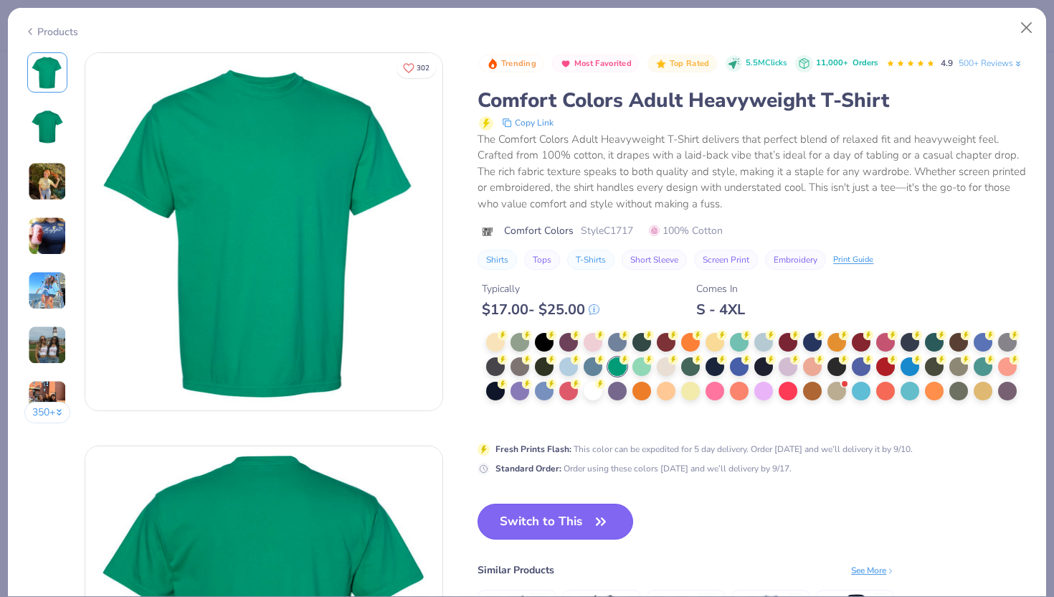
click at [615, 524] on button "Switch to This" at bounding box center [556, 521] width 156 height 36
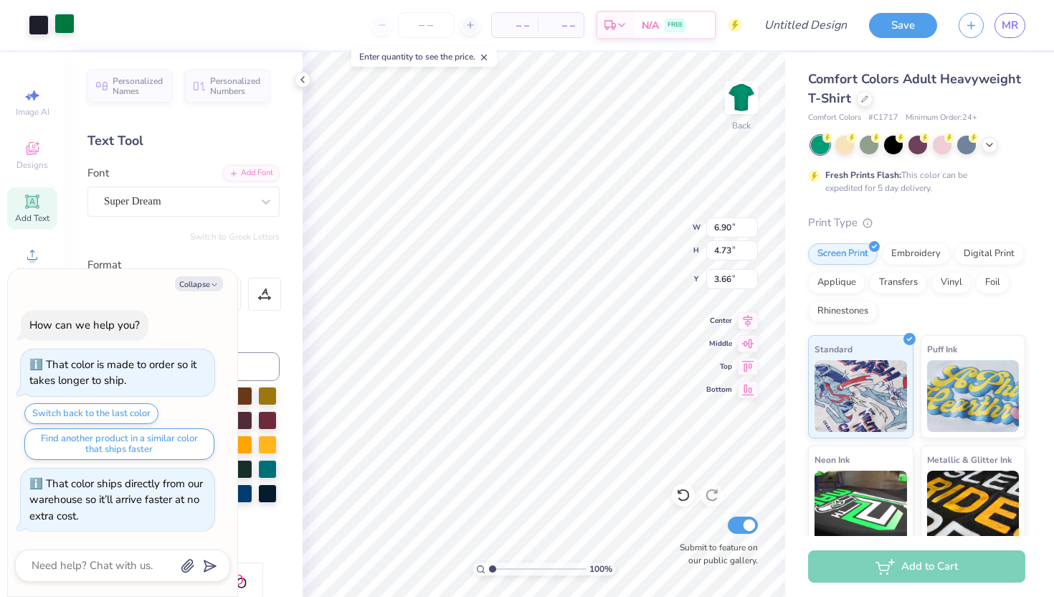
click at [60, 27] on div at bounding box center [64, 24] width 20 height 20
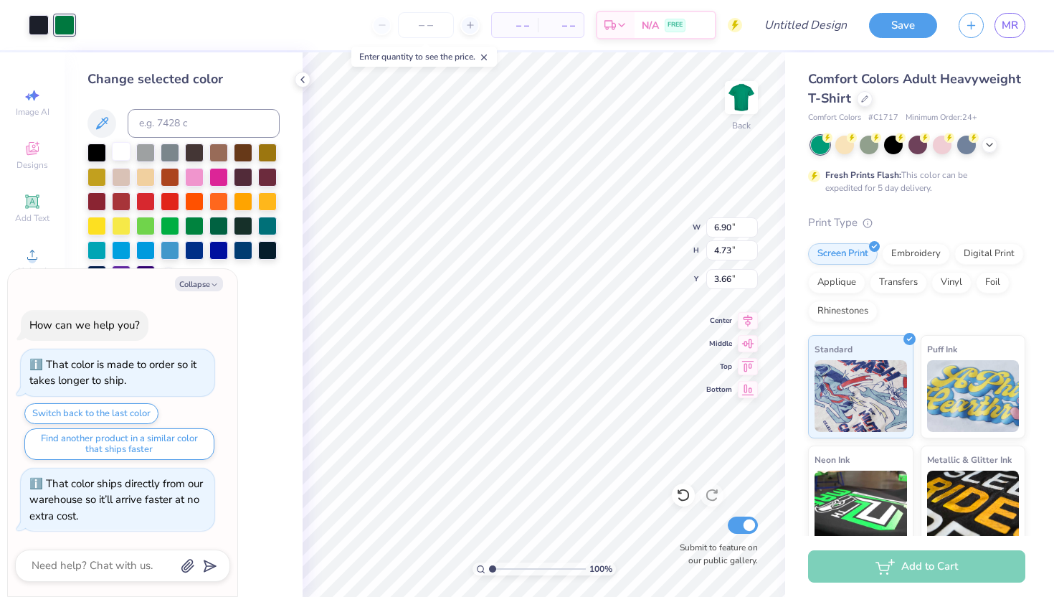
click at [120, 146] on div at bounding box center [121, 151] width 19 height 19
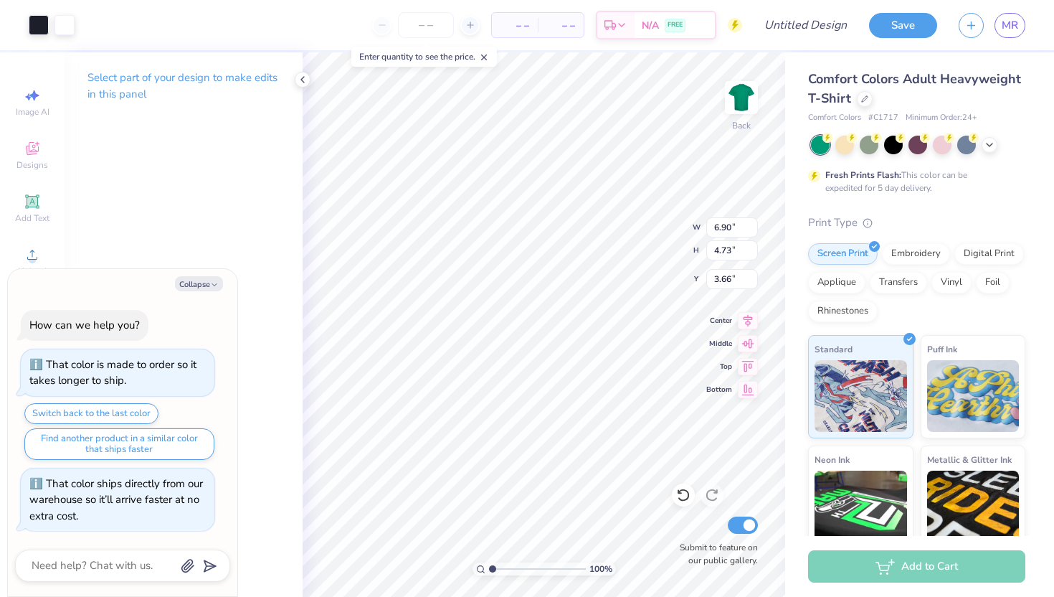
type textarea "x"
type input "9.06"
type input "6.22"
type textarea "x"
type input "2.30"
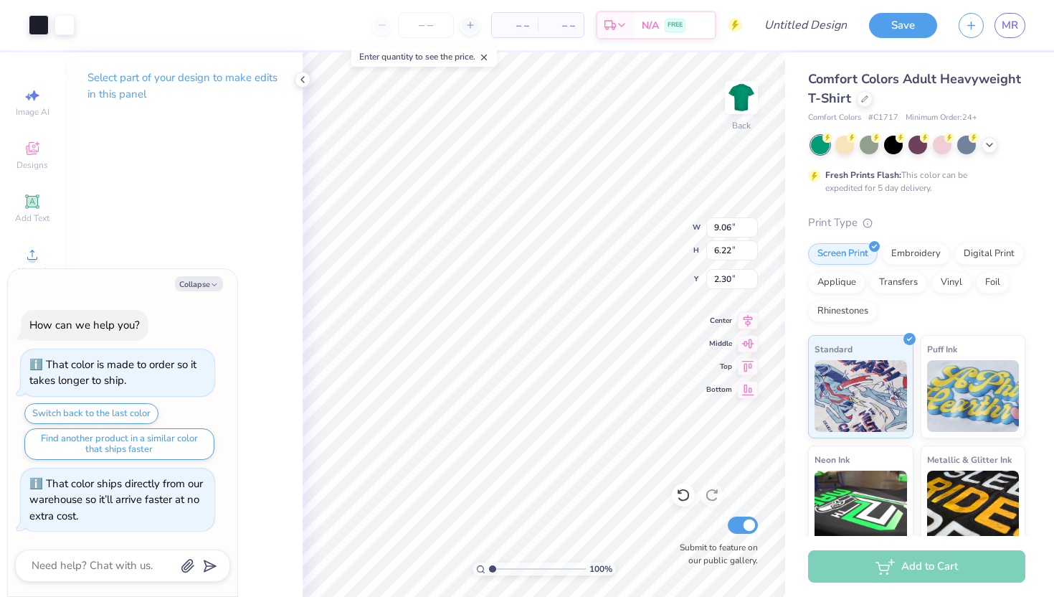
type textarea "x"
type input "9.53"
type input "6.54"
type textarea "x"
type input "1.77"
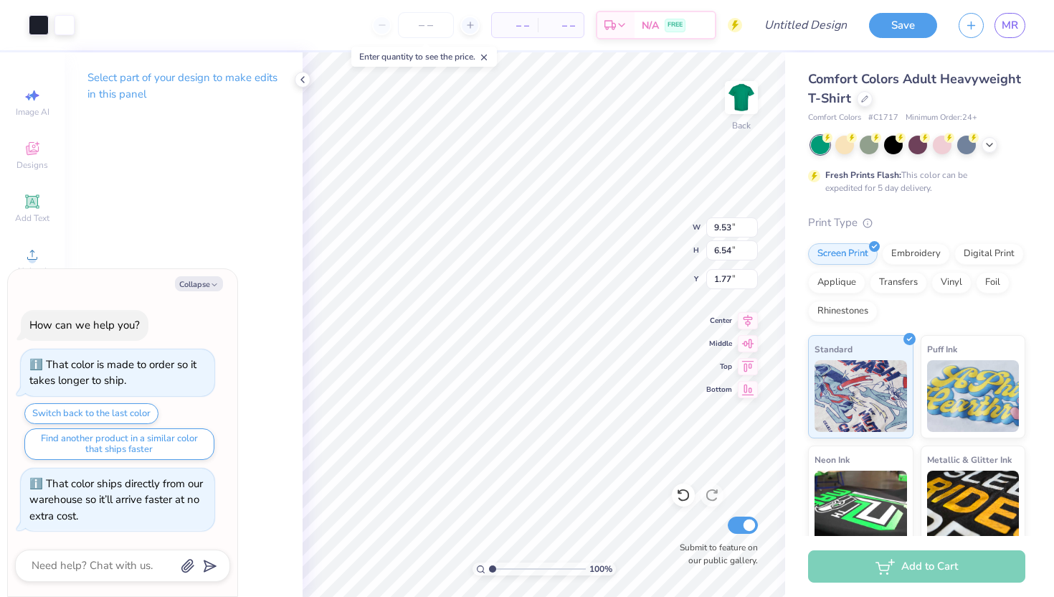
type textarea "x"
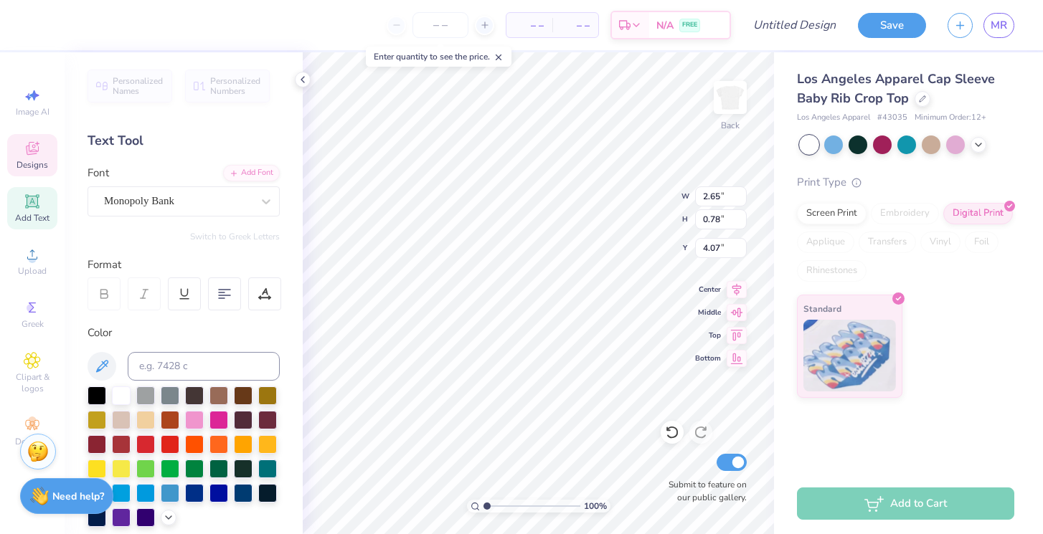
type textarea "T"
type textarea "Kaydee"
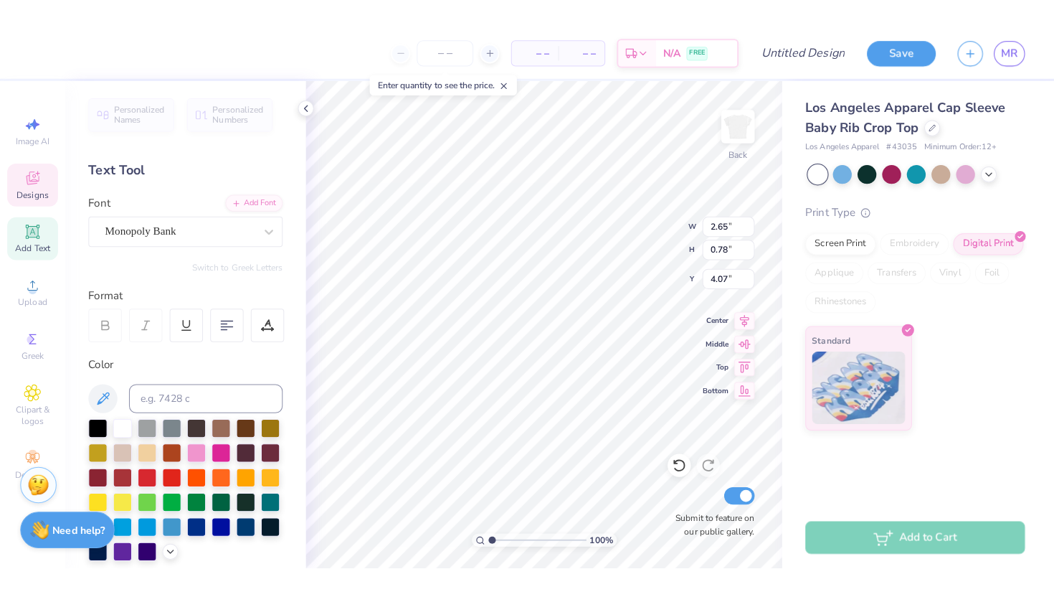
scroll to position [0, 1]
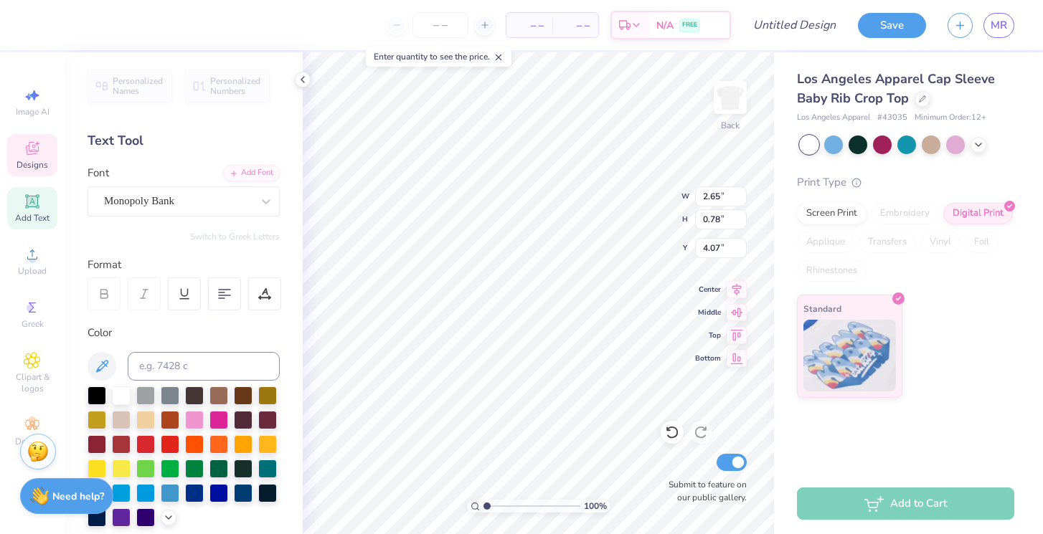
type input "4.28"
type input "3.69"
type input "2.83"
type input "5.00"
type input "4.34"
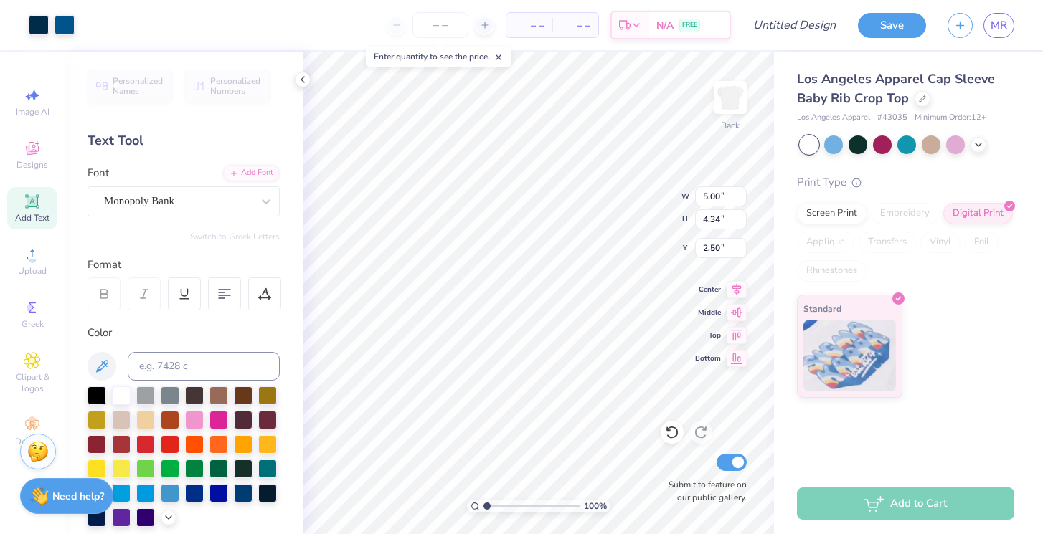
type input "2.41"
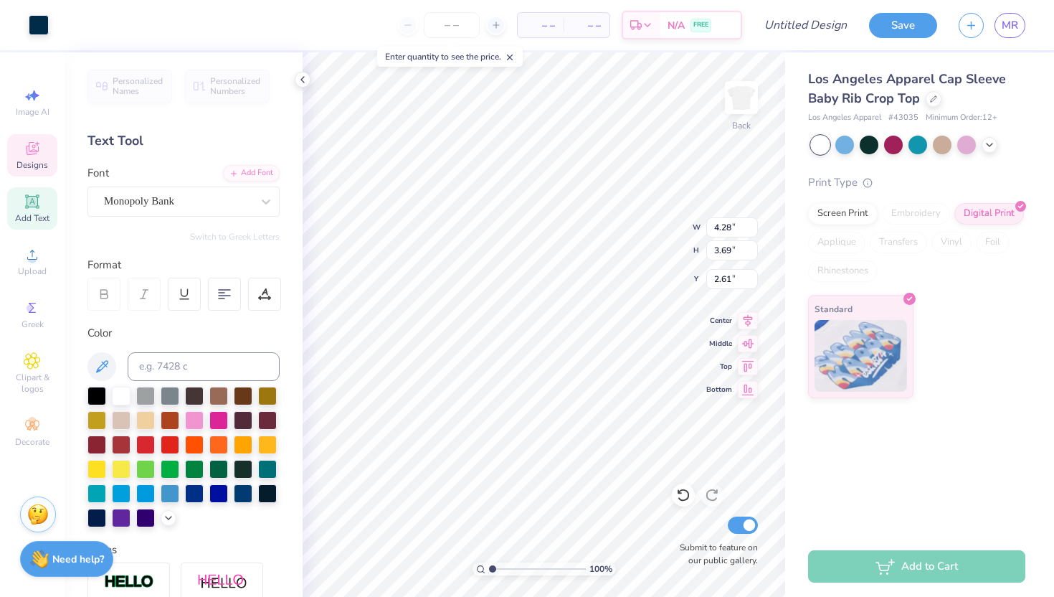
type input "2.39"
type input "1.02"
type input "3.95"
type input "4.28"
type input "3.69"
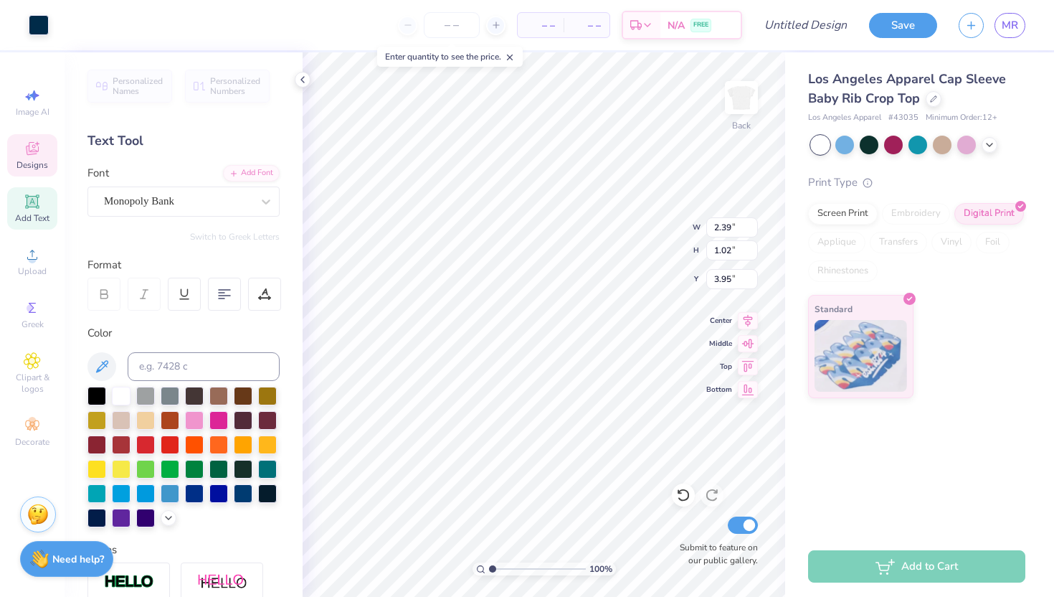
type input "2.61"
type input "2.39"
type input "1.02"
type input "3.95"
type input "1.17"
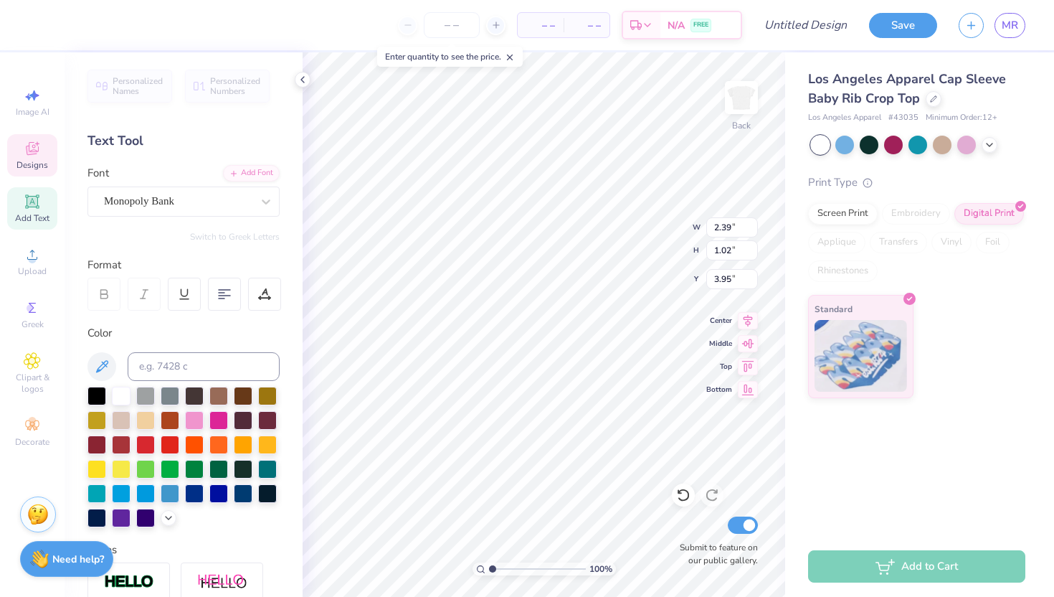
type input "0.15"
type input "5.00"
type textarea "E"
type textarea "Bid Day Fall 2025"
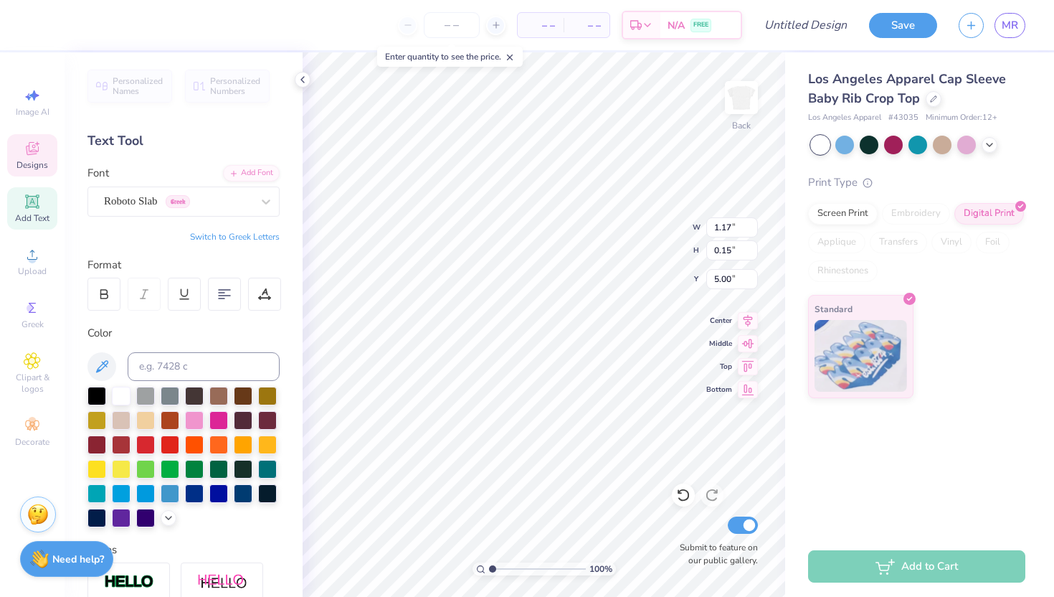
scroll to position [0, 4]
click at [935, 108] on div "Los Angeles Apparel Cap Sleeve Baby Rib Crop Top" at bounding box center [916, 89] width 217 height 39
click at [935, 105] on div at bounding box center [934, 98] width 16 height 16
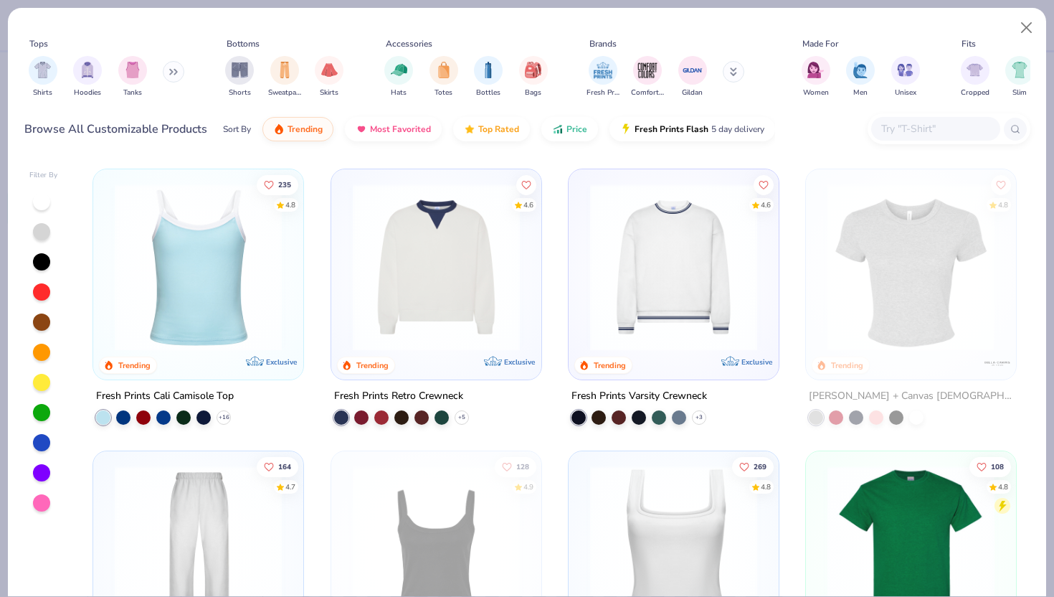
scroll to position [277, 0]
click at [665, 359] on div at bounding box center [674, 271] width 196 height 189
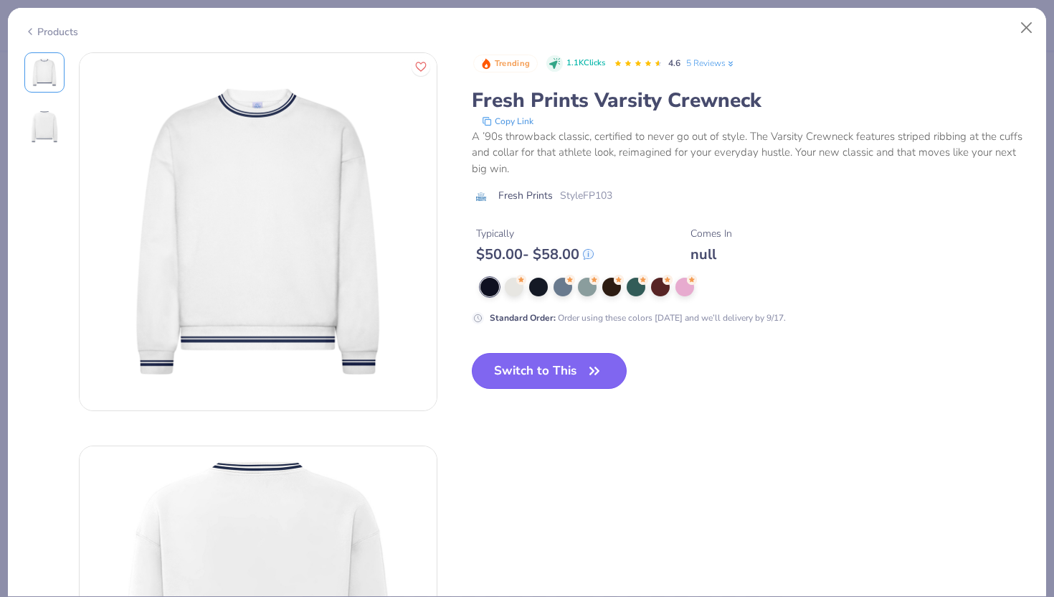
click at [537, 362] on button "Switch to This" at bounding box center [550, 371] width 156 height 36
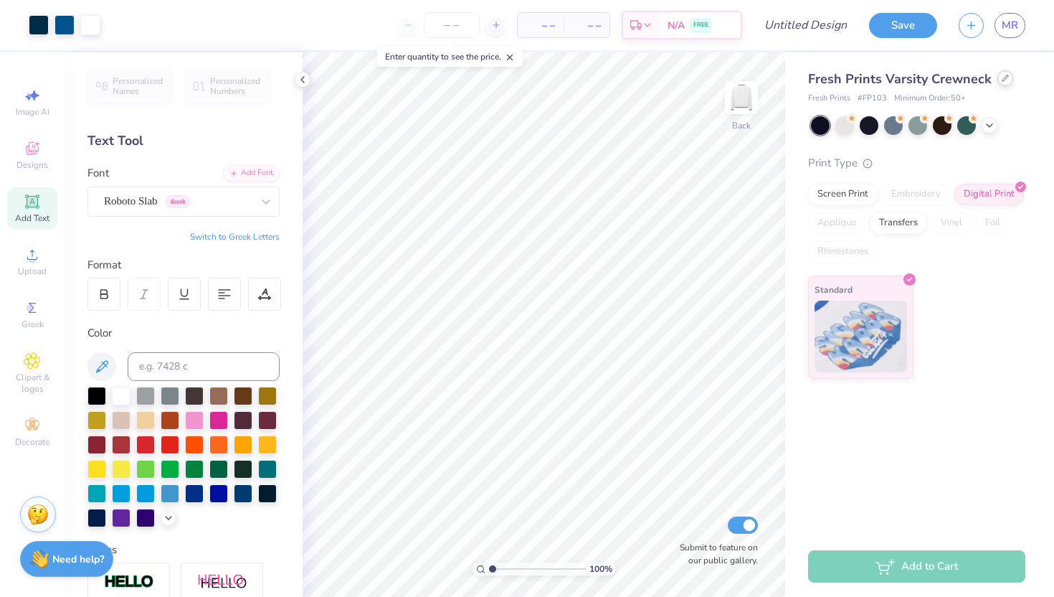
click at [1005, 83] on div at bounding box center [1005, 78] width 16 height 16
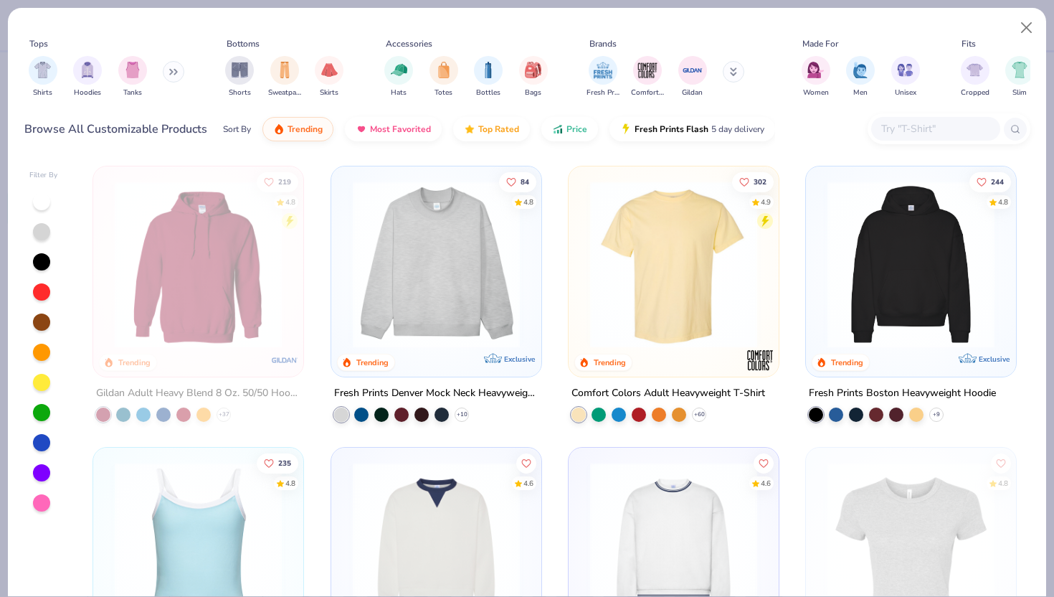
scroll to position [1278, 0]
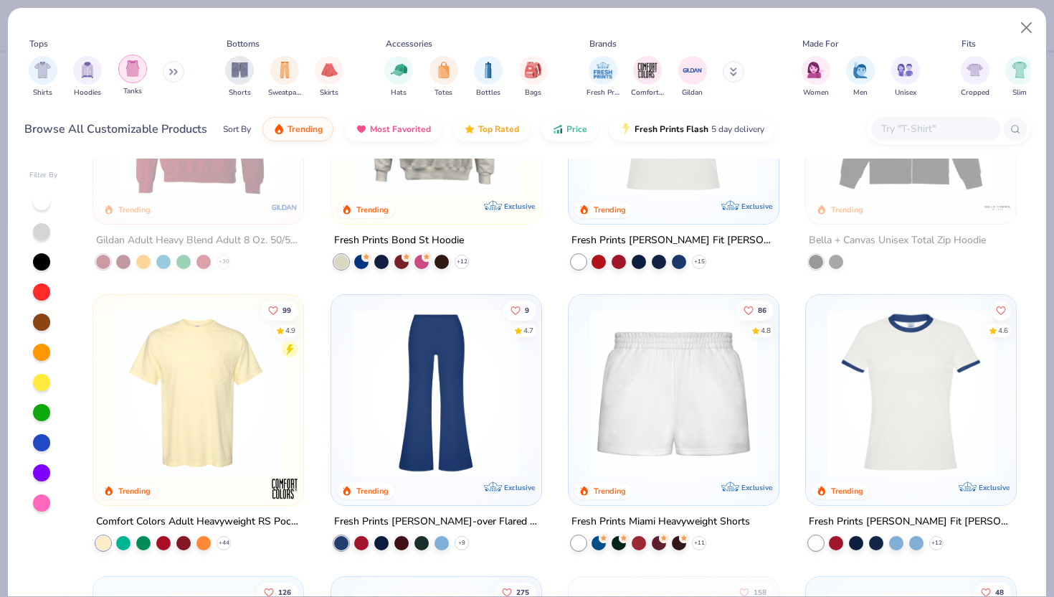
click at [130, 67] on img "filter for Tanks" at bounding box center [133, 68] width 16 height 16
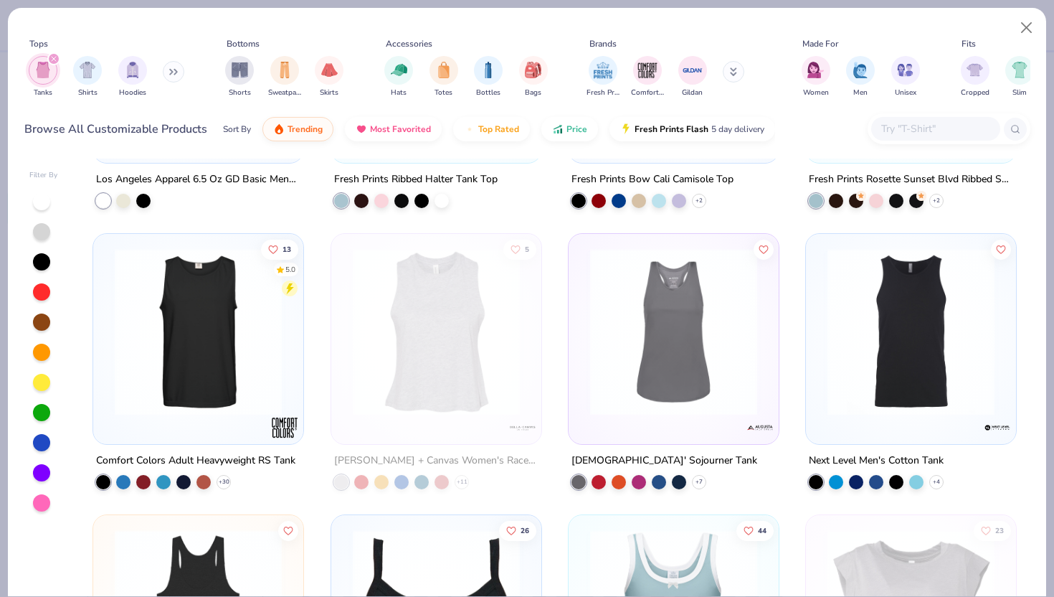
scroll to position [1612, 0]
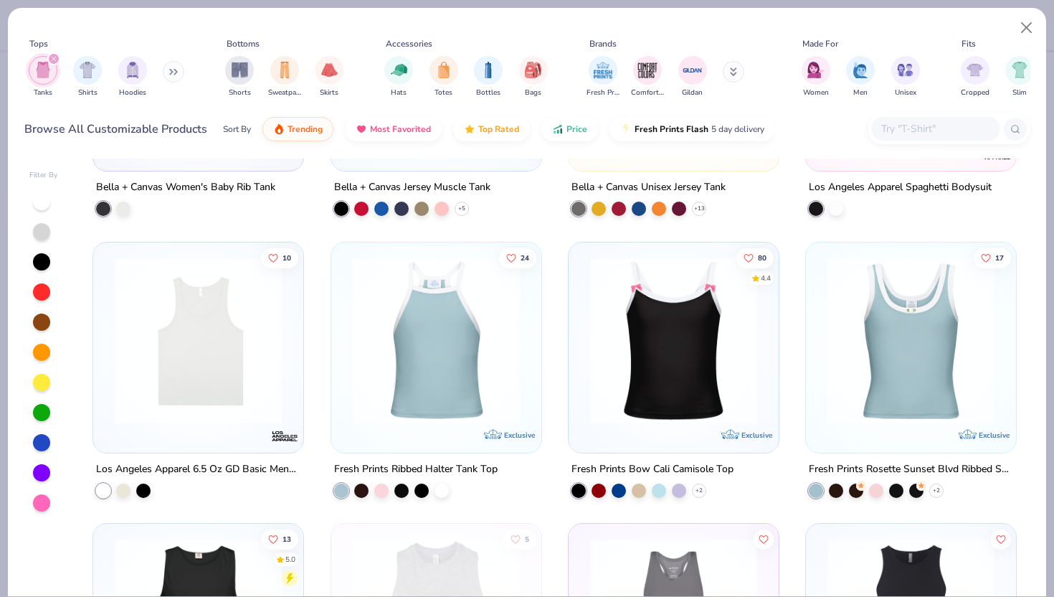
click at [201, 343] on img at bounding box center [198, 339] width 181 height 167
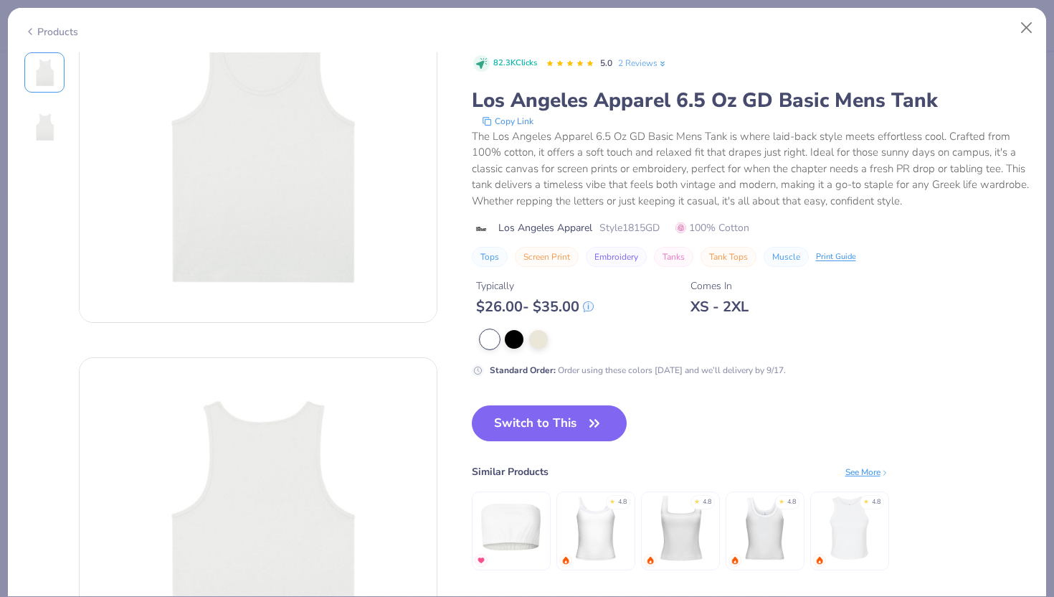
scroll to position [135, 0]
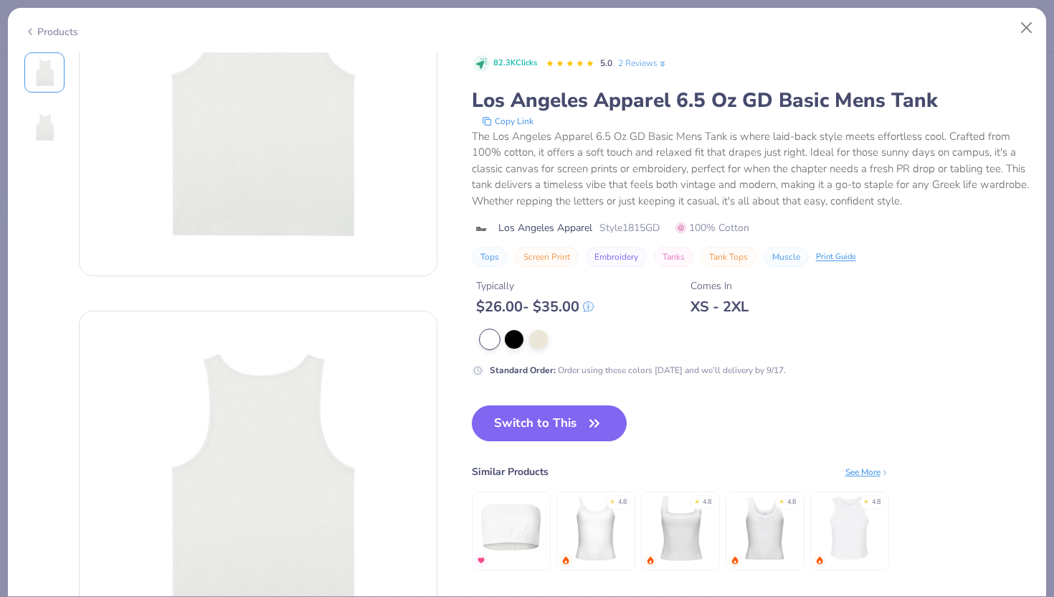
click at [50, 136] on img at bounding box center [44, 127] width 34 height 34
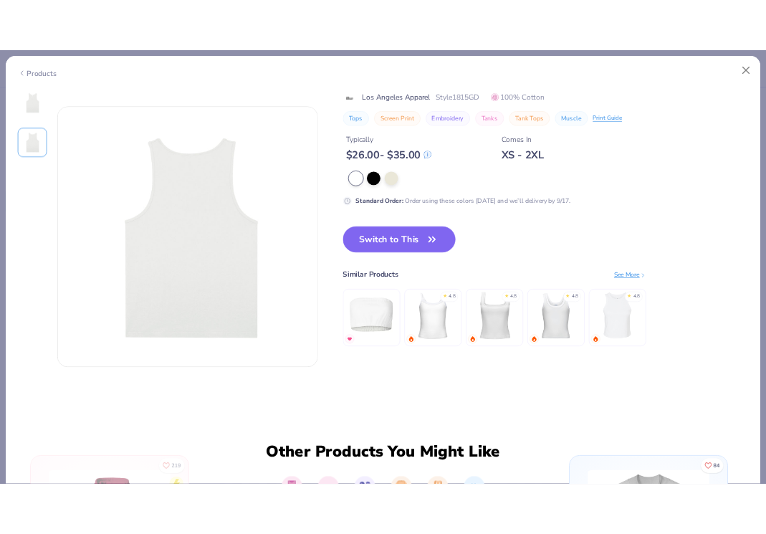
scroll to position [393, 0]
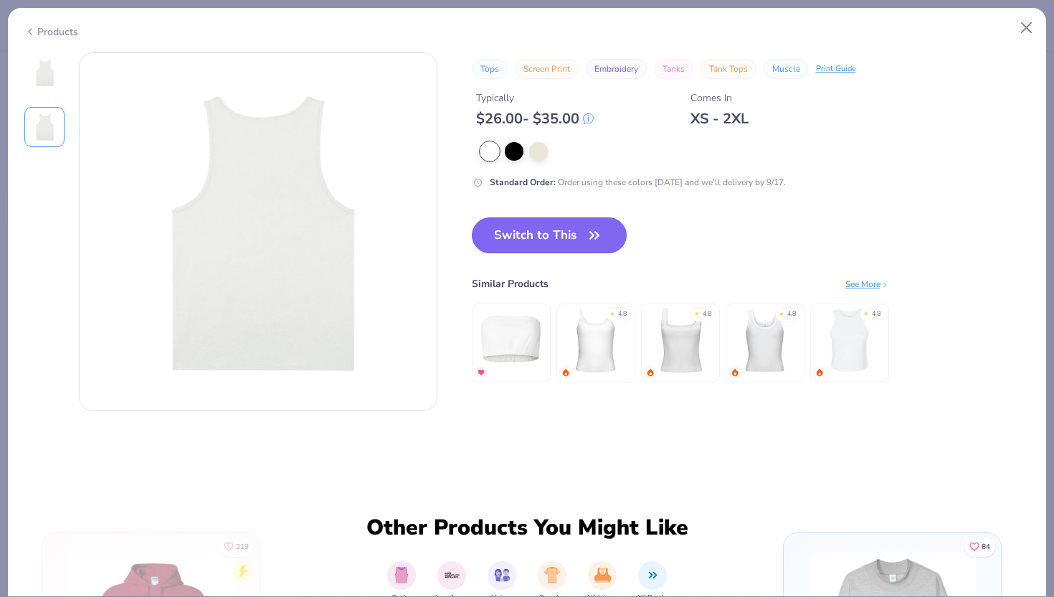
click at [593, 227] on icon "button" at bounding box center [594, 235] width 20 height 20
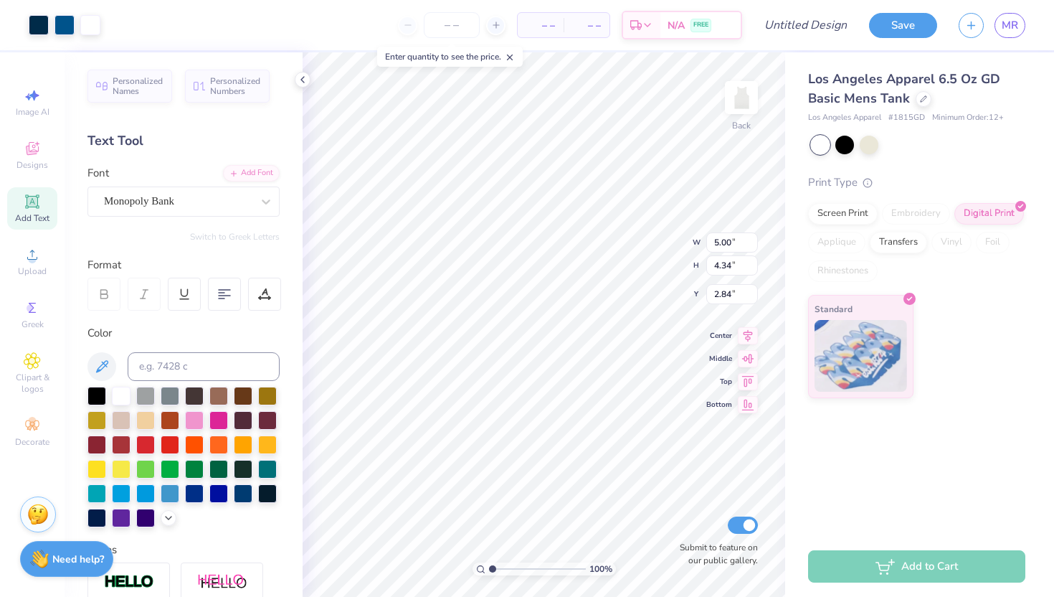
type input "6.15"
type input "5.34"
type input "1.32"
type input "1.75"
type input "6.70"
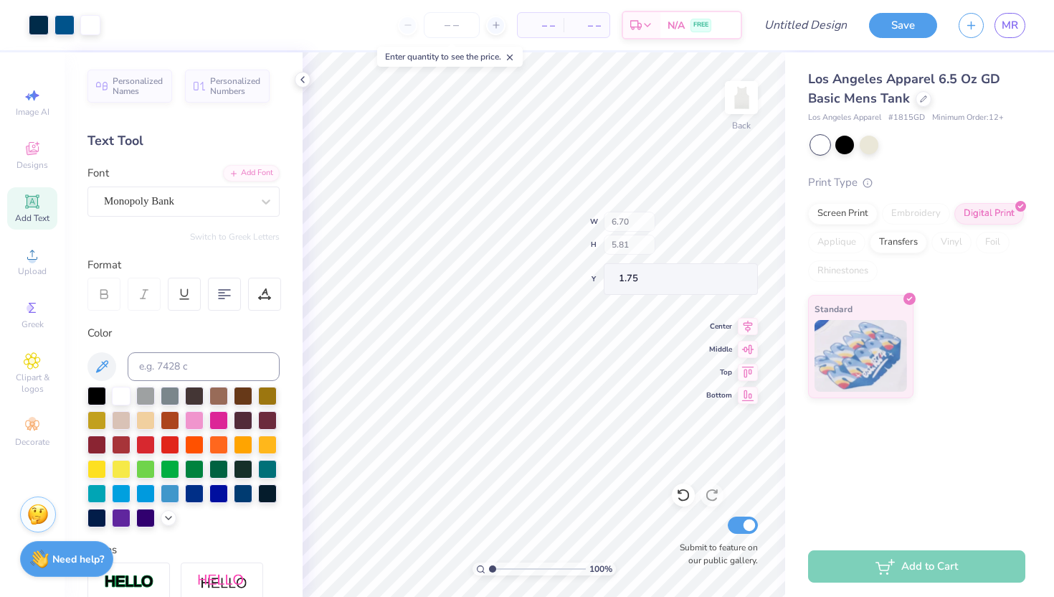
type input "5.81"
type input "2.06"
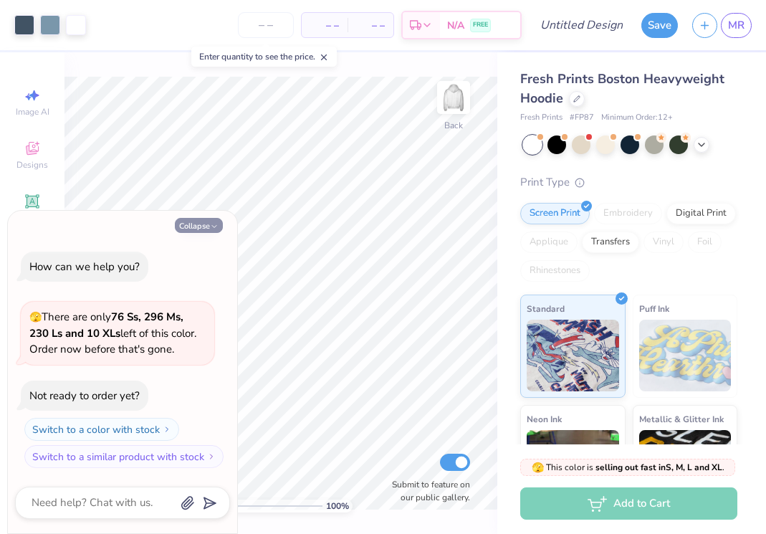
click at [209, 224] on button "Collapse" at bounding box center [199, 225] width 48 height 15
type textarea "x"
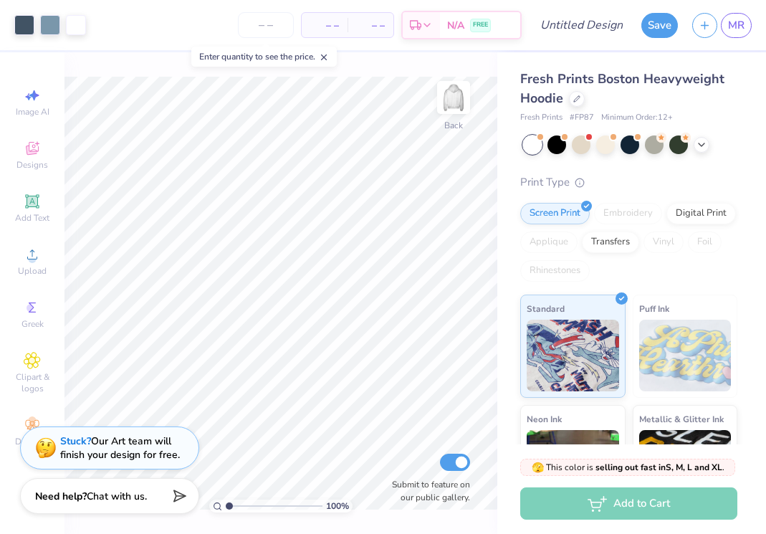
click at [699, 146] on icon at bounding box center [701, 144] width 11 height 11
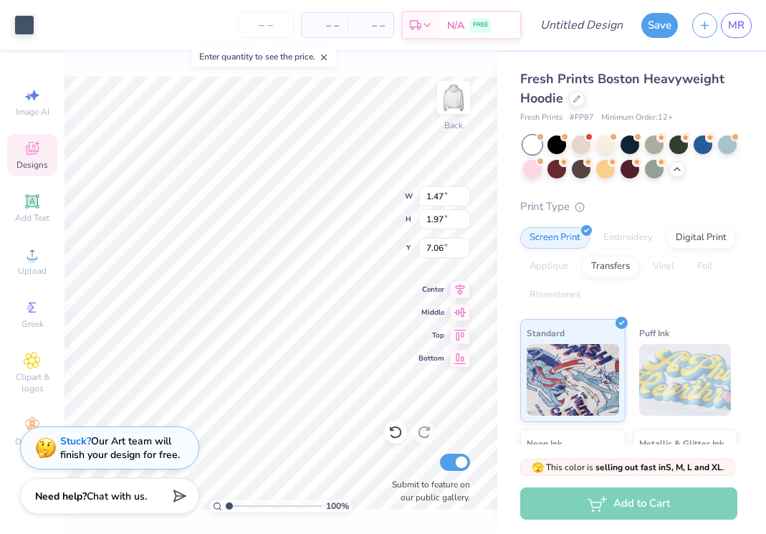
type input "1.47"
type input "1.97"
type input "7.06"
type input "0.03"
type input "0.06"
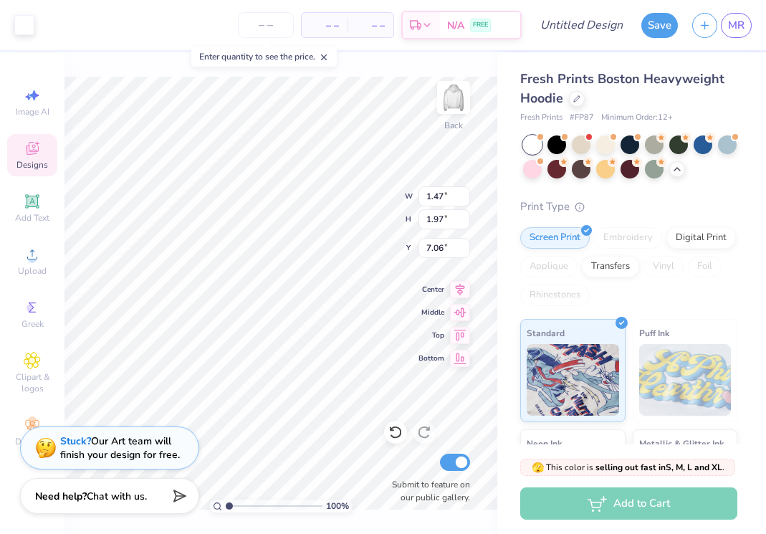
type input "8.15"
